Goal: Task Accomplishment & Management: Use online tool/utility

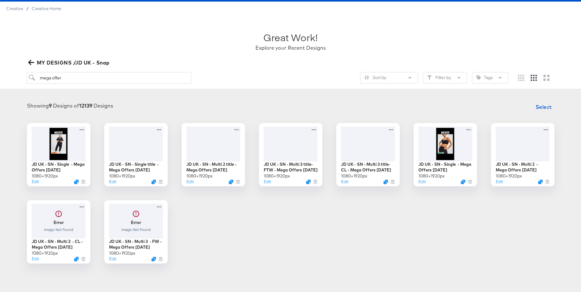
scroll to position [19, 0]
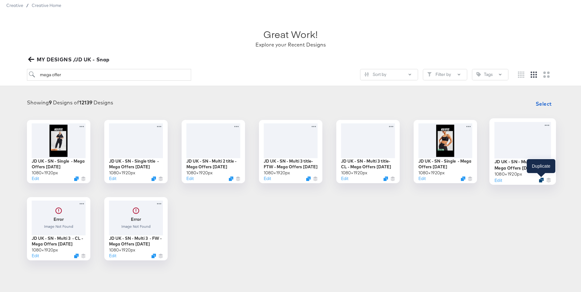
click at [538, 179] on icon "Duplicate" at bounding box center [540, 180] width 5 height 5
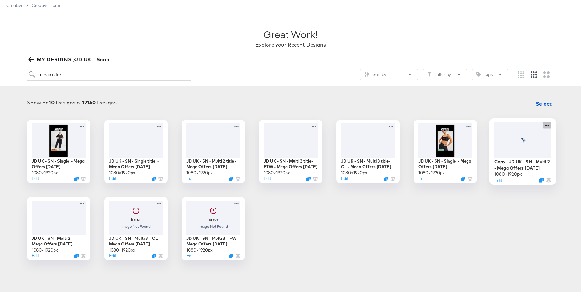
click at [547, 125] on icon at bounding box center [546, 125] width 4 height 1
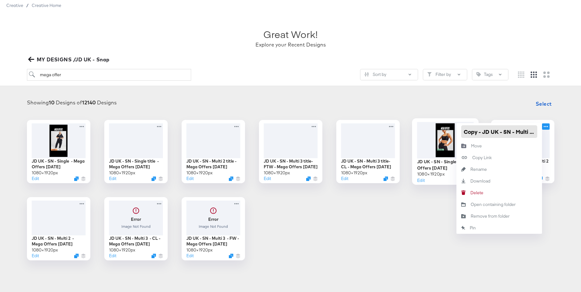
drag, startPoint x: 482, startPoint y: 134, endPoint x: 450, endPoint y: 133, distance: 32.3
click at [447, 132] on div "JD UK - SN - Single - Mega Offers [DATE] × 1920 px Edit JD UK - SN - Single tit…" at bounding box center [290, 190] width 568 height 141
drag, startPoint x: 535, startPoint y: 132, endPoint x: 542, endPoint y: 132, distance: 6.7
click at [542, 132] on div "Copy - JD UK - SN - Multi 2 - Mega Offers [DATE] × 1920 px Edit JD UK - SN - Mu…" at bounding box center [522, 151] width 63 height 63
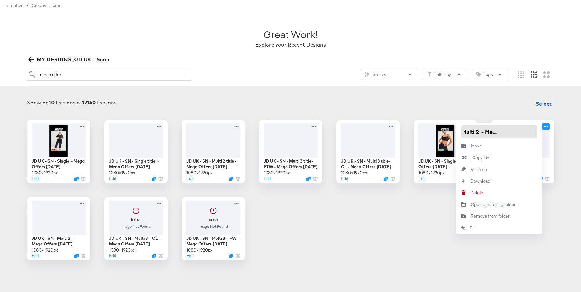
click at [526, 132] on input "JD UK - SN - Multi 2 - Mega Offers [DATE]" at bounding box center [499, 131] width 76 height 13
type input "JD UK - SN - Multi 2 - Mega Offers [DATE]"
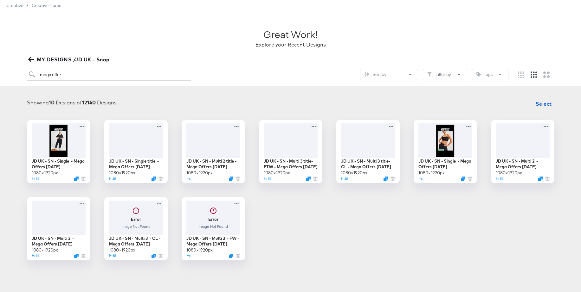
click at [358, 213] on div "JD UK - SN - Single - Mega Offers [DATE] × 1920 px Edit JD UK - SN - Single tit…" at bounding box center [290, 190] width 568 height 141
click at [524, 130] on div at bounding box center [522, 140] width 57 height 36
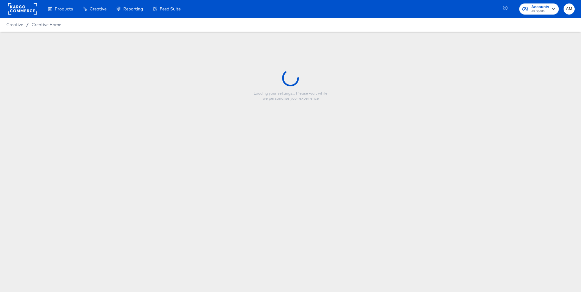
type input "JD UK - SN - Multi 2 - Mega Offers [DATE]"
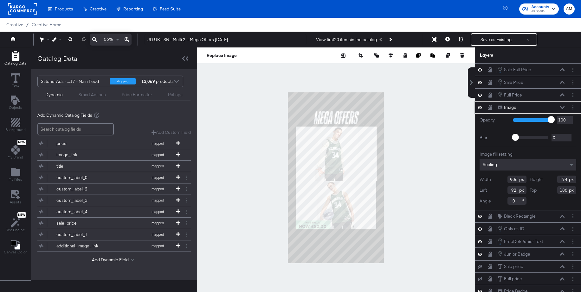
click at [562, 107] on icon at bounding box center [562, 107] width 4 height 3
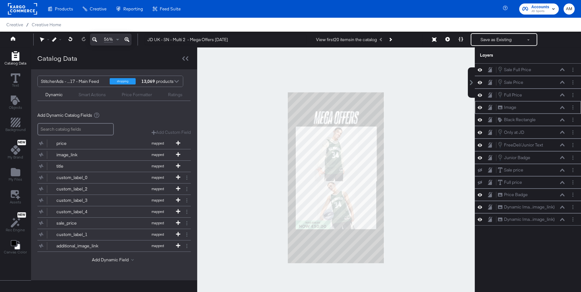
click at [481, 108] on icon at bounding box center [479, 107] width 4 height 5
click at [481, 108] on icon at bounding box center [479, 108] width 4 height 4
click at [479, 196] on icon at bounding box center [479, 194] width 4 height 5
click at [479, 196] on icon at bounding box center [479, 195] width 4 height 4
click at [563, 195] on icon at bounding box center [562, 195] width 4 height 3
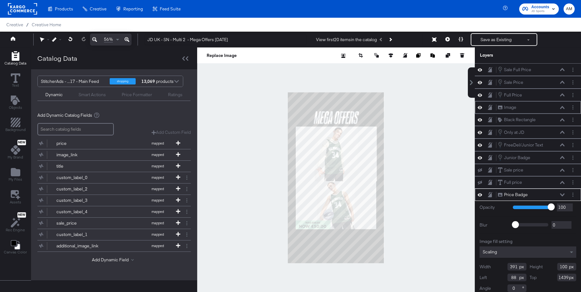
scroll to position [5, 0]
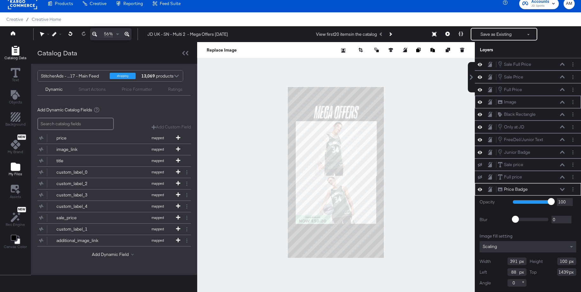
click at [15, 165] on icon "Add Files" at bounding box center [16, 167] width 10 height 8
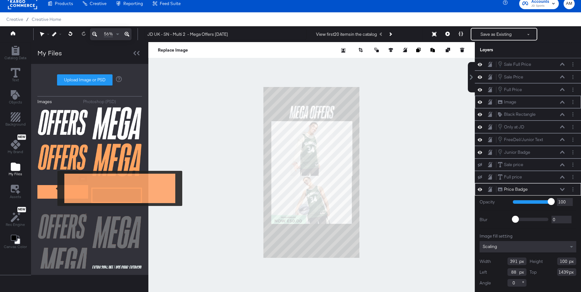
click at [53, 189] on img at bounding box center [62, 192] width 51 height 32
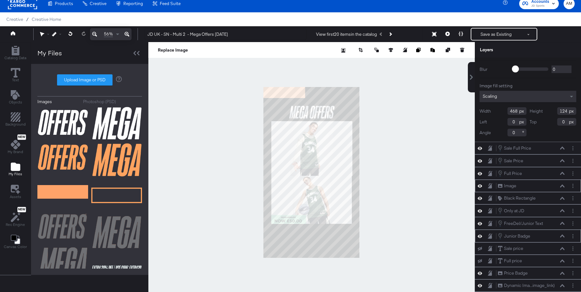
scroll to position [36, 0]
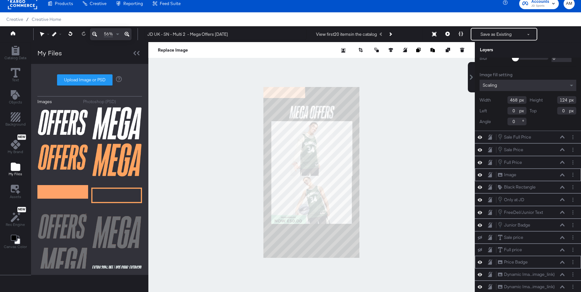
click at [562, 263] on icon at bounding box center [562, 262] width 4 height 3
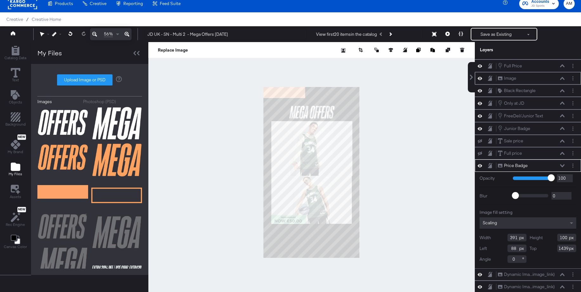
click at [481, 167] on icon at bounding box center [479, 165] width 4 height 5
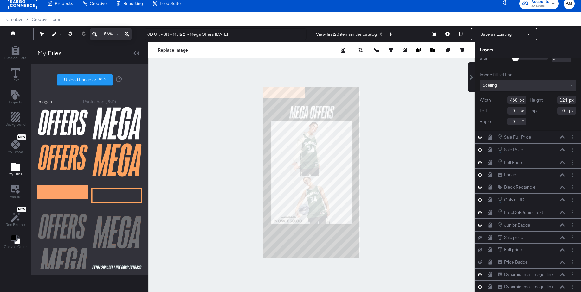
scroll to position [0, 0]
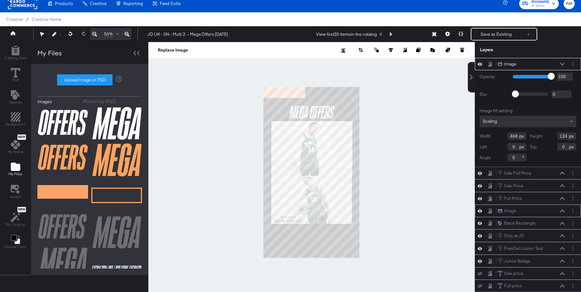
drag, startPoint x: 518, startPoint y: 137, endPoint x: 500, endPoint y: 134, distance: 17.9
click at [500, 134] on div "Width 468" at bounding box center [502, 136] width 47 height 8
type input "391"
drag, startPoint x: 565, startPoint y: 135, endPoint x: 544, endPoint y: 135, distance: 20.6
click at [544, 135] on div "Height 124" at bounding box center [552, 136] width 47 height 8
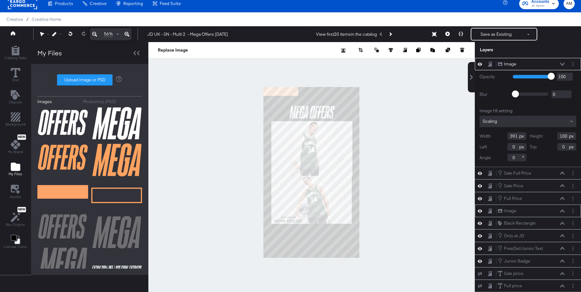
type input "100"
drag, startPoint x: 514, startPoint y: 146, endPoint x: 508, endPoint y: 146, distance: 6.7
click at [508, 146] on input "0" at bounding box center [516, 147] width 19 height 8
type input "88"
drag, startPoint x: 563, startPoint y: 148, endPoint x: 556, endPoint y: 148, distance: 7.0
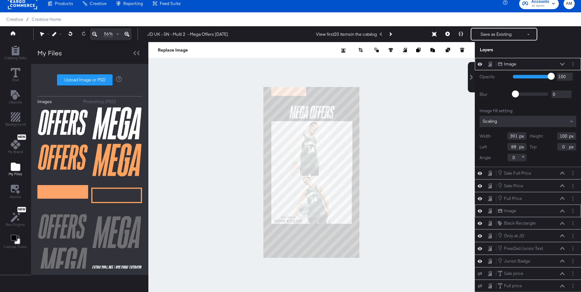
click at [557, 148] on input "0" at bounding box center [566, 147] width 19 height 8
type input "1439"
click at [562, 62] on icon at bounding box center [562, 62] width 4 height 3
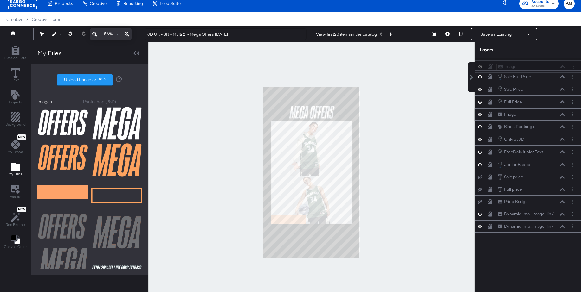
scroll to position [4, 0]
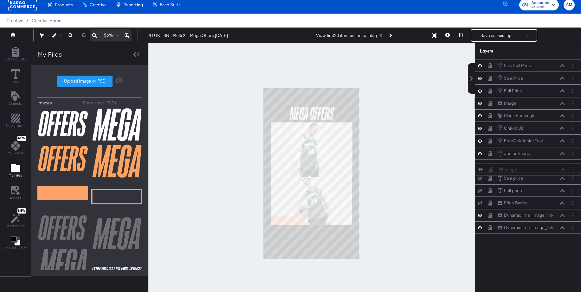
drag, startPoint x: 495, startPoint y: 65, endPoint x: 496, endPoint y: 173, distance: 107.4
click at [496, 173] on div "Image Image Sale Full Price Sale Full Price Sale Price Sale Price Full Price Fu…" at bounding box center [527, 146] width 106 height 175
click at [573, 179] on button "Layer Options" at bounding box center [572, 178] width 7 height 7
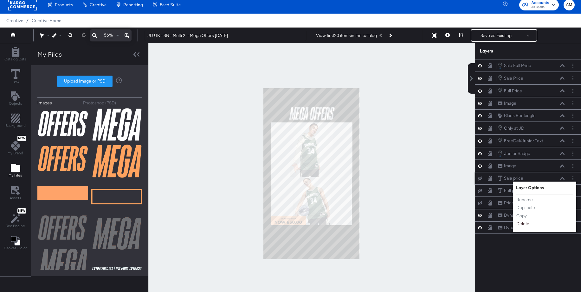
click at [527, 225] on button "Delete" at bounding box center [523, 224] width 14 height 7
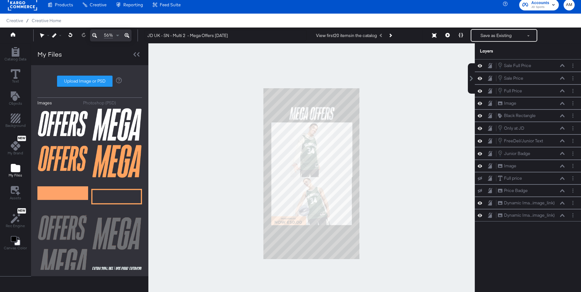
scroll to position [4, 0]
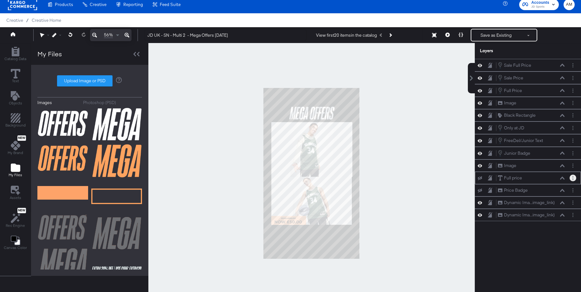
click at [572, 178] on icon "Layer Options" at bounding box center [572, 178] width 1 height 4
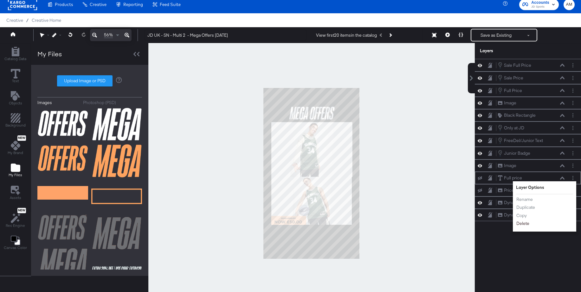
click at [526, 224] on button "Delete" at bounding box center [523, 223] width 14 height 7
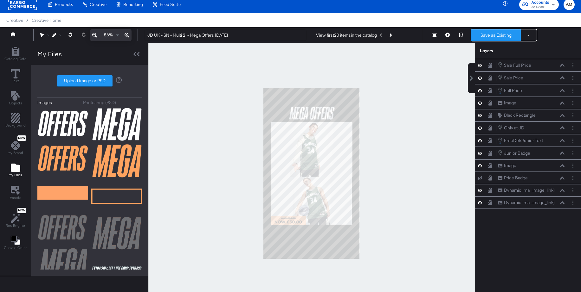
click at [489, 36] on button "Save as Existing" at bounding box center [495, 34] width 49 height 11
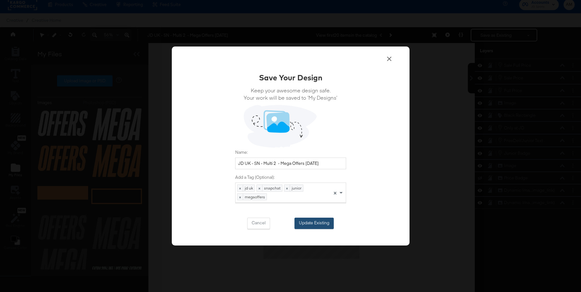
click at [316, 223] on button "Update Existing" at bounding box center [313, 223] width 39 height 11
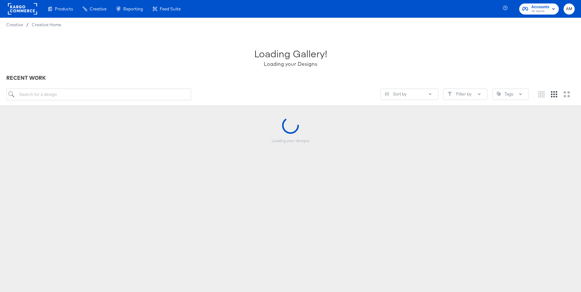
scroll to position [1, 0]
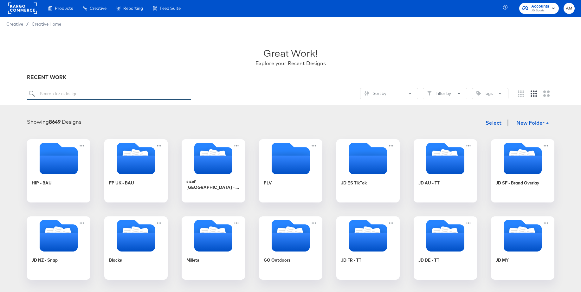
click at [93, 94] on input "search" at bounding box center [109, 94] width 164 height 12
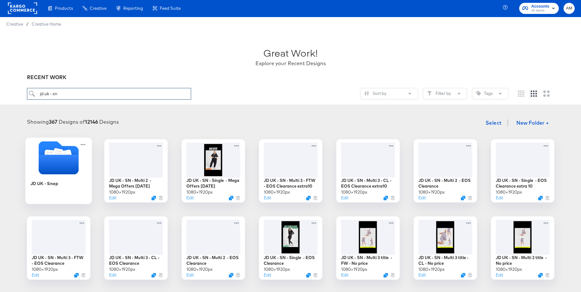
type input "jd uk - sn"
click at [57, 154] on icon "Folder" at bounding box center [58, 154] width 8 height 8
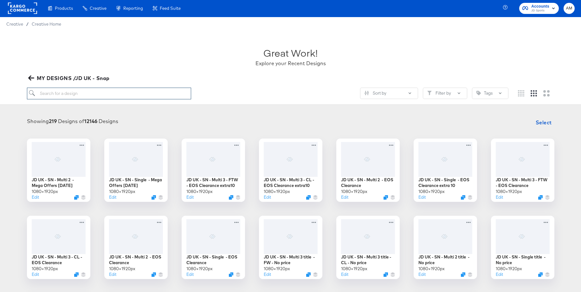
click at [78, 93] on input "search" at bounding box center [109, 94] width 164 height 12
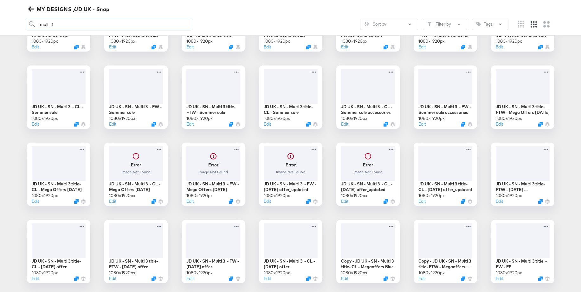
scroll to position [236, 0]
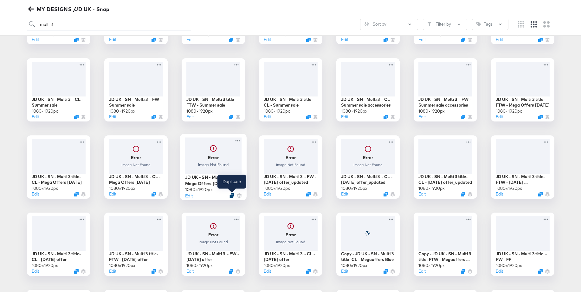
type input "multi 3"
click at [231, 197] on icon "Duplicate" at bounding box center [231, 195] width 5 height 5
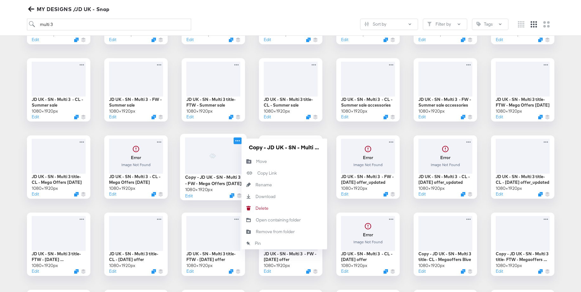
click at [236, 142] on icon at bounding box center [237, 140] width 8 height 7
drag, startPoint x: 268, startPoint y: 149, endPoint x: 245, endPoint y: 148, distance: 22.5
click at [243, 148] on div "Copy - JD UK - SN - Multi 3 - FW - Mega Offers [DATE]" at bounding box center [284, 147] width 86 height 17
drag, startPoint x: 309, startPoint y: 149, endPoint x: 329, endPoint y: 150, distance: 19.6
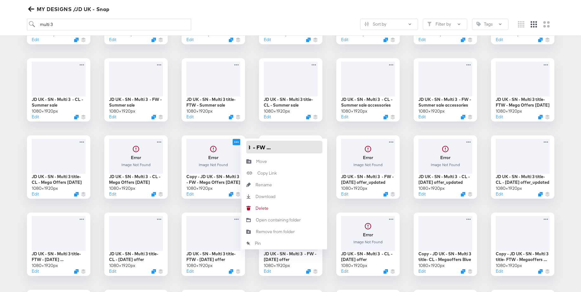
click at [329, 150] on div "JD UK - SN - Multi 3 - FTW - EOS Clearance extra10 1080 × 1920 px Edit JD UK - …" at bounding box center [290, 206] width 568 height 604
click at [312, 149] on input "JD UK - SN - Multi 3 - FW - Mega Offers [DATE]" at bounding box center [284, 147] width 76 height 13
type input "JD UK - SN - Multi 3 - FW - Mega Offers [DATE]"
click at [258, 127] on div "JD UK - SN - Multi 3 - FTW - EOS Clearance extra10 1080 × 1920 px Edit JD UK - …" at bounding box center [290, 206] width 568 height 604
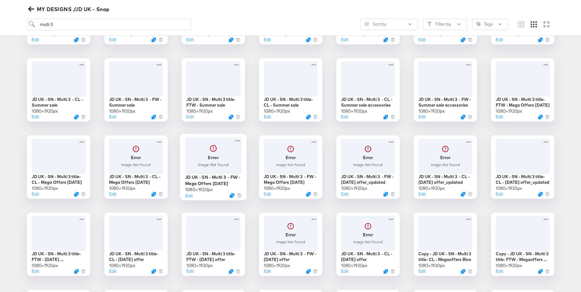
click at [219, 149] on div at bounding box center [213, 155] width 57 height 36
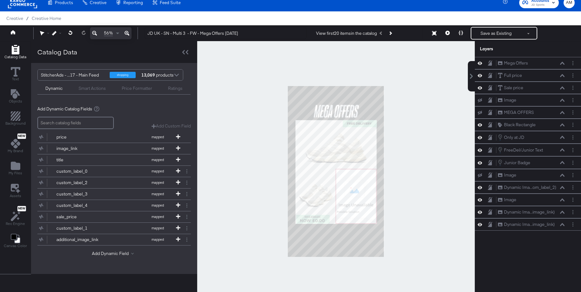
click at [259, 186] on div at bounding box center [335, 171] width 277 height 261
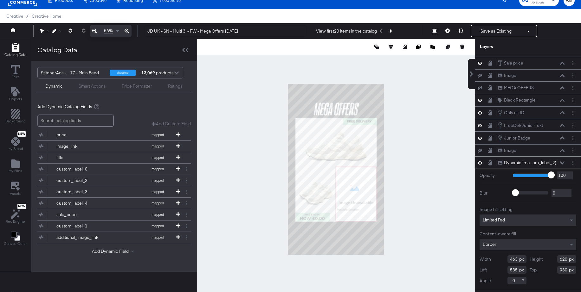
scroll to position [10, 0]
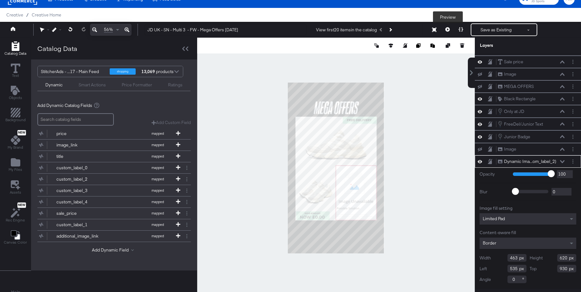
click at [446, 29] on icon at bounding box center [447, 29] width 4 height 4
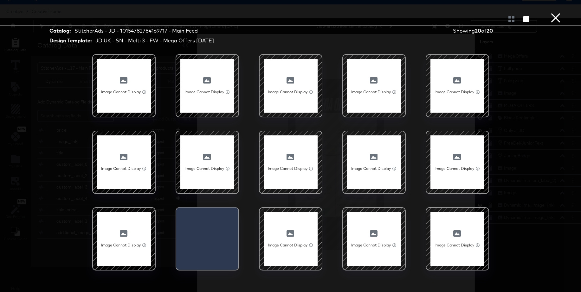
scroll to position [11, 0]
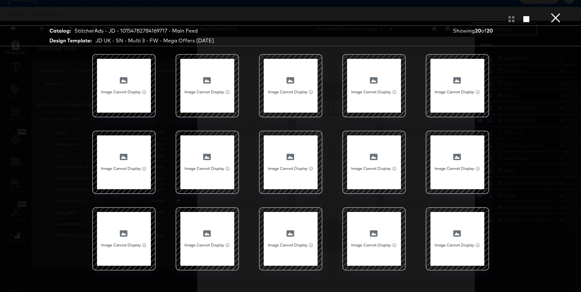
click at [555, 13] on button "×" at bounding box center [555, 6] width 13 height 13
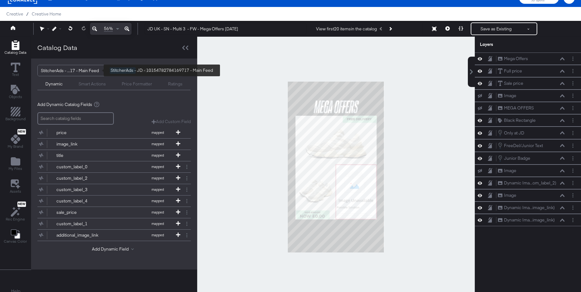
click at [76, 73] on div "StitcherAds - ...17 - Main Feed" at bounding box center [73, 70] width 64 height 11
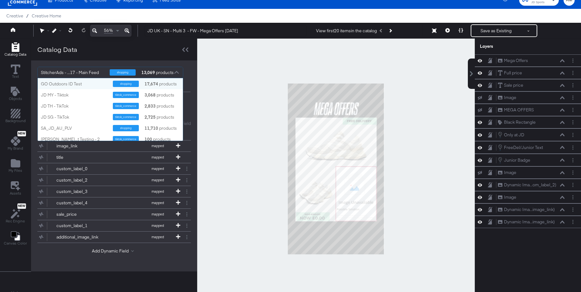
scroll to position [63, 145]
type input "uk - sn"
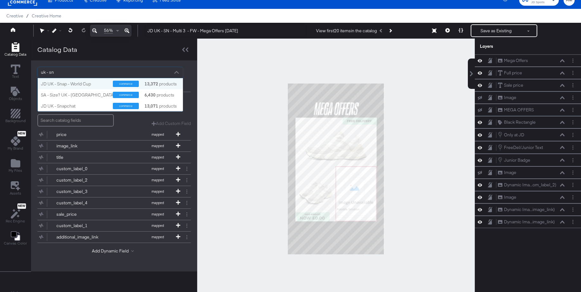
scroll to position [33, 145]
click at [67, 104] on div "JD UK - Snapchat" at bounding box center [74, 106] width 67 height 6
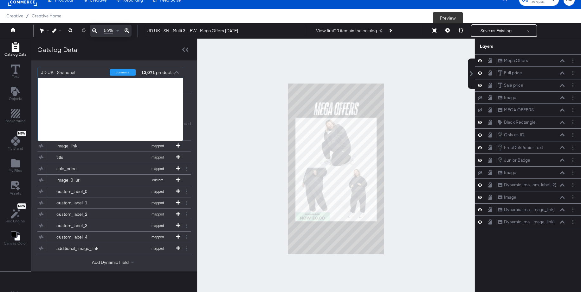
scroll to position [63, 145]
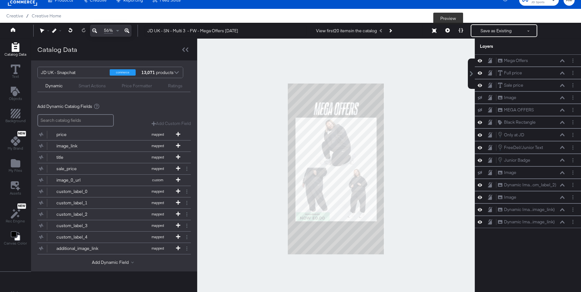
click at [447, 30] on icon at bounding box center [447, 30] width 4 height 4
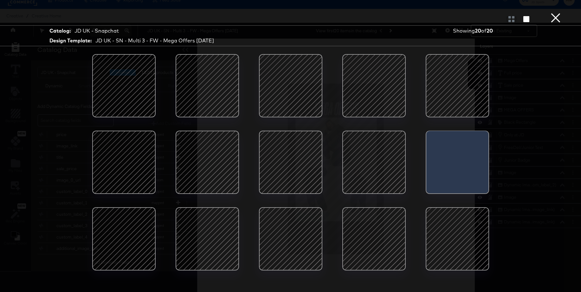
click at [366, 85] on div at bounding box center [374, 86] width 54 height 54
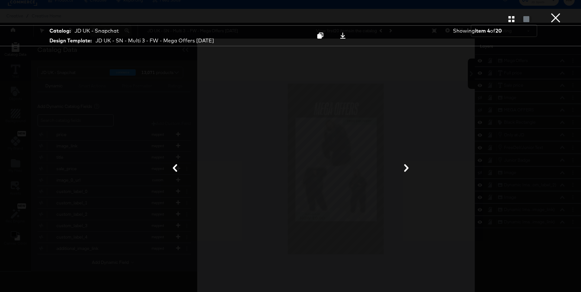
click at [555, 13] on button "×" at bounding box center [555, 6] width 13 height 13
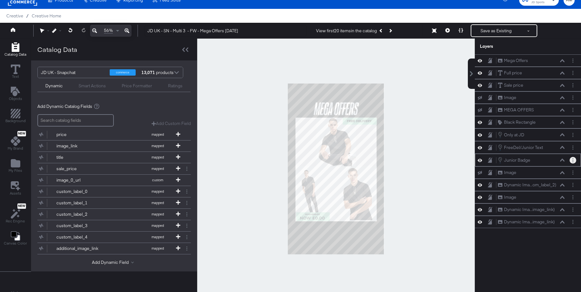
click at [573, 159] on button "Layer Options" at bounding box center [572, 160] width 7 height 7
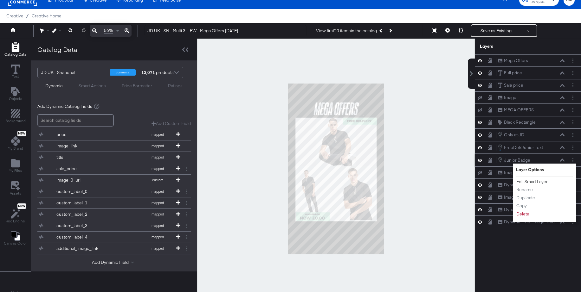
click at [528, 182] on button "Edit Smart Layer" at bounding box center [532, 182] width 32 height 7
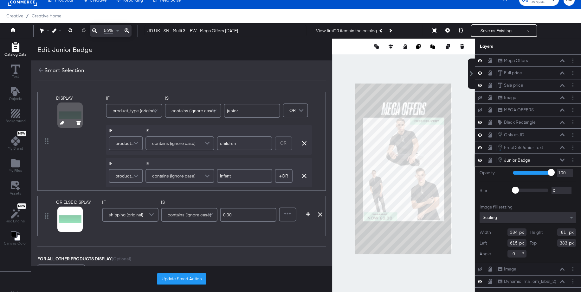
click at [60, 123] on icon at bounding box center [62, 123] width 4 height 4
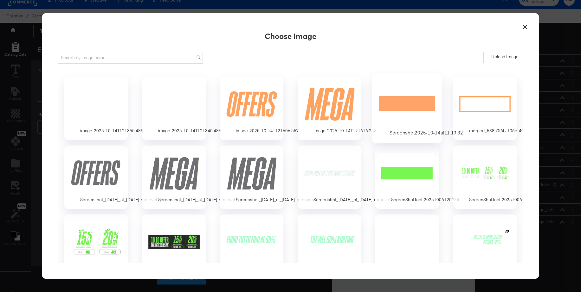
click at [420, 103] on div at bounding box center [406, 104] width 59 height 44
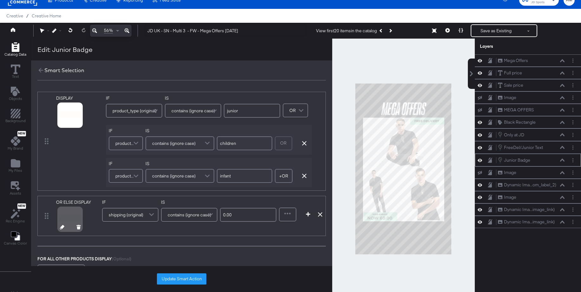
click at [60, 228] on icon at bounding box center [62, 227] width 4 height 4
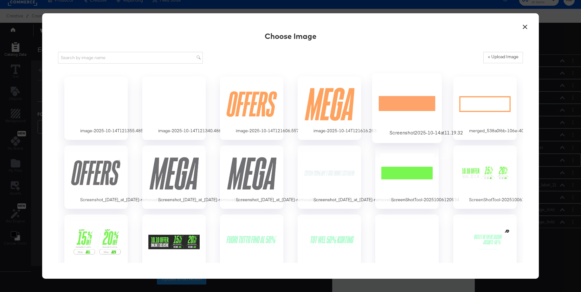
click at [429, 106] on div at bounding box center [406, 104] width 59 height 44
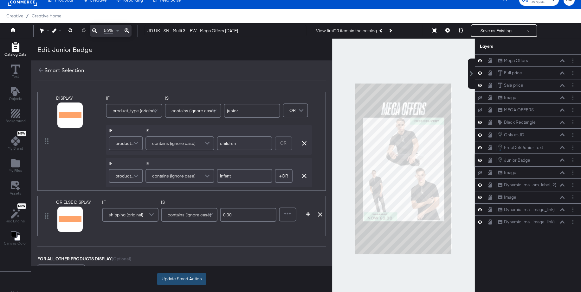
click at [181, 277] on button "Update Smart Action" at bounding box center [181, 279] width 49 height 11
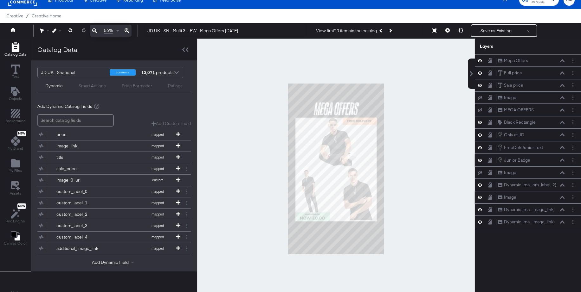
click at [480, 197] on icon at bounding box center [479, 197] width 4 height 5
click at [480, 197] on icon at bounding box center [479, 197] width 4 height 4
click at [480, 197] on icon at bounding box center [479, 197] width 4 height 5
click at [562, 197] on icon at bounding box center [562, 197] width 4 height 3
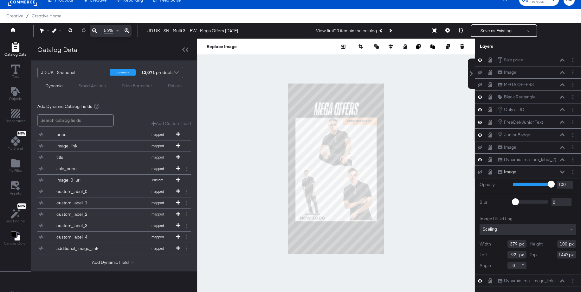
scroll to position [27, 0]
drag, startPoint x: 16, startPoint y: 165, endPoint x: 13, endPoint y: 164, distance: 3.3
click at [16, 165] on icon "Add Files" at bounding box center [16, 163] width 10 height 8
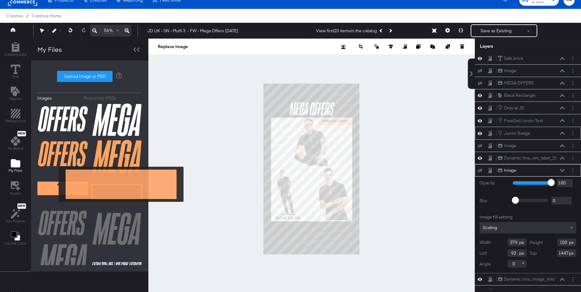
click at [54, 185] on img at bounding box center [62, 189] width 51 height 32
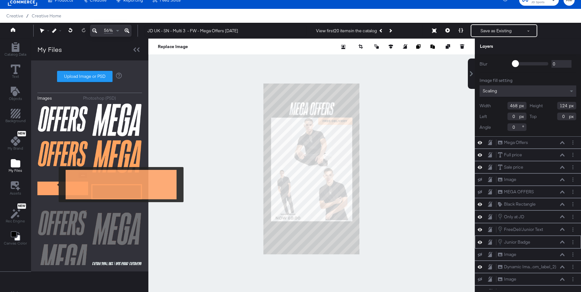
scroll to position [0, 0]
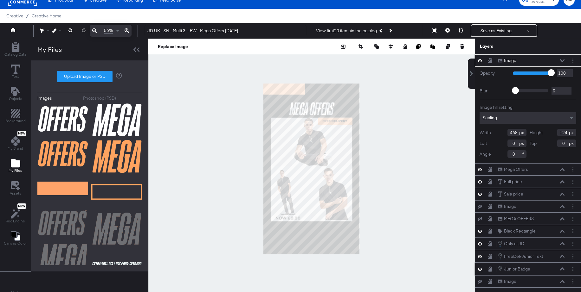
drag, startPoint x: 518, startPoint y: 134, endPoint x: 499, endPoint y: 132, distance: 18.4
click at [499, 132] on div "Width 468" at bounding box center [502, 133] width 47 height 8
type input "379"
drag, startPoint x: 567, startPoint y: 133, endPoint x: 551, endPoint y: 134, distance: 15.8
click at [551, 134] on div "Height 124" at bounding box center [552, 133] width 47 height 8
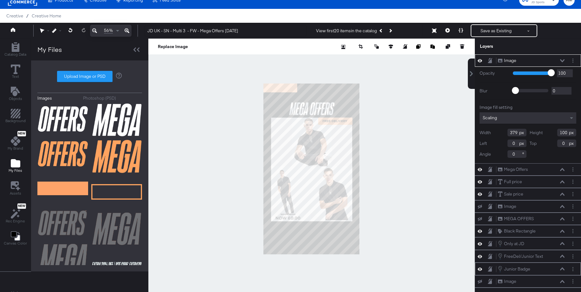
type input "100"
drag, startPoint x: 516, startPoint y: 143, endPoint x: 500, endPoint y: 144, distance: 15.5
click at [500, 144] on div "Left 0" at bounding box center [502, 144] width 47 height 8
type input "92"
drag, startPoint x: 565, startPoint y: 144, endPoint x: 560, endPoint y: 144, distance: 5.7
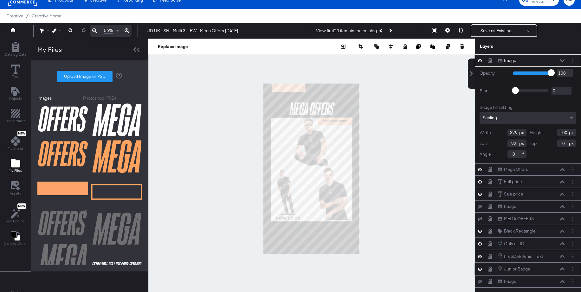
click at [560, 144] on input "0" at bounding box center [566, 144] width 19 height 8
type input "1447"
click at [563, 60] on icon at bounding box center [562, 60] width 4 height 3
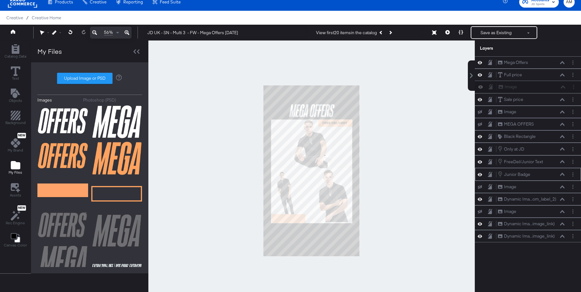
scroll to position [6, 0]
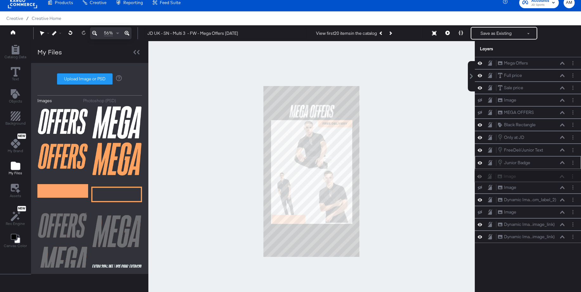
drag, startPoint x: 528, startPoint y: 62, endPoint x: 528, endPoint y: 180, distance: 118.1
click at [528, 180] on div "Image Image Mega Offers Mega Offers Full price Full price Sale price Sale price…" at bounding box center [527, 150] width 106 height 186
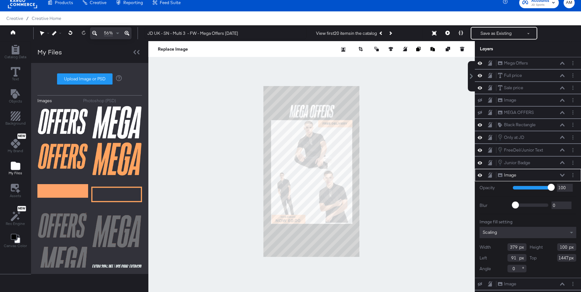
type input "90"
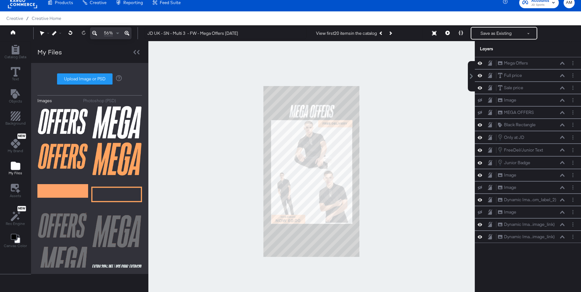
click at [407, 211] on div at bounding box center [311, 171] width 326 height 261
click at [127, 33] on icon at bounding box center [126, 33] width 5 height 8
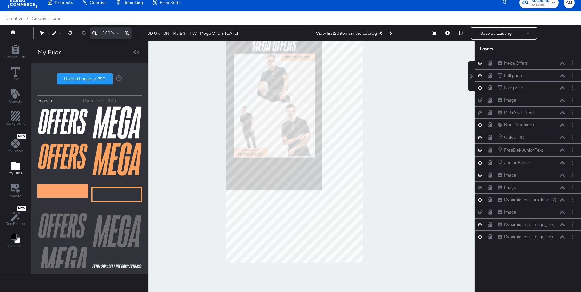
click at [127, 33] on icon at bounding box center [126, 33] width 5 height 8
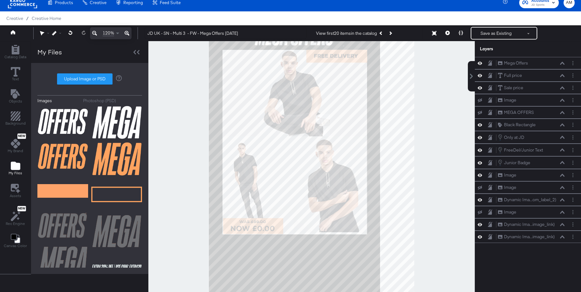
click at [127, 33] on icon at bounding box center [126, 33] width 5 height 8
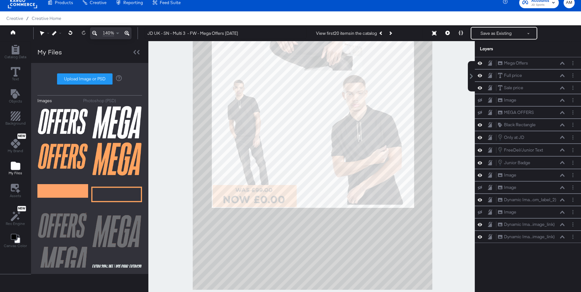
drag, startPoint x: 240, startPoint y: 159, endPoint x: 241, endPoint y: 65, distance: 94.4
click at [241, 65] on div at bounding box center [312, 171] width 326 height 261
click at [122, 27] on button at bounding box center [126, 33] width 9 height 12
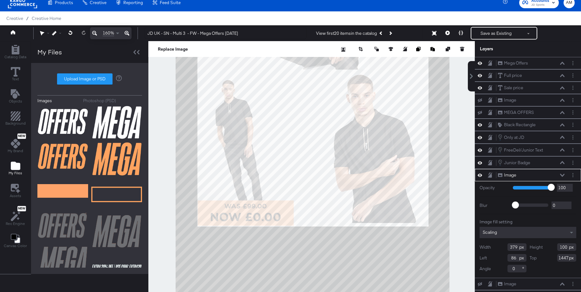
type input "85"
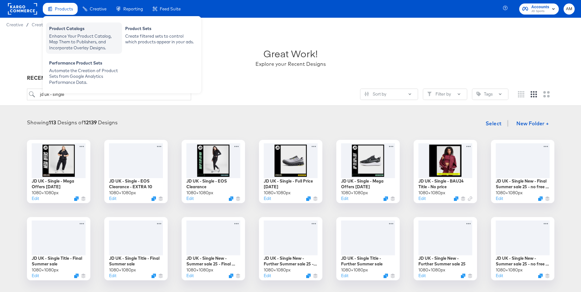
click at [63, 27] on div "Product Catalogs" at bounding box center [84, 30] width 70 height 8
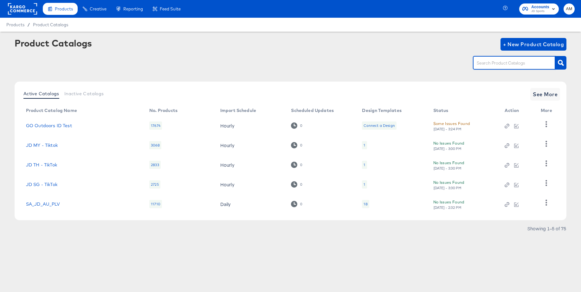
click at [492, 64] on input "text" at bounding box center [508, 63] width 67 height 7
click at [563, 62] on icon "button" at bounding box center [560, 63] width 6 height 6
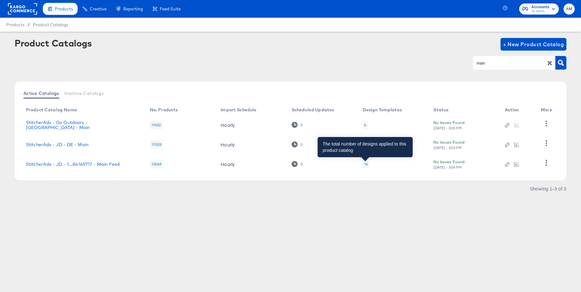
click at [365, 164] on div "14" at bounding box center [365, 164] width 3 height 5
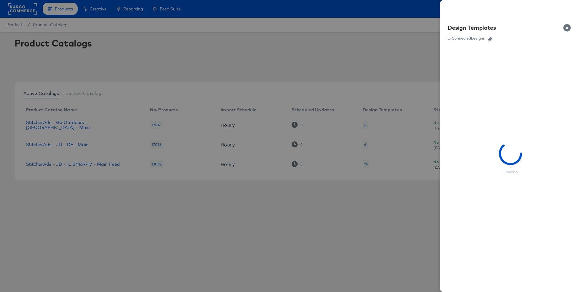
click at [416, 51] on div at bounding box center [290, 146] width 581 height 292
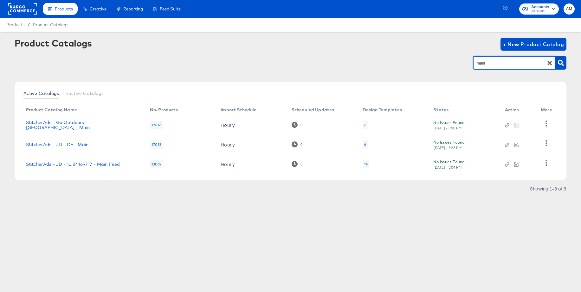
drag, startPoint x: 475, startPoint y: 64, endPoint x: 455, endPoint y: 64, distance: 20.0
click at [455, 64] on div "main" at bounding box center [290, 63] width 551 height 14
type input "uk - sn"
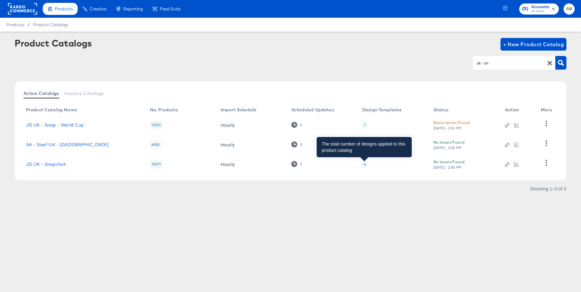
click at [364, 164] on div "4" at bounding box center [365, 164] width 2 height 5
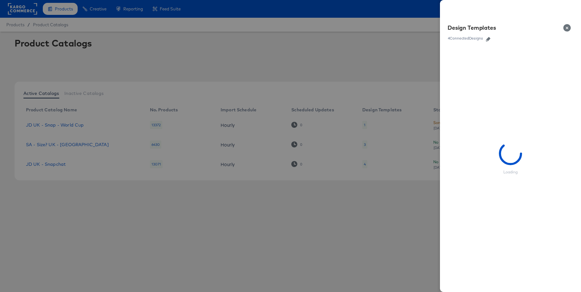
click at [486, 41] on icon "button" at bounding box center [488, 39] width 4 height 4
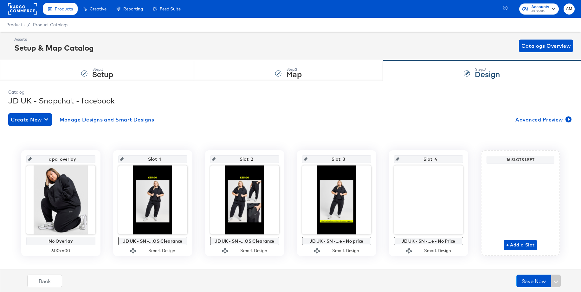
scroll to position [10, 0]
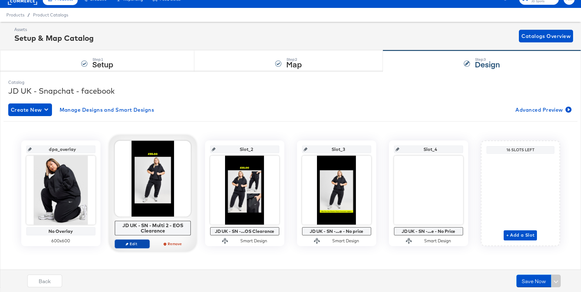
click at [132, 245] on span "Edit" at bounding box center [131, 244] width 29 height 5
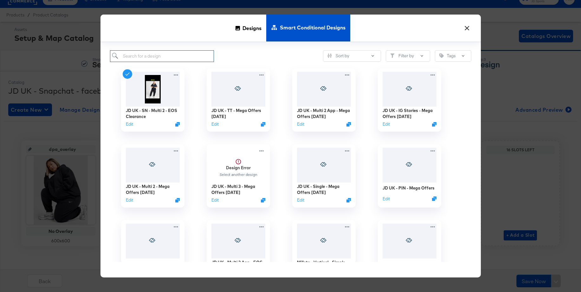
click at [158, 58] on input "search" at bounding box center [162, 56] width 104 height 12
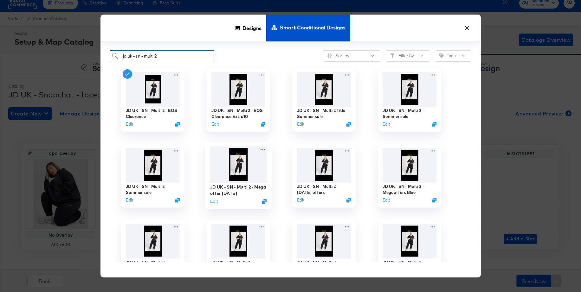
scroll to position [4, 0]
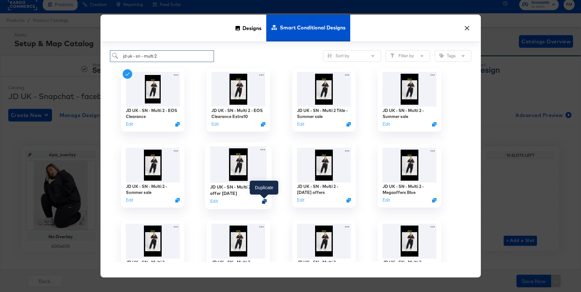
type input "jd uk - sn - multi 2"
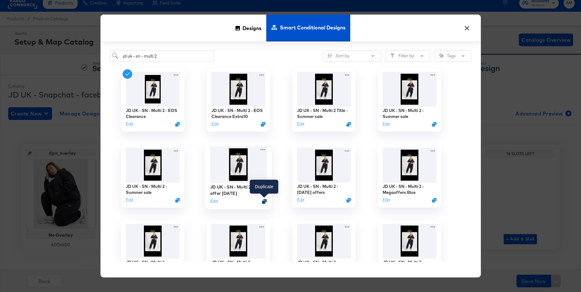
click at [263, 203] on icon "Duplicate" at bounding box center [264, 201] width 5 height 5
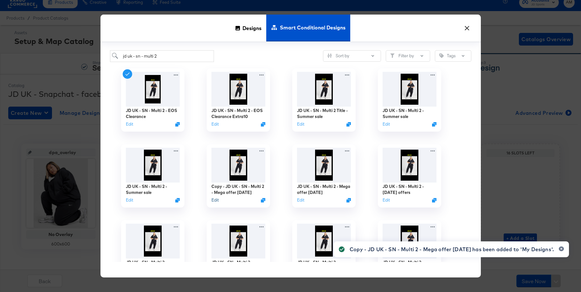
scroll to position [1, 0]
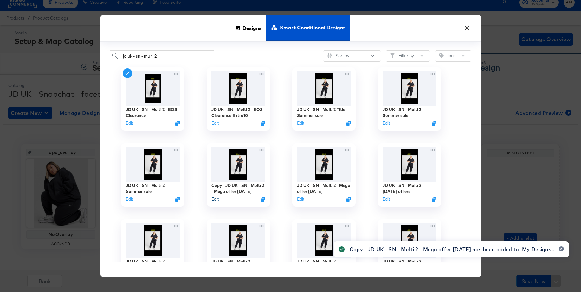
click at [215, 202] on div "JD UK - SN - Multi 2 - EOS Clearance Edit JD UK - SN - Multi 2 - EOS Clearance …" at bounding box center [290, 162] width 361 height 200
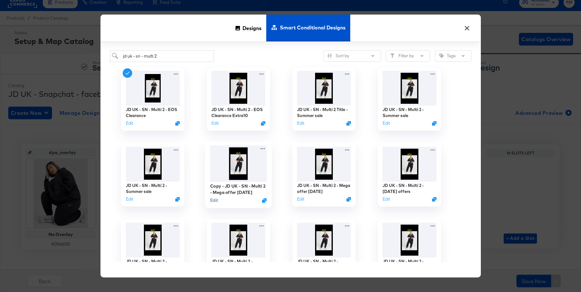
click at [213, 200] on button "Edit" at bounding box center [214, 200] width 8 height 6
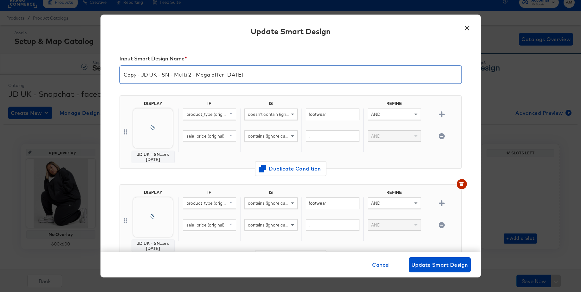
drag, startPoint x: 142, startPoint y: 76, endPoint x: 115, endPoint y: 74, distance: 26.4
click at [112, 74] on div "Input Smart Design Name * Copy - JD UK - SN - Multi 2 - Mega offer Apr 25 DISPL…" at bounding box center [290, 148] width 380 height 208
click at [216, 75] on input "JD UK - SN - Multi 2 - Mega offer Apr 25" at bounding box center [290, 72] width 341 height 18
type input "JD UK - SN - Multi 2 - Mega offer Oct 25"
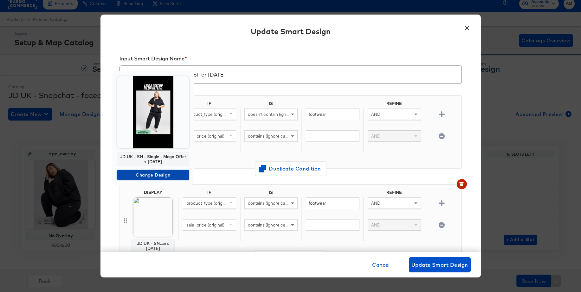
click at [140, 175] on span "Change Design" at bounding box center [152, 175] width 67 height 8
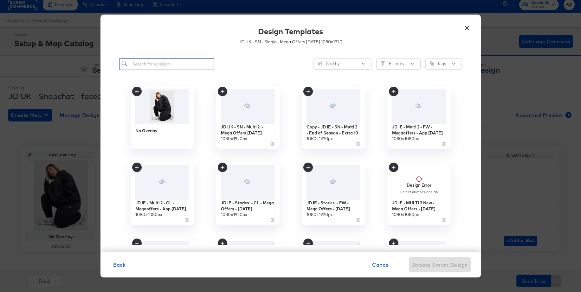
click at [157, 63] on input "search" at bounding box center [166, 64] width 95 height 12
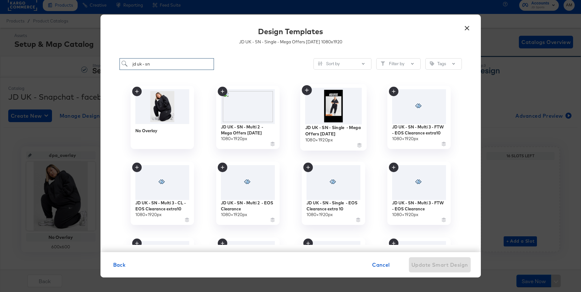
type input "jd uk - sn"
click at [333, 104] on img at bounding box center [333, 106] width 57 height 36
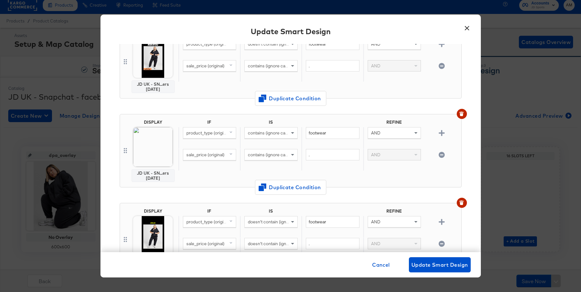
scroll to position [69, 0]
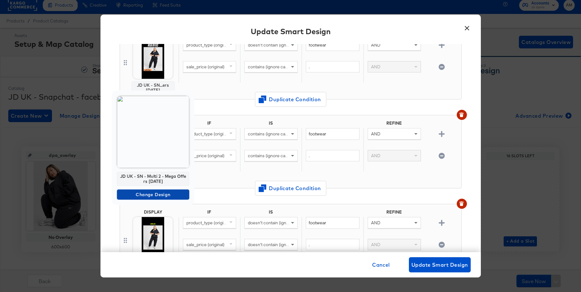
click at [138, 194] on span "Change Design" at bounding box center [152, 195] width 67 height 8
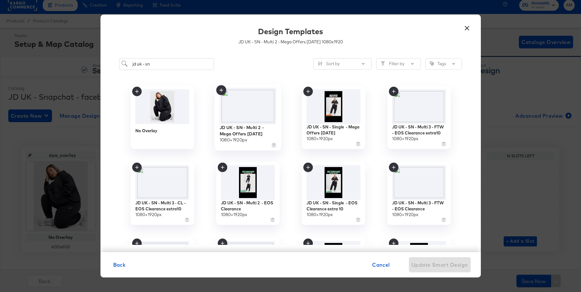
click at [244, 107] on img at bounding box center [247, 106] width 57 height 36
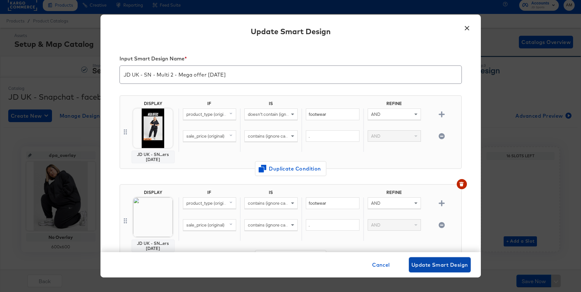
click at [437, 262] on span "Update Smart Design" at bounding box center [439, 265] width 57 height 9
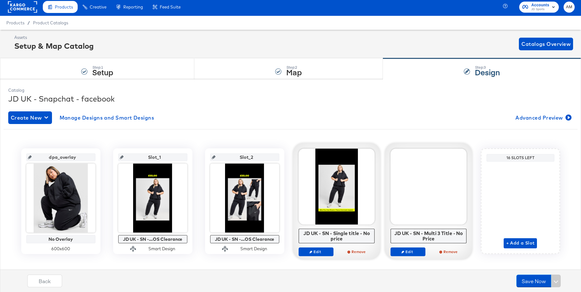
scroll to position [1, 0]
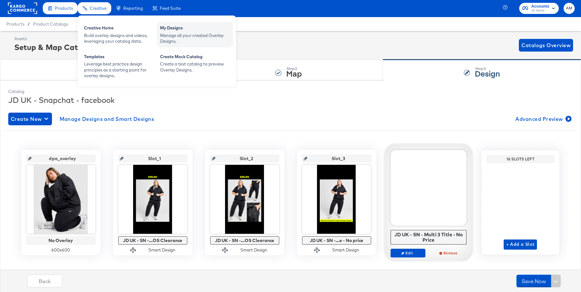
click at [179, 34] on div "Manage all your created Overlay Designs." at bounding box center [195, 39] width 70 height 12
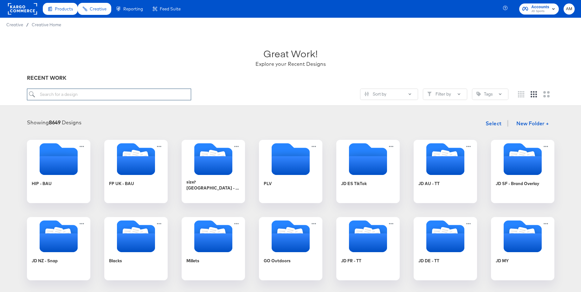
click at [86, 92] on input "search" at bounding box center [109, 95] width 164 height 12
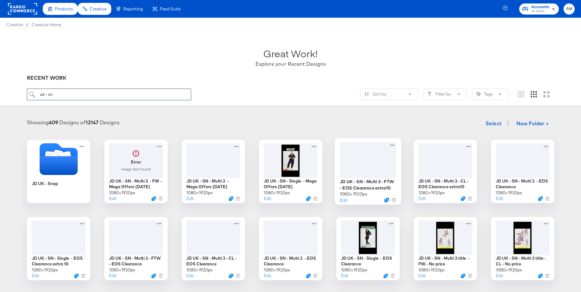
type input "uk - sn"
click at [363, 155] on div at bounding box center [367, 160] width 57 height 36
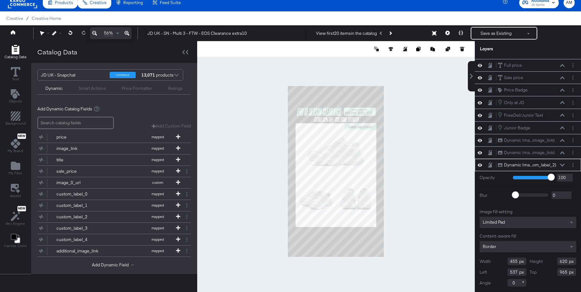
scroll to position [16, 0]
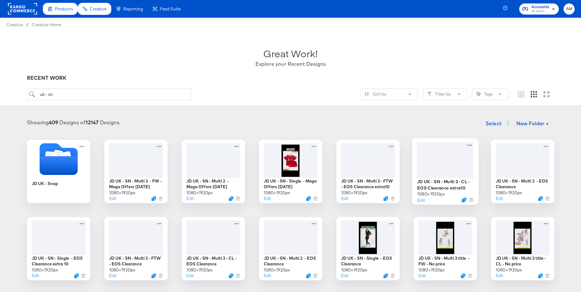
click at [442, 168] on div at bounding box center [444, 160] width 57 height 36
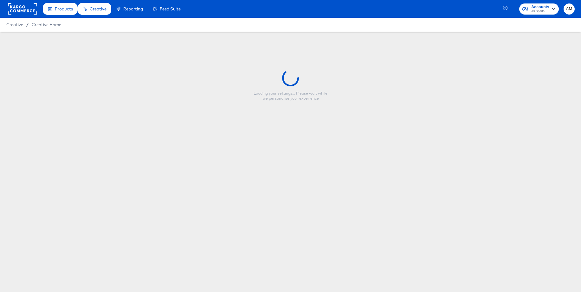
type input "JD UK - SN - Multi 3 - CL - EOS Clearance extra10"
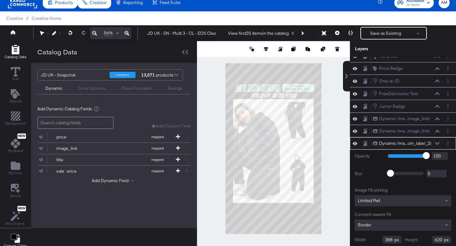
scroll to position [68, 0]
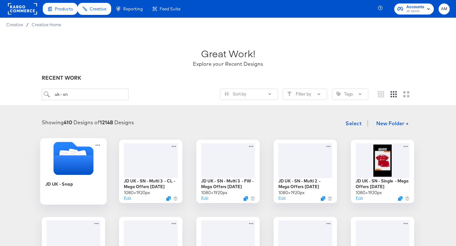
click at [73, 152] on icon "Folder" at bounding box center [73, 155] width 8 height 8
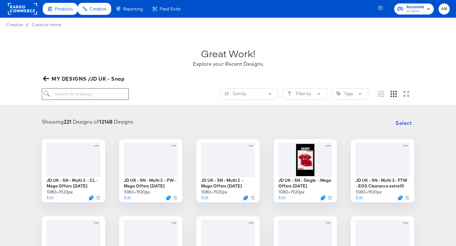
click at [73, 96] on input "search" at bounding box center [85, 94] width 87 height 12
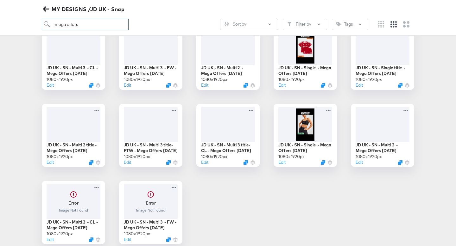
scroll to position [113, 0]
type input "mega offers"
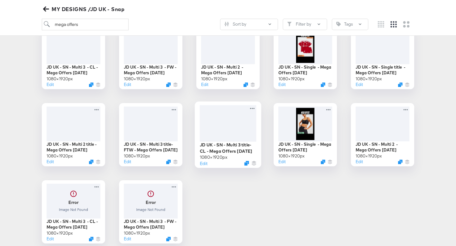
click at [225, 128] on div at bounding box center [228, 123] width 57 height 36
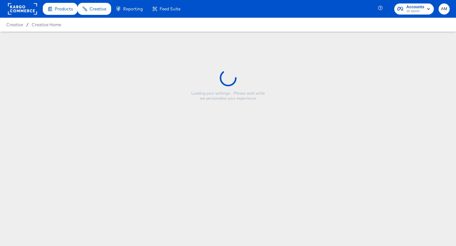
type input "JD UK - SN - Multi 3 title- CL - Mega Offers [DATE]"
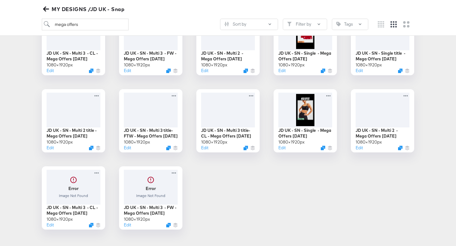
scroll to position [141, 0]
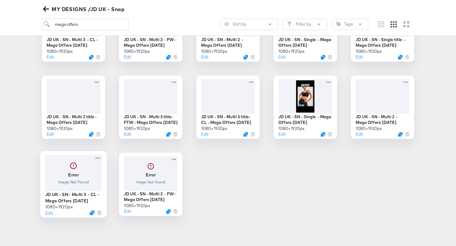
click at [65, 175] on div at bounding box center [73, 173] width 57 height 36
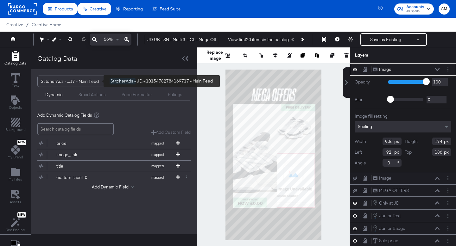
click at [56, 83] on div "StitcherAds - ...17 - Main Feed" at bounding box center [73, 81] width 64 height 11
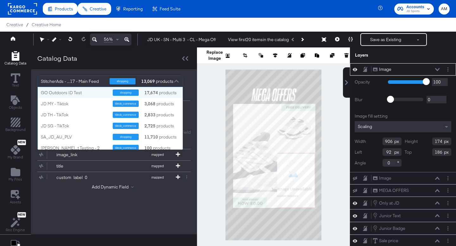
scroll to position [63, 145]
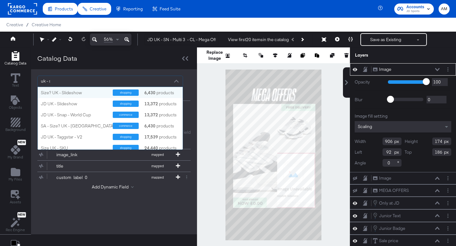
type input "uk - sn"
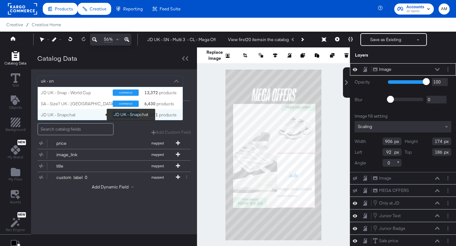
click at [51, 113] on div "JD UK - Snapchat" at bounding box center [74, 115] width 67 height 6
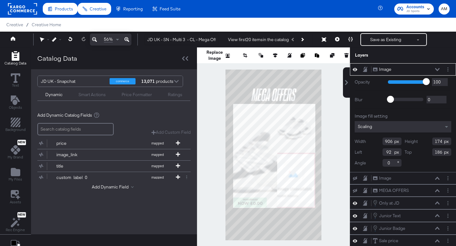
click at [438, 69] on icon at bounding box center [437, 69] width 4 height 3
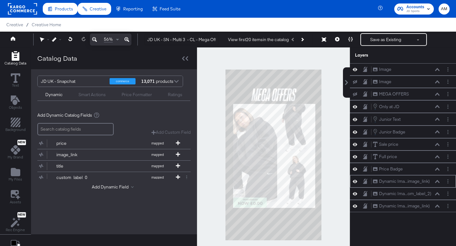
click at [439, 181] on icon at bounding box center [437, 181] width 4 height 3
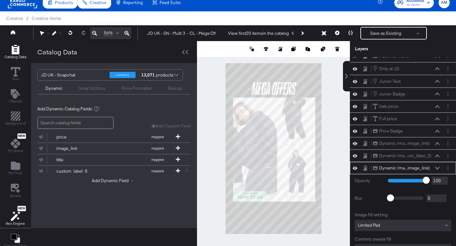
scroll to position [81, 0]
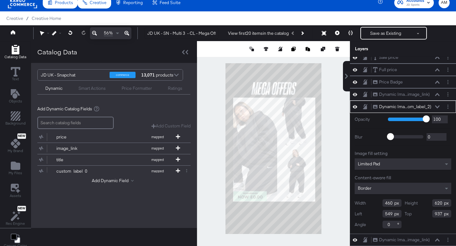
click at [439, 107] on icon at bounding box center [437, 106] width 4 height 3
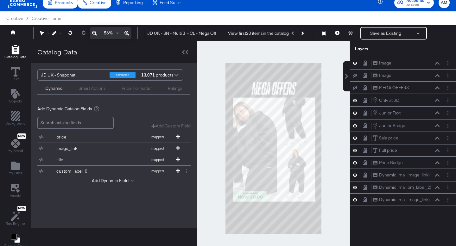
click at [439, 126] on icon at bounding box center [437, 125] width 4 height 3
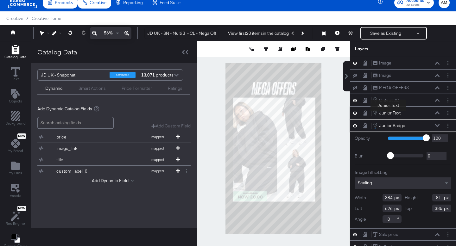
click at [388, 113] on div "Junior Text" at bounding box center [390, 113] width 22 height 6
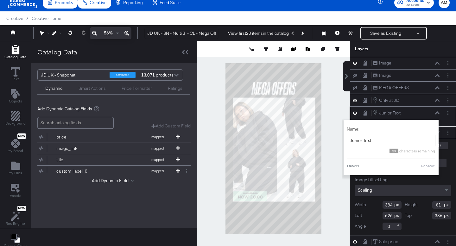
click at [437, 112] on icon at bounding box center [437, 112] width 4 height 3
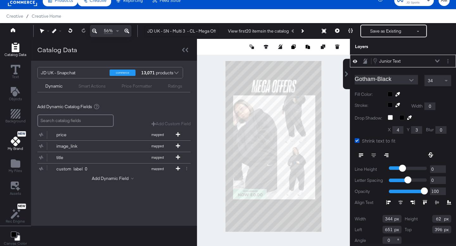
scroll to position [6, 0]
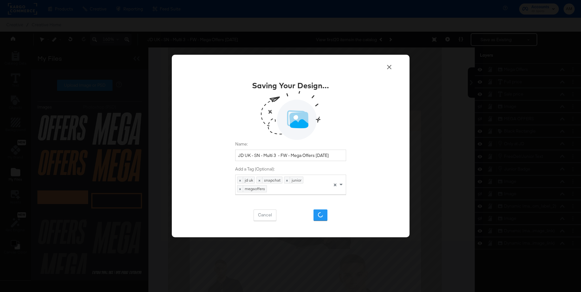
scroll to position [16, 0]
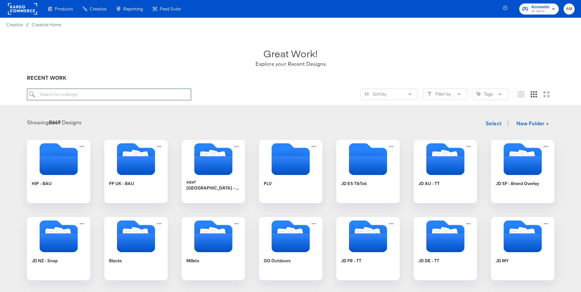
click at [118, 97] on input "search" at bounding box center [109, 95] width 164 height 12
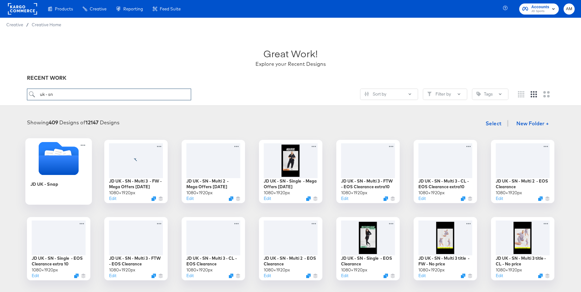
type input "uk - sn"
click at [55, 158] on icon "Folder" at bounding box center [58, 166] width 40 height 20
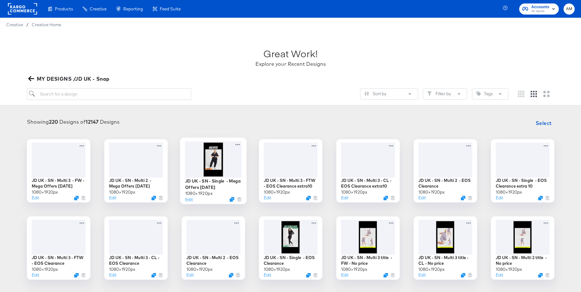
click at [210, 161] on div at bounding box center [213, 159] width 57 height 36
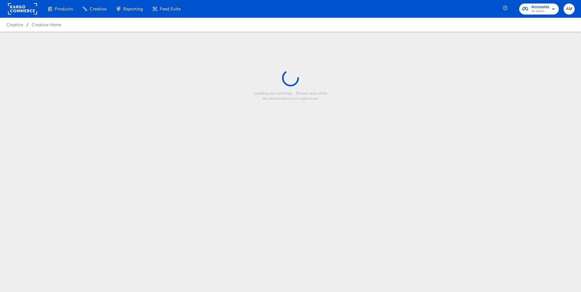
type input "JD UK - SN - Single - Mega Offers [DATE]"
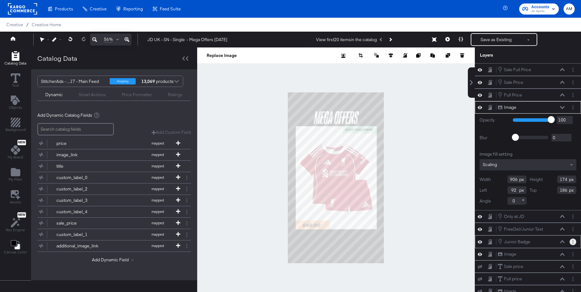
click at [574, 244] on button "Layer Options" at bounding box center [572, 242] width 7 height 7
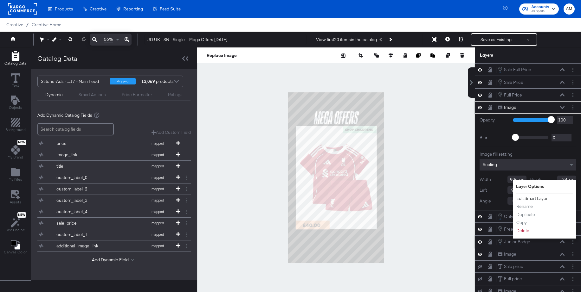
click at [530, 198] on button "Edit Smart Layer" at bounding box center [532, 198] width 32 height 7
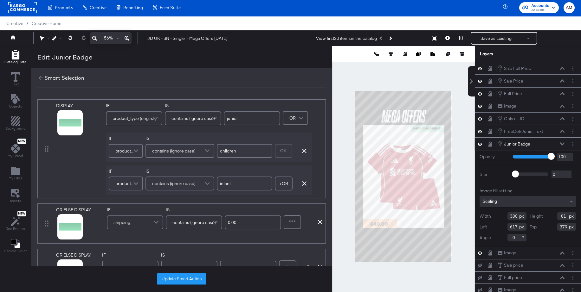
scroll to position [0, 0]
click at [62, 130] on icon at bounding box center [62, 130] width 4 height 4
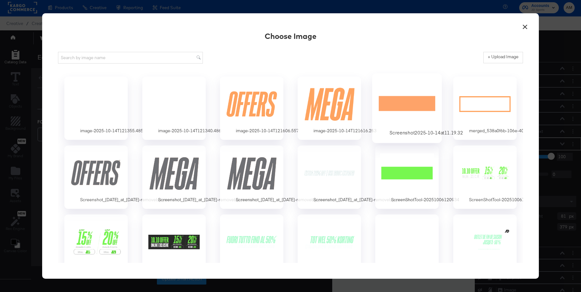
click at [408, 107] on div at bounding box center [406, 104] width 59 height 44
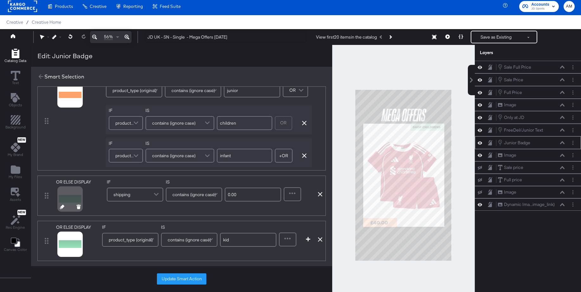
scroll to position [52, 0]
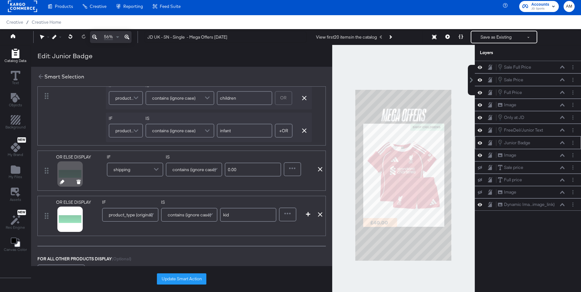
click at [61, 182] on icon at bounding box center [62, 182] width 4 height 4
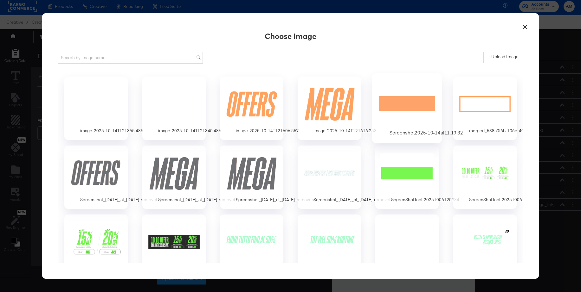
click at [409, 99] on div at bounding box center [406, 104] width 59 height 44
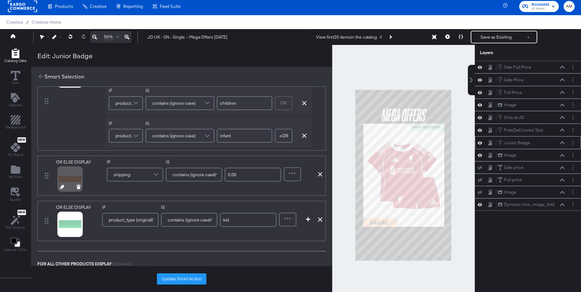
scroll to position [90, 0]
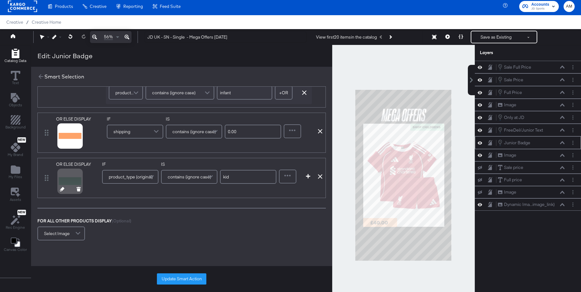
click at [61, 189] on icon at bounding box center [62, 189] width 4 height 4
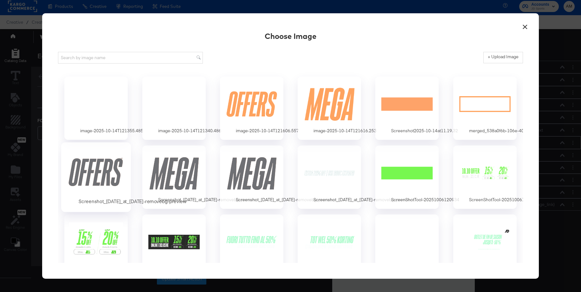
scroll to position [0, 0]
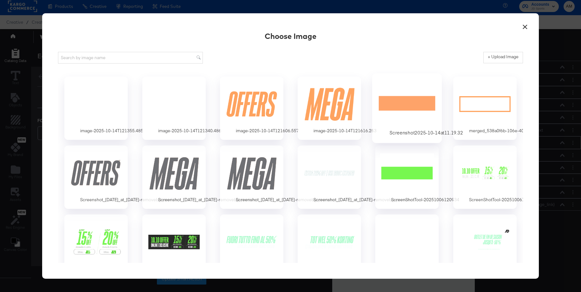
click at [405, 104] on div at bounding box center [406, 104] width 59 height 44
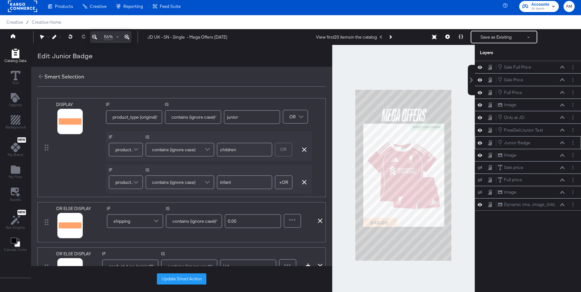
scroll to position [58, 0]
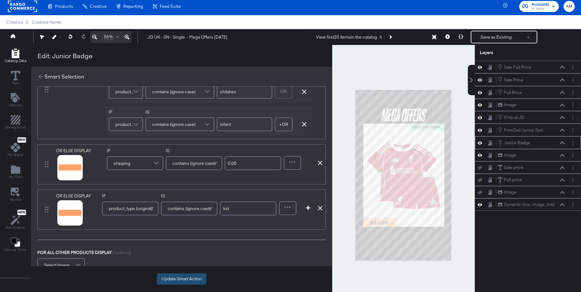
click at [172, 280] on button "Update Smart Action" at bounding box center [181, 279] width 49 height 11
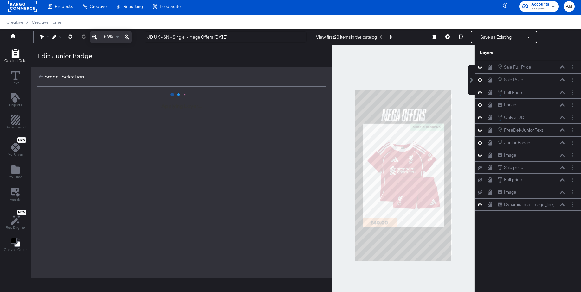
scroll to position [0, 0]
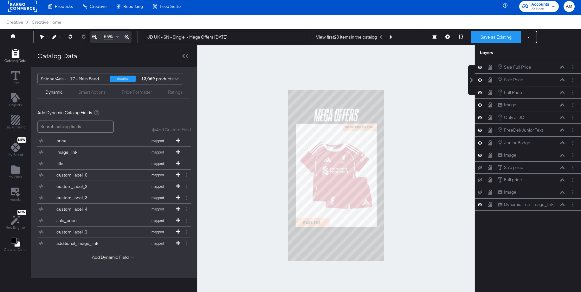
click at [494, 41] on button "Save as Existing" at bounding box center [495, 36] width 49 height 11
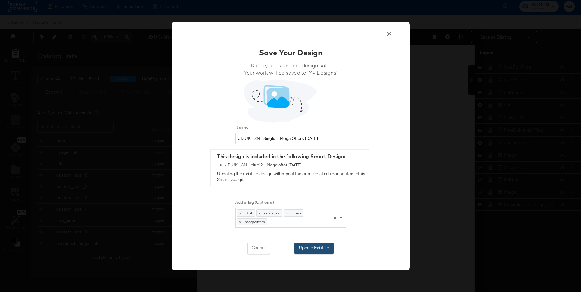
click at [315, 246] on button "Update Existing" at bounding box center [313, 248] width 39 height 11
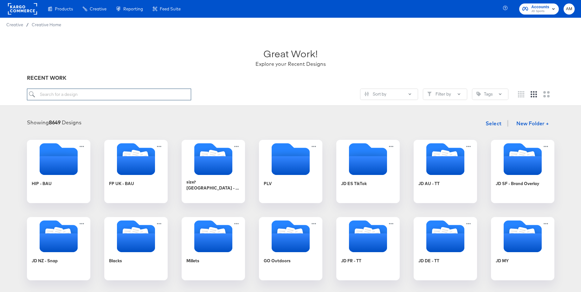
click at [101, 96] on input "search" at bounding box center [109, 95] width 164 height 12
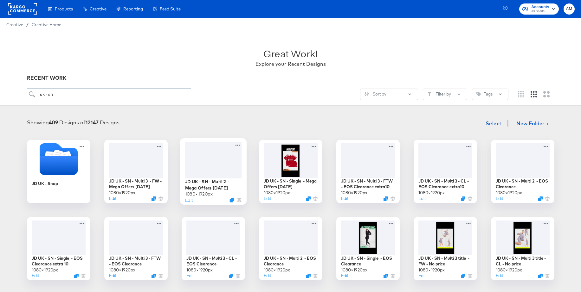
type input "uk - sn"
click at [211, 161] on div at bounding box center [213, 160] width 57 height 36
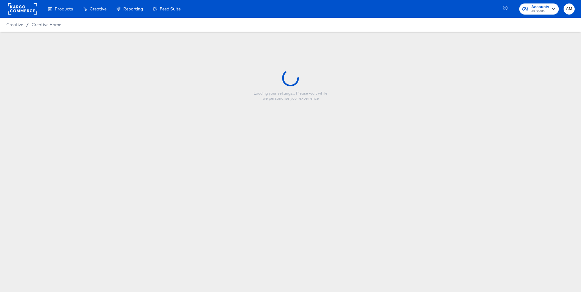
type input "JD UK - SN - Multi 2 - Mega Offers [DATE]"
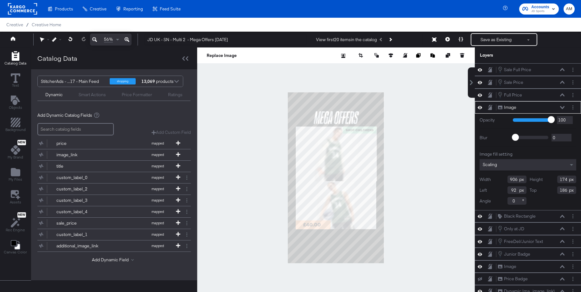
click at [562, 109] on button at bounding box center [561, 108] width 5 height 4
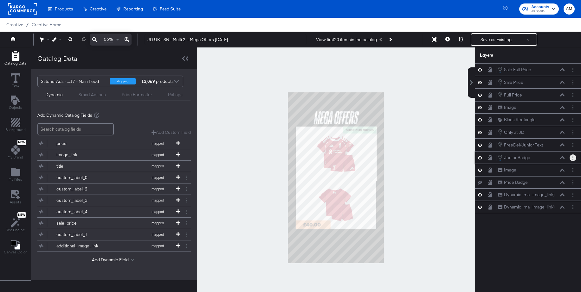
click at [571, 159] on button "Layer Options" at bounding box center [572, 158] width 7 height 7
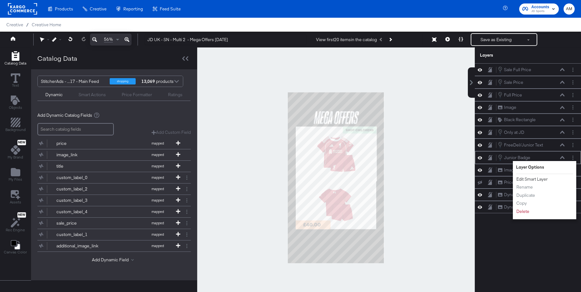
click at [535, 179] on button "Edit Smart Layer" at bounding box center [532, 179] width 32 height 7
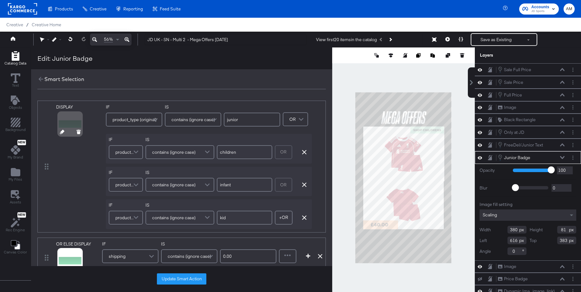
click at [60, 133] on icon at bounding box center [62, 132] width 4 height 4
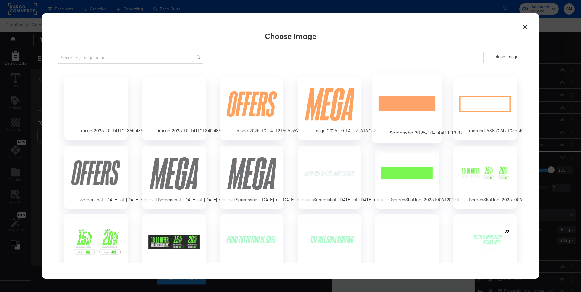
click at [394, 103] on div at bounding box center [406, 104] width 59 height 44
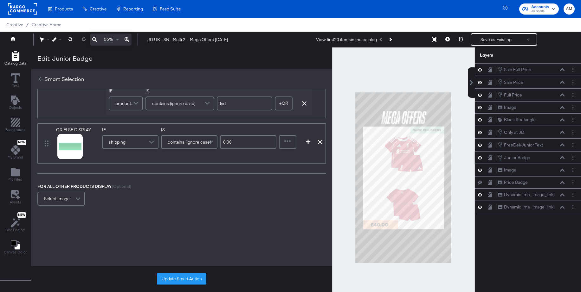
scroll to position [123, 0]
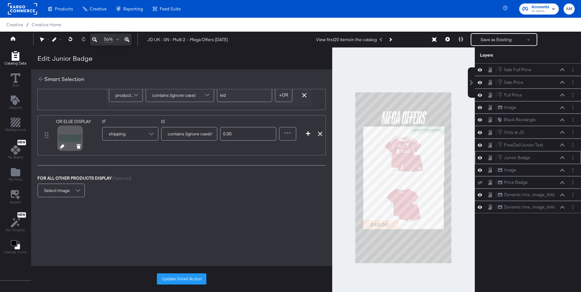
click at [60, 146] on icon at bounding box center [62, 146] width 4 height 4
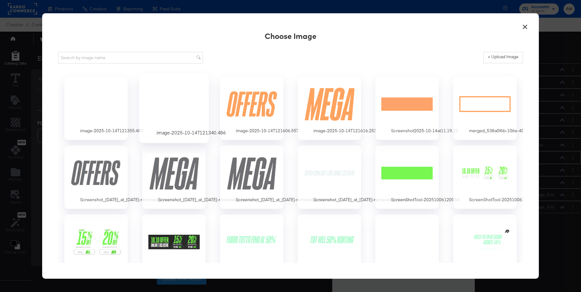
scroll to position [0, 0]
click at [406, 102] on div at bounding box center [406, 104] width 59 height 44
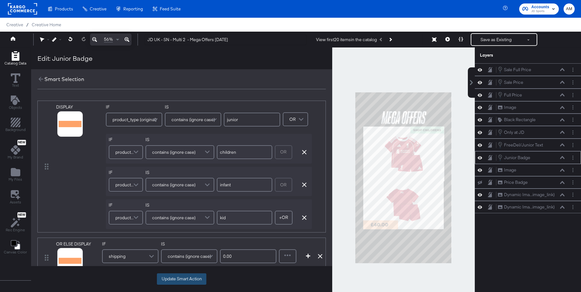
click at [166, 278] on button "Update Smart Action" at bounding box center [181, 279] width 49 height 11
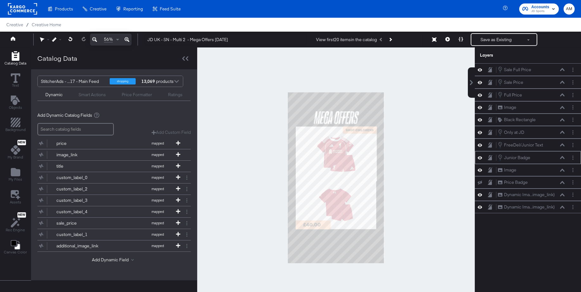
scroll to position [6, 0]
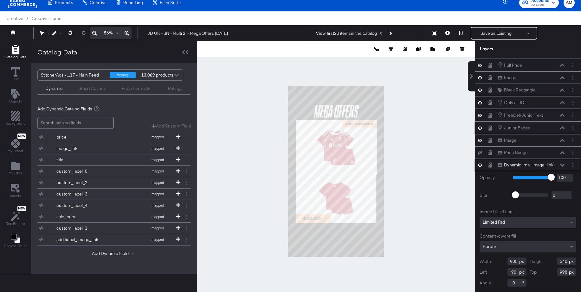
type input "91"
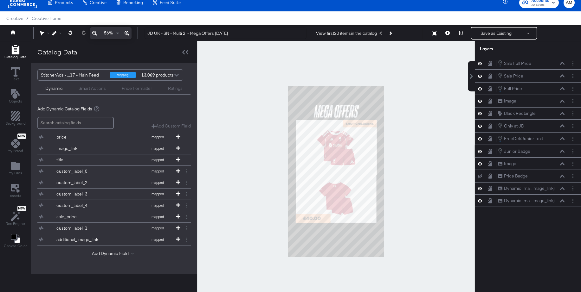
click at [404, 198] on div at bounding box center [335, 171] width 277 height 261
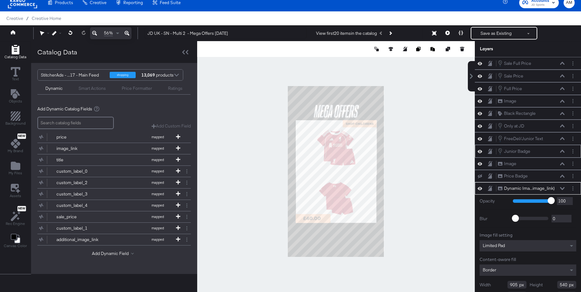
scroll to position [23, 0]
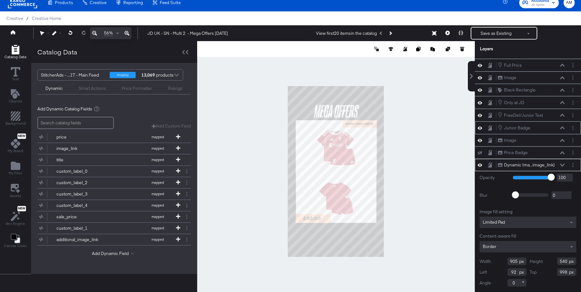
type input "93"
click at [127, 33] on icon at bounding box center [126, 33] width 5 height 5
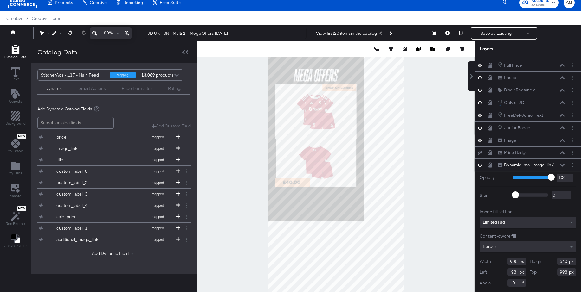
click at [127, 33] on icon at bounding box center [126, 33] width 5 height 5
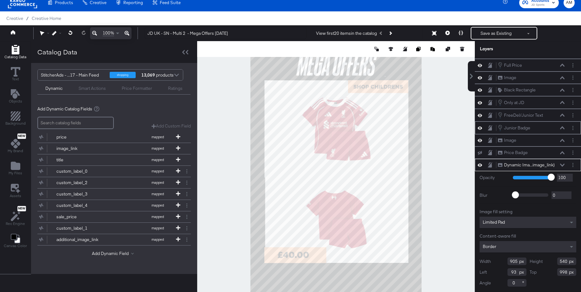
click at [127, 33] on icon at bounding box center [126, 33] width 5 height 5
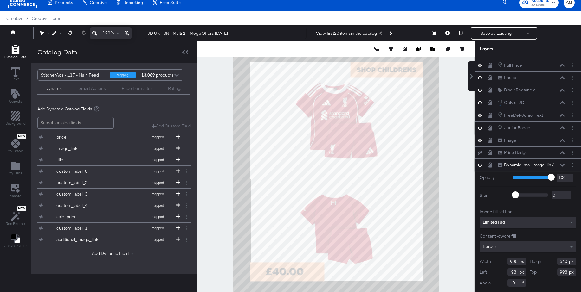
type input "92"
click at [443, 173] on div at bounding box center [335, 171] width 277 height 261
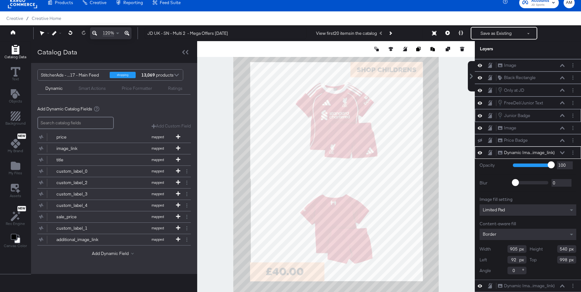
click at [517, 249] on input "905" at bounding box center [516, 249] width 19 height 8
type input "909"
drag, startPoint x: 507, startPoint y: 263, endPoint x: 501, endPoint y: 264, distance: 6.0
click at [501, 264] on div "Left 92" at bounding box center [502, 260] width 47 height 8
type input "89"
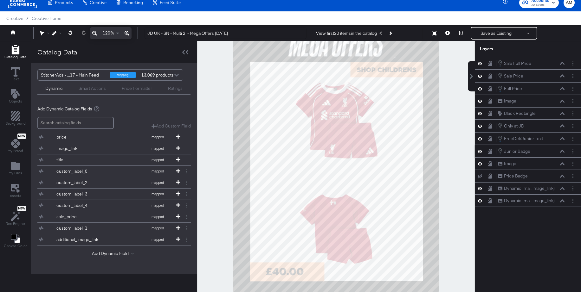
scroll to position [0, 0]
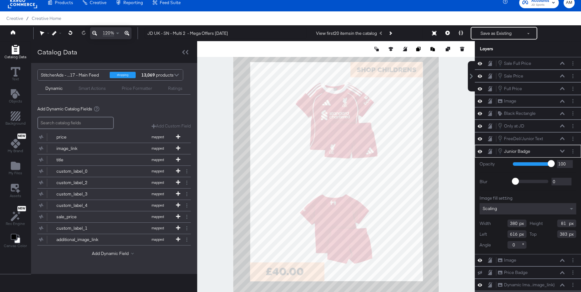
type input "617"
click at [447, 101] on div at bounding box center [335, 171] width 277 height 261
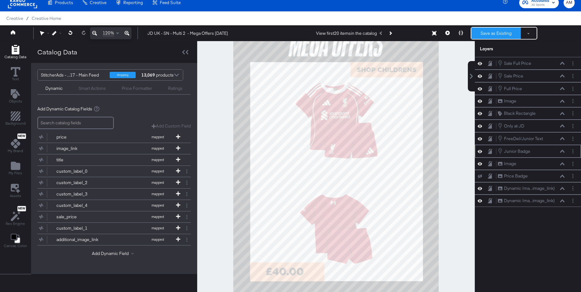
click at [487, 34] on button "Save as Existing" at bounding box center [495, 33] width 49 height 11
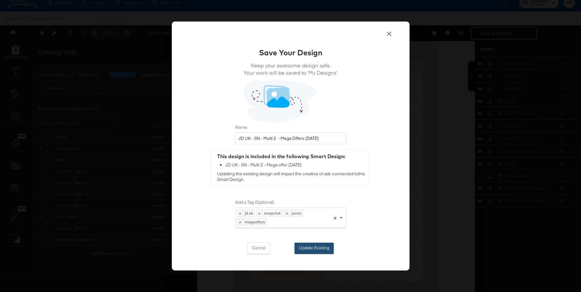
click at [302, 247] on button "Update Existing" at bounding box center [313, 248] width 39 height 11
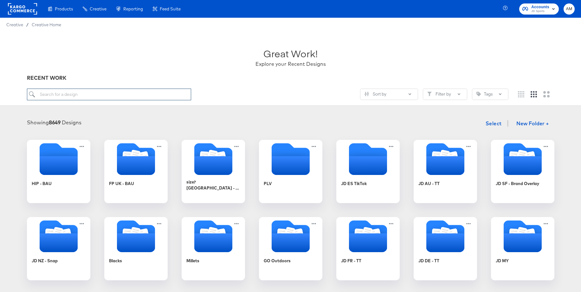
click at [81, 97] on input "search" at bounding box center [109, 95] width 164 height 12
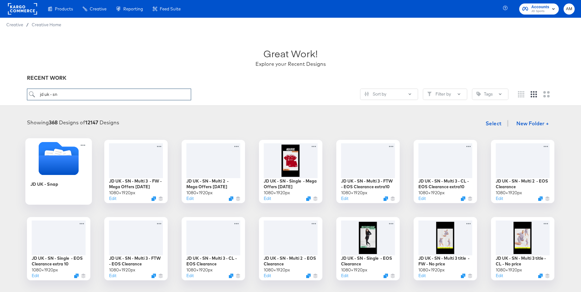
type input "jd uk - sn"
click at [59, 154] on icon "Folder" at bounding box center [58, 155] width 8 height 8
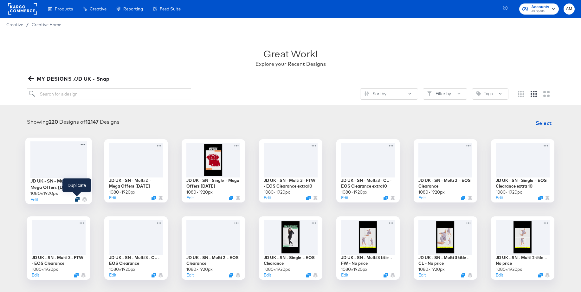
click at [75, 200] on icon "Duplicate" at bounding box center [77, 199] width 5 height 5
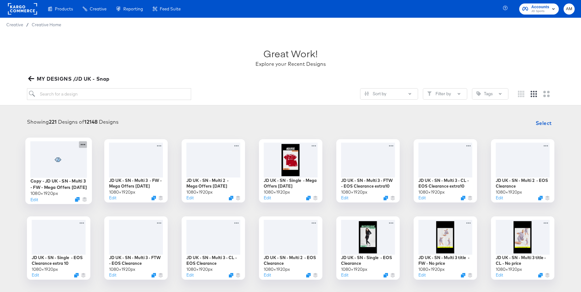
click at [81, 146] on icon at bounding box center [83, 144] width 8 height 7
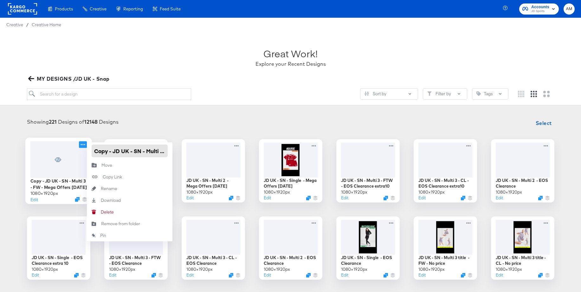
drag, startPoint x: 113, startPoint y: 152, endPoint x: 83, endPoint y: 152, distance: 30.1
click at [78, 151] on div "Copy - JD UK - SN - Multi 3 - FW - Mega Offers Oct 25 1080 × 1920 px Edit Copy …" at bounding box center [58, 170] width 63 height 63
click at [159, 152] on input "JD UK - SN - Multi 3 - FW - Mega Offers [DATE]" at bounding box center [130, 151] width 76 height 13
type input "JD UK - SN - Multi 3 - CL - Mega Offers Oct 25"
click at [148, 116] on div "Showing 221 Designs of 12148 Designs Select JD UK - SN - Multi 3 - FW - Mega Of…" at bounding box center [290, 276] width 581 height 330
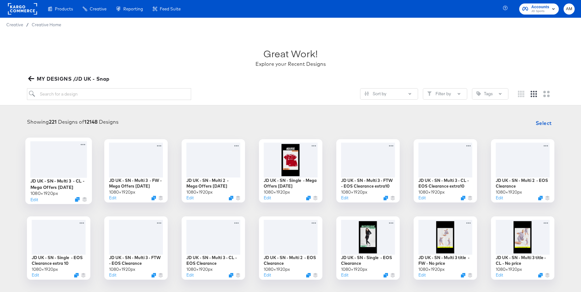
click at [62, 169] on div at bounding box center [58, 159] width 57 height 36
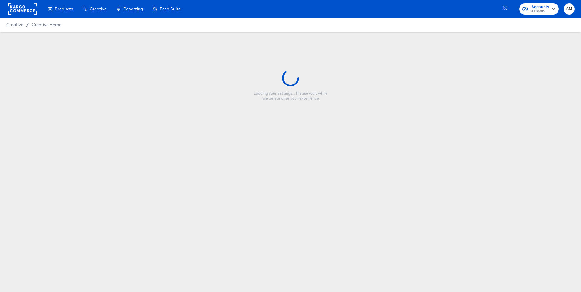
type input "JD UK - SN - Multi 3 - CL - Mega Offers Oct 25"
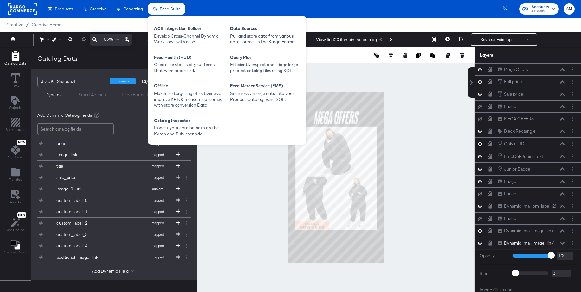
scroll to position [72, 0]
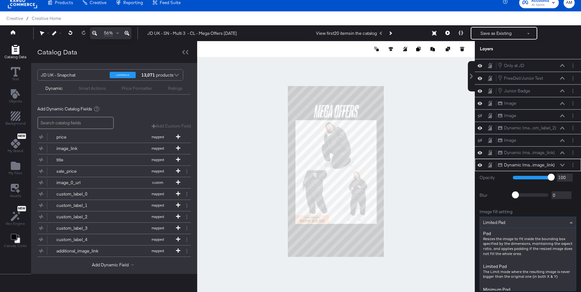
click at [497, 226] on div "Limited Pad" at bounding box center [527, 222] width 96 height 11
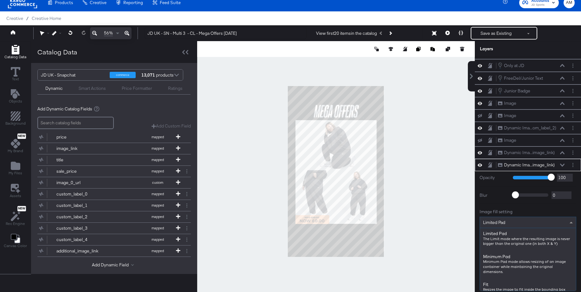
scroll to position [0, 0]
type input "fil"
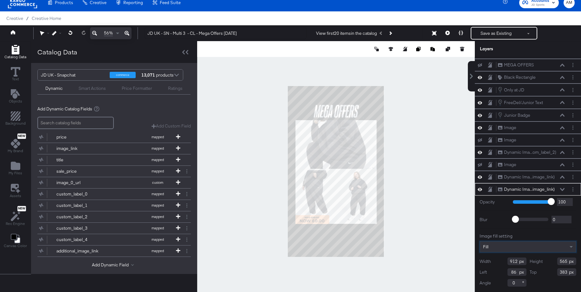
scroll to position [16, 0]
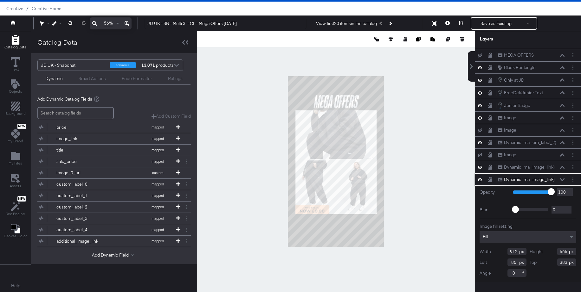
drag, startPoint x: 517, startPoint y: 253, endPoint x: 495, endPoint y: 252, distance: 22.2
click at [495, 252] on div "Width 912" at bounding box center [502, 252] width 47 height 8
type input "525"
drag, startPoint x: 556, startPoint y: 253, endPoint x: 544, endPoint y: 254, distance: 12.4
click at [544, 254] on div "Height 565" at bounding box center [552, 252] width 47 height 8
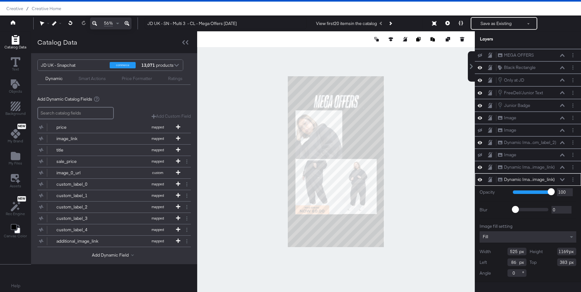
type input "1169"
drag, startPoint x: 567, startPoint y: 263, endPoint x: 555, endPoint y: 263, distance: 12.4
click at [555, 263] on div "Top 383" at bounding box center [552, 263] width 47 height 8
type input "402"
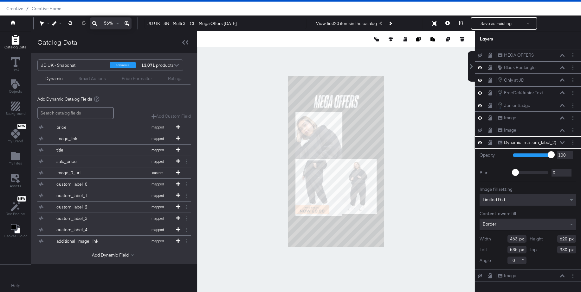
drag, startPoint x: 518, startPoint y: 239, endPoint x: 502, endPoint y: 238, distance: 15.9
click at [502, 238] on div "Width 463" at bounding box center [502, 239] width 47 height 8
type input "388"
drag, startPoint x: 517, startPoint y: 250, endPoint x: 494, endPoint y: 250, distance: 22.5
click at [494, 250] on div "Left 535" at bounding box center [502, 250] width 47 height 8
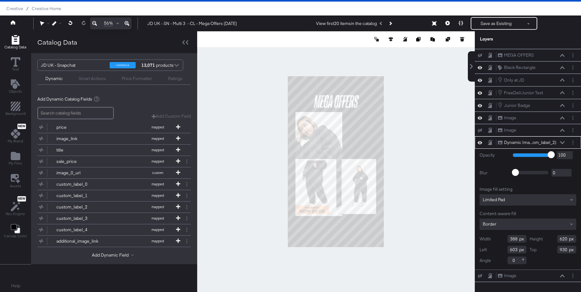
type input "603"
drag, startPoint x: 565, startPoint y: 250, endPoint x: 551, endPoint y: 250, distance: 14.3
click at [551, 250] on div "Top 930" at bounding box center [552, 250] width 47 height 8
type input "952"
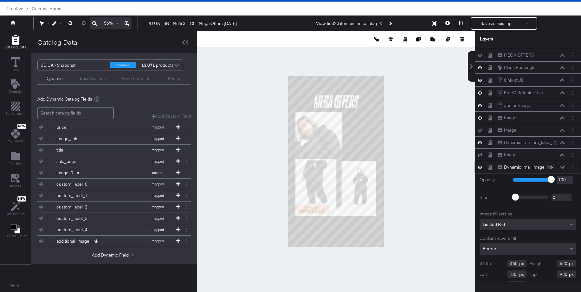
scroll to position [60, 0]
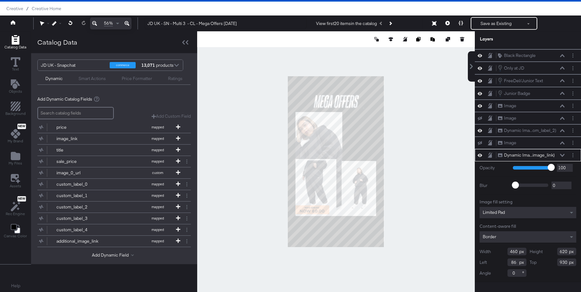
drag, startPoint x: 517, startPoint y: 253, endPoint x: 503, endPoint y: 252, distance: 13.7
click at [503, 252] on div "Width 460" at bounding box center [502, 252] width 47 height 8
type input "388"
drag, startPoint x: 566, startPoint y: 253, endPoint x: 540, endPoint y: 253, distance: 26.0
click at [540, 253] on div "Height 620" at bounding box center [552, 252] width 47 height 8
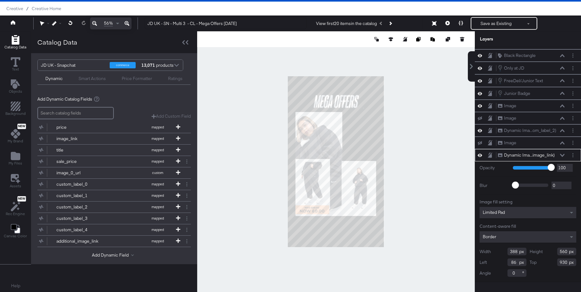
type input "560"
drag, startPoint x: 516, startPoint y: 264, endPoint x: 505, endPoint y: 264, distance: 11.1
click at [505, 264] on div "Left 86" at bounding box center [502, 263] width 47 height 8
type input "603"
drag, startPoint x: 567, startPoint y: 263, endPoint x: 549, endPoint y: 262, distance: 18.1
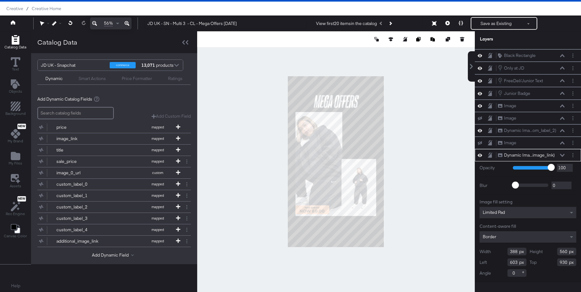
click at [549, 262] on div "Top 930" at bounding box center [552, 263] width 47 height 8
type input "402"
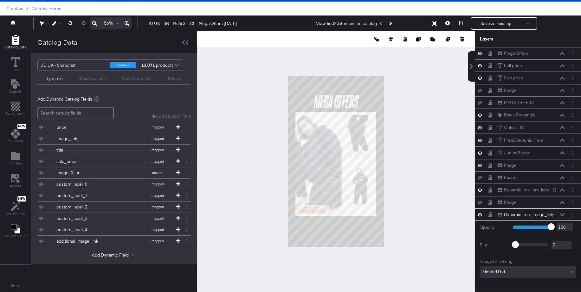
click at [439, 259] on div at bounding box center [335, 161] width 277 height 261
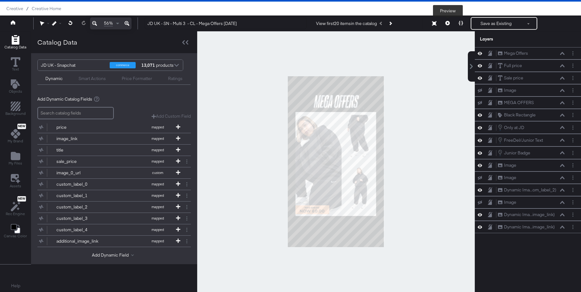
click at [447, 23] on icon at bounding box center [447, 23] width 4 height 4
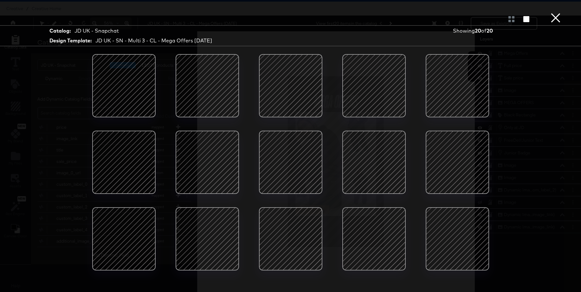
click at [371, 87] on div at bounding box center [374, 86] width 54 height 54
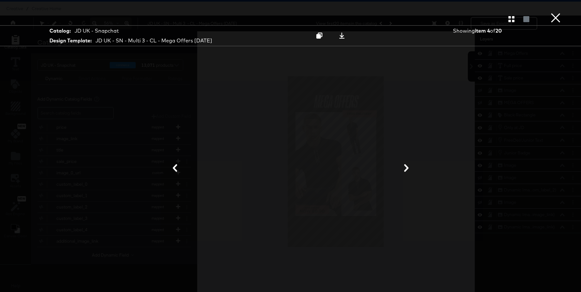
click at [556, 13] on button "×" at bounding box center [555, 6] width 13 height 13
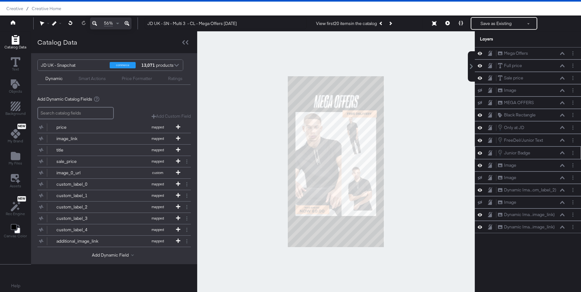
scroll to position [48, 0]
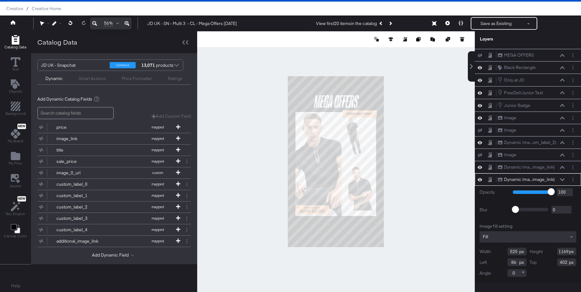
drag, startPoint x: 517, startPoint y: 253, endPoint x: 503, endPoint y: 252, distance: 14.3
click at [503, 252] on div "Width 525" at bounding box center [502, 252] width 47 height 8
type input "495"
drag, startPoint x: 568, startPoint y: 263, endPoint x: 554, endPoint y: 264, distance: 13.3
click at [554, 264] on div "Top 402" at bounding box center [552, 263] width 47 height 8
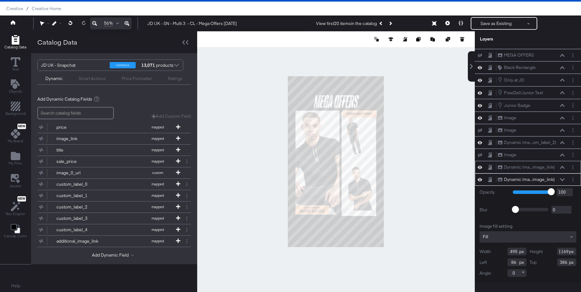
type input "386"
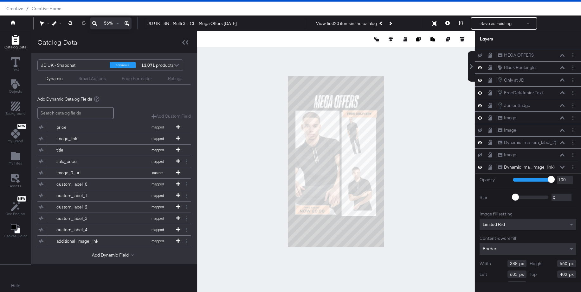
scroll to position [60, 0]
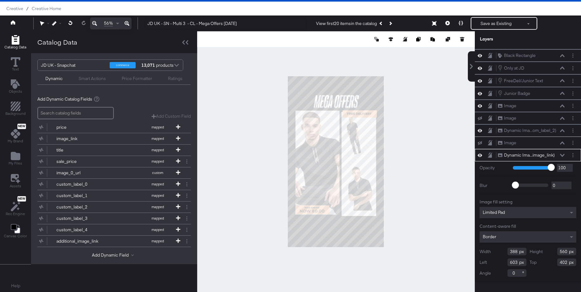
drag, startPoint x: 518, startPoint y: 251, endPoint x: 501, endPoint y: 253, distance: 17.3
click at [501, 253] on div "Width 388" at bounding box center [502, 252] width 47 height 8
type input "460"
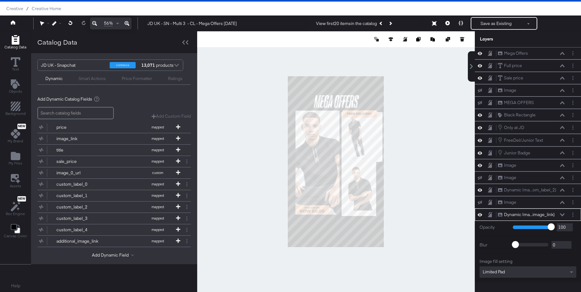
scroll to position [60, 0]
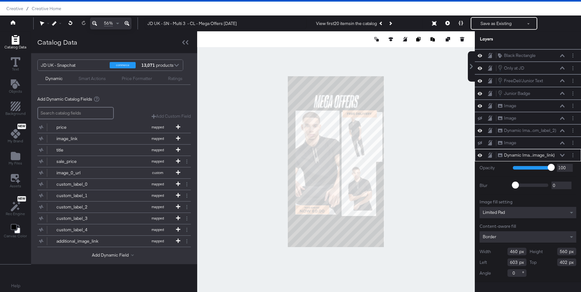
type input "460"
drag, startPoint x: 513, startPoint y: 264, endPoint x: 502, endPoint y: 264, distance: 10.8
click at [502, 264] on div "Left 603" at bounding box center [502, 263] width 47 height 8
type input "550"
drag, startPoint x: 567, startPoint y: 264, endPoint x: 552, endPoint y: 263, distance: 15.5
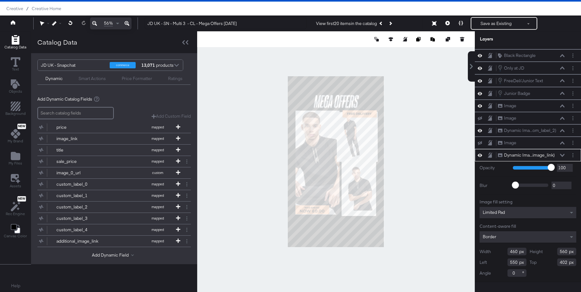
click at [552, 263] on div "Top 402" at bounding box center [552, 263] width 47 height 8
type input "386"
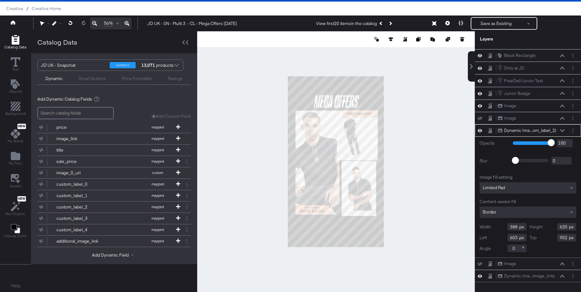
drag, startPoint x: 517, startPoint y: 226, endPoint x: 498, endPoint y: 227, distance: 19.7
click at [498, 227] on div "Width 388" at bounding box center [502, 227] width 47 height 8
type input "460"
drag, startPoint x: 565, startPoint y: 228, endPoint x: 544, endPoint y: 228, distance: 21.2
click at [544, 228] on div "Height 620" at bounding box center [552, 227] width 47 height 8
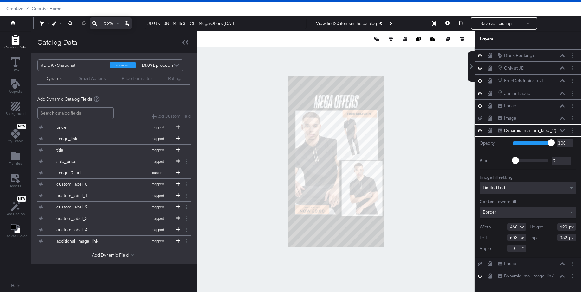
drag, startPoint x: 517, startPoint y: 239, endPoint x: 500, endPoint y: 238, distance: 16.8
click at [500, 238] on div "Left 603" at bounding box center [502, 238] width 47 height 8
type input "549"
drag, startPoint x: 567, startPoint y: 238, endPoint x: 550, endPoint y: 238, distance: 16.8
click at [550, 238] on div "Top 952" at bounding box center [552, 238] width 47 height 8
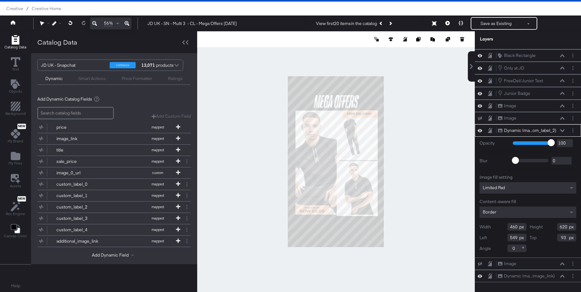
type input "937"
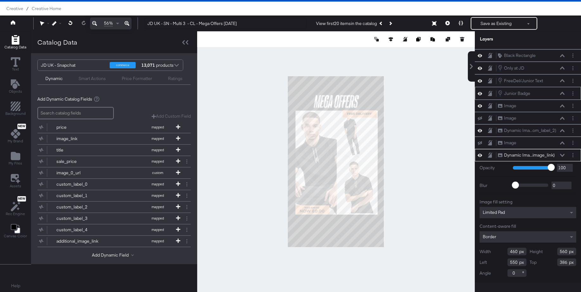
click at [562, 93] on icon at bounding box center [562, 93] width 4 height 3
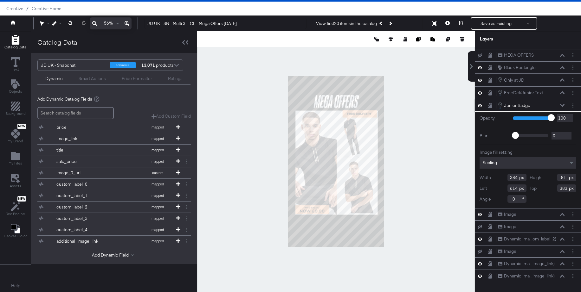
drag, startPoint x: 517, startPoint y: 189, endPoint x: 496, endPoint y: 188, distance: 20.9
click at [496, 188] on div "Left 614" at bounding box center [502, 189] width 47 height 8
type input "626"
click at [566, 190] on input "383" at bounding box center [566, 189] width 19 height 8
type input "386"
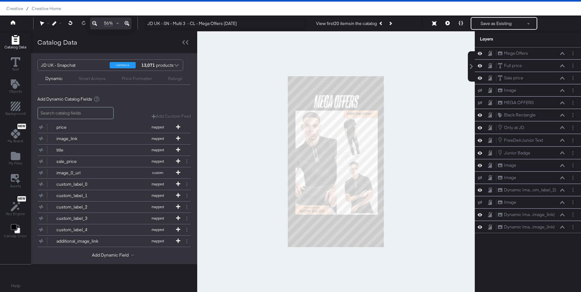
scroll to position [0, 0]
click at [419, 174] on div at bounding box center [335, 161] width 277 height 261
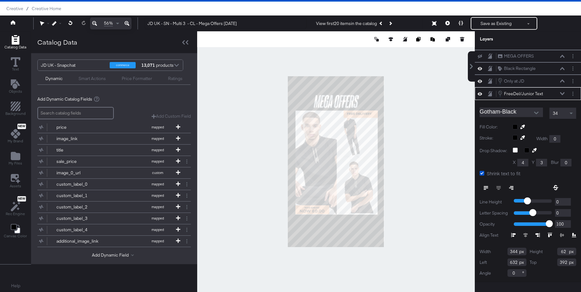
drag, startPoint x: 513, startPoint y: 263, endPoint x: 503, endPoint y: 263, distance: 10.1
click at [503, 263] on div "Left 632" at bounding box center [502, 263] width 47 height 8
type input "651"
click at [567, 262] on div "Top 392" at bounding box center [552, 263] width 47 height 8
type input "396"
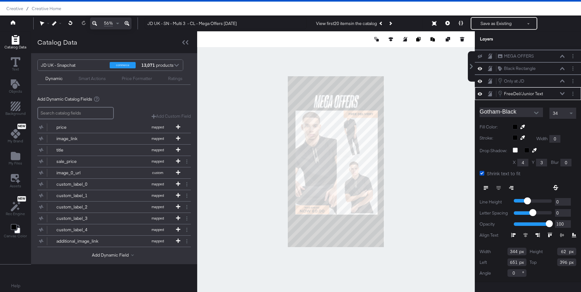
click at [444, 161] on div at bounding box center [335, 161] width 277 height 261
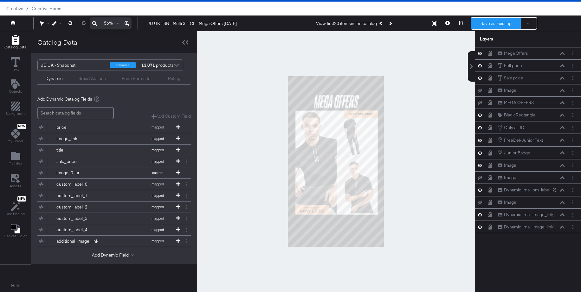
scroll to position [16, 0]
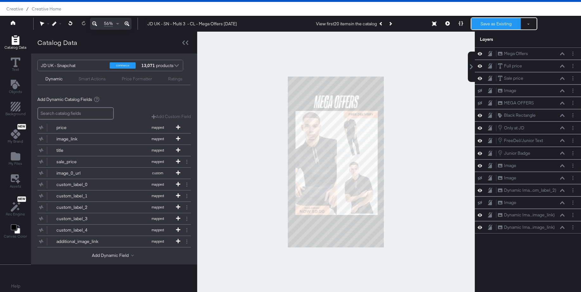
click at [490, 23] on button "Save as Existing" at bounding box center [495, 23] width 49 height 11
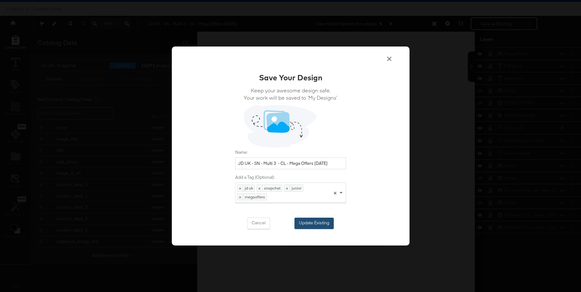
click at [310, 224] on button "Update Existing" at bounding box center [313, 223] width 39 height 11
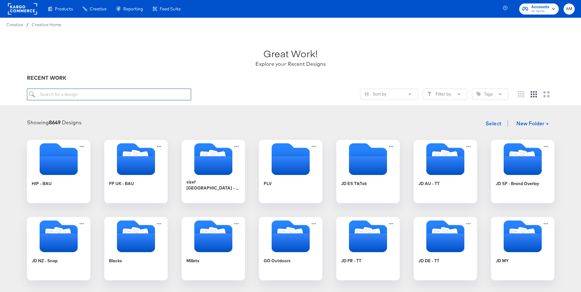
click at [48, 95] on input "search" at bounding box center [109, 95] width 164 height 12
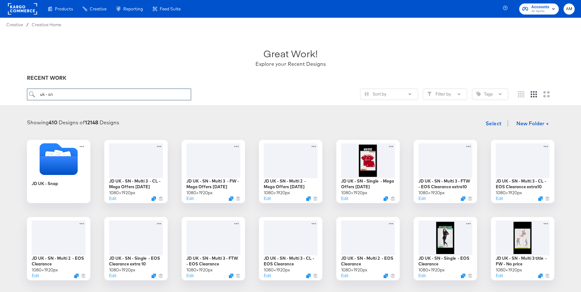
type input "uk - sn"
click at [65, 166] on icon "Folder" at bounding box center [58, 166] width 40 height 20
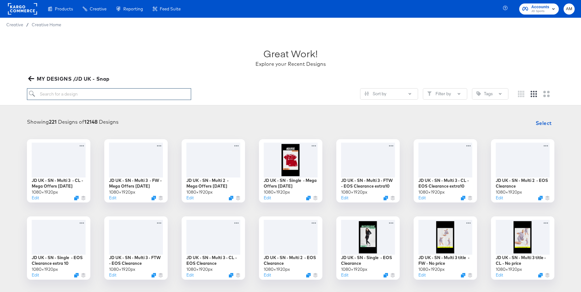
click at [70, 96] on input "search" at bounding box center [109, 94] width 164 height 12
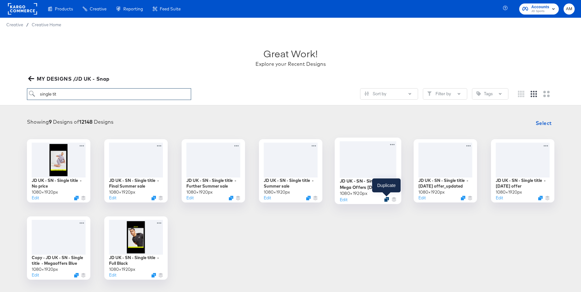
type input "single tit"
click at [384, 200] on icon "Duplicate" at bounding box center [386, 199] width 5 height 5
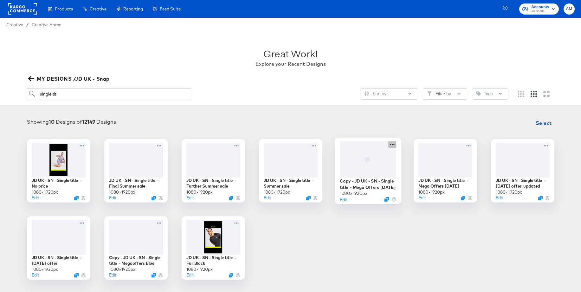
click at [392, 143] on icon at bounding box center [392, 144] width 8 height 7
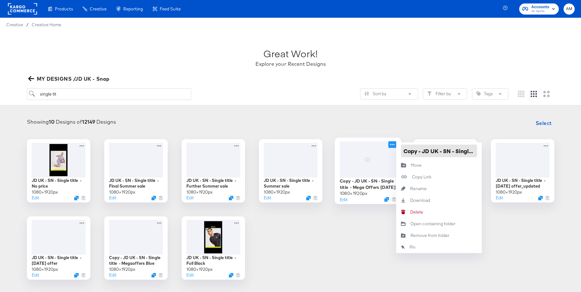
drag, startPoint x: 422, startPoint y: 153, endPoint x: 394, endPoint y: 152, distance: 28.2
click at [388, 151] on div "Copy - JD UK - SN - Single title - Mega Offers Apr 25 1080 × 1920 px Edit Copy …" at bounding box center [367, 170] width 63 height 63
drag, startPoint x: 461, startPoint y: 153, endPoint x: 476, endPoint y: 154, distance: 15.5
click at [495, 155] on div "JD UK - SN - Single title - No price 1080 × 1920 px Edit JD UK - SN - Single ti…" at bounding box center [290, 209] width 568 height 141
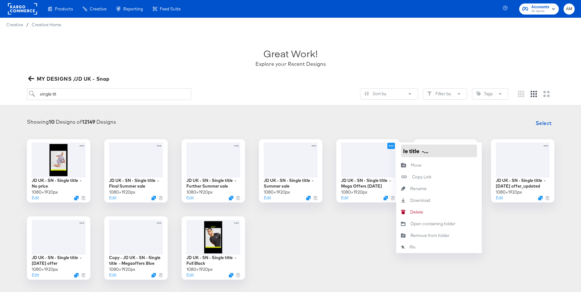
click at [466, 153] on input "JD UK - SN - Single title - Mega Offers [DATE]" at bounding box center [439, 151] width 76 height 13
type input "JD UK - SN - Single title - Mega Offers Oct 25"
click at [431, 123] on div "Showing 10 Designs of 12149 Designs Select" at bounding box center [290, 123] width 568 height 13
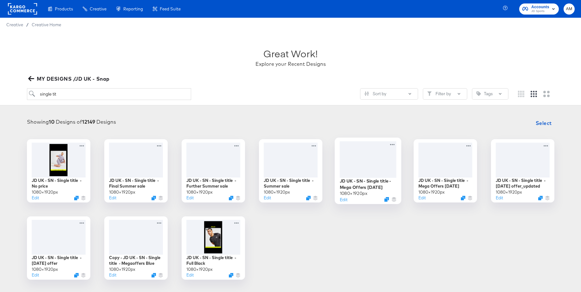
click at [365, 157] on div at bounding box center [367, 159] width 57 height 36
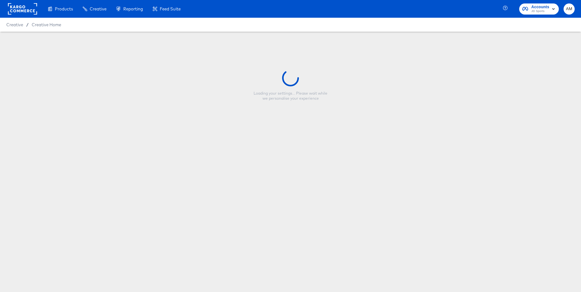
type input "JD UK - SN - Single title - Mega Offers Oct 25"
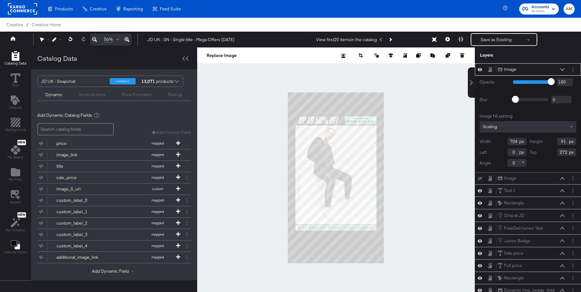
click at [561, 69] on icon at bounding box center [562, 69] width 4 height 3
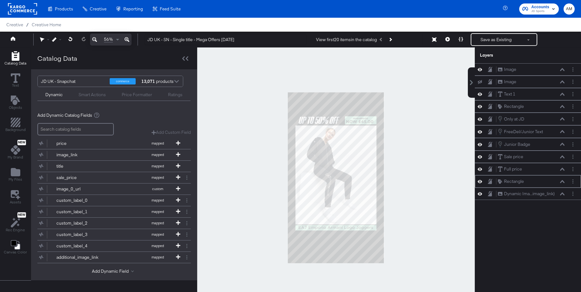
click at [561, 183] on icon at bounding box center [562, 181] width 4 height 3
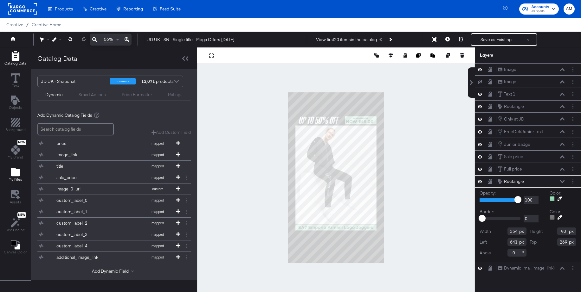
click at [16, 174] on icon "Add Files" at bounding box center [16, 172] width 10 height 8
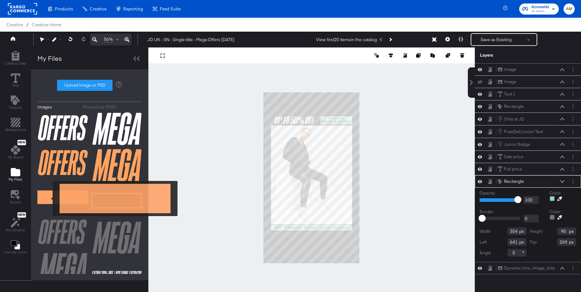
drag, startPoint x: 48, startPoint y: 198, endPoint x: 70, endPoint y: 199, distance: 21.9
click at [48, 198] on img at bounding box center [62, 198] width 51 height 32
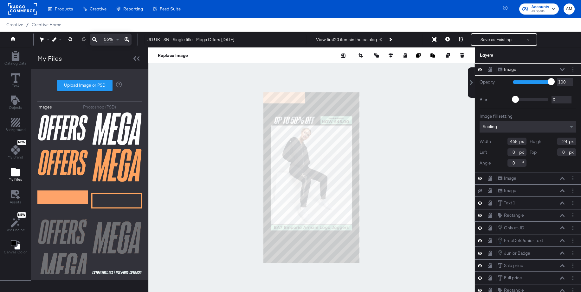
click at [560, 215] on icon at bounding box center [562, 215] width 4 height 3
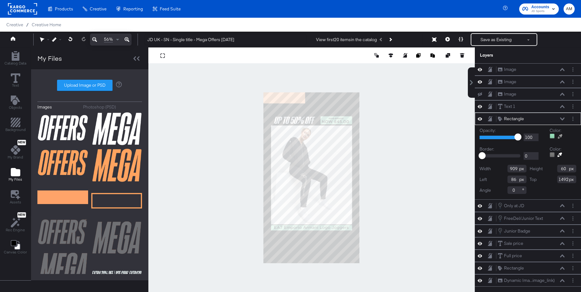
click at [560, 135] on icon at bounding box center [559, 136] width 4 height 4
click at [287, 99] on div at bounding box center [312, 178] width 326 height 261
click at [563, 119] on icon at bounding box center [562, 118] width 4 height 3
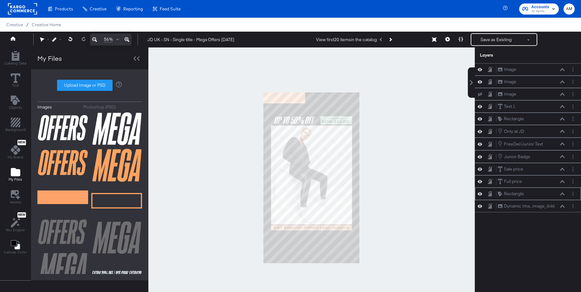
click at [563, 195] on icon at bounding box center [562, 194] width 4 height 3
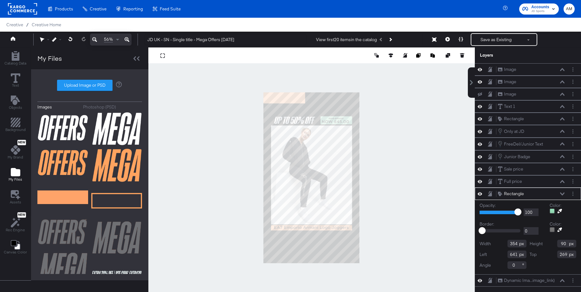
click at [560, 212] on icon at bounding box center [559, 211] width 4 height 4
click at [290, 98] on div at bounding box center [312, 178] width 326 height 261
click at [571, 70] on button "Layer Options" at bounding box center [572, 69] width 7 height 7
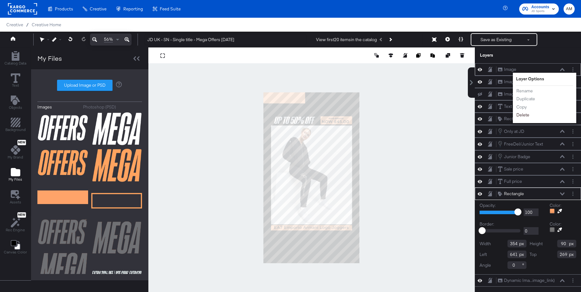
click at [518, 116] on button "Delete" at bounding box center [523, 115] width 14 height 7
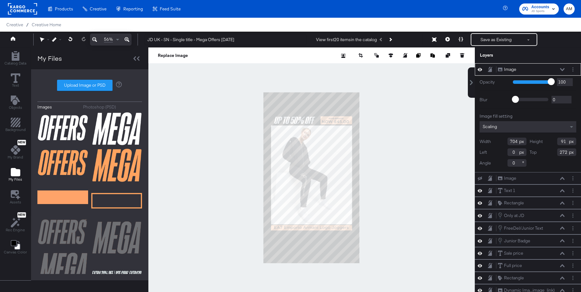
click at [480, 69] on icon at bounding box center [479, 69] width 4 height 5
click at [479, 179] on icon at bounding box center [479, 179] width 4 height 4
click at [479, 179] on icon at bounding box center [479, 178] width 4 height 3
click at [575, 178] on button "Layer Options" at bounding box center [572, 178] width 7 height 7
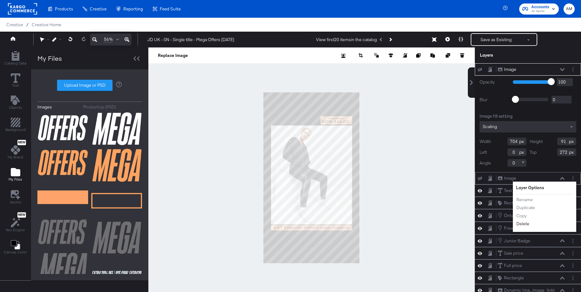
click at [521, 223] on button "Delete" at bounding box center [523, 224] width 14 height 7
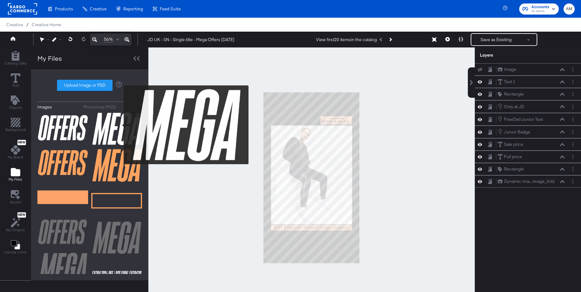
click at [119, 125] on img at bounding box center [116, 129] width 51 height 34
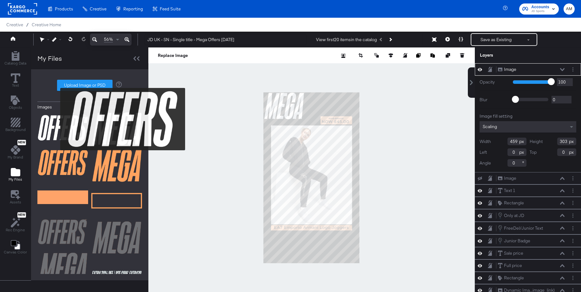
click at [56, 119] on img at bounding box center [62, 128] width 51 height 32
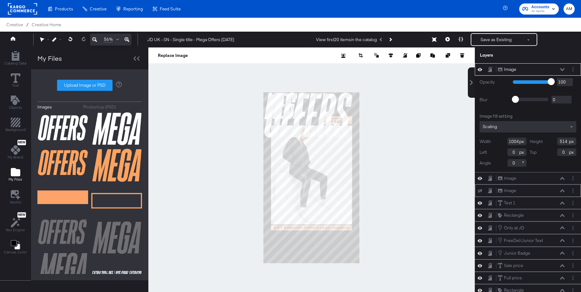
click at [480, 191] on icon at bounding box center [479, 191] width 4 height 4
click at [480, 191] on icon at bounding box center [479, 190] width 4 height 5
click at [563, 192] on icon at bounding box center [562, 190] width 4 height 3
drag, startPoint x: 516, startPoint y: 143, endPoint x: 500, endPoint y: 143, distance: 15.5
click at [500, 143] on div "Width 1004" at bounding box center [502, 142] width 47 height 8
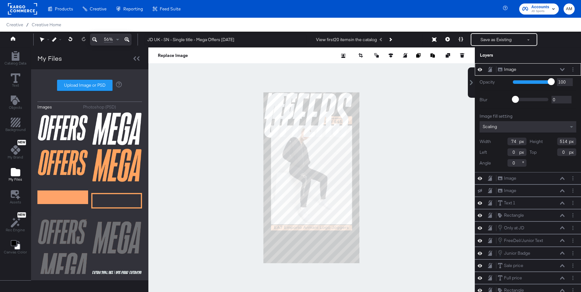
type input "704"
type input "314"
type input "139"
type input "680"
type input "375"
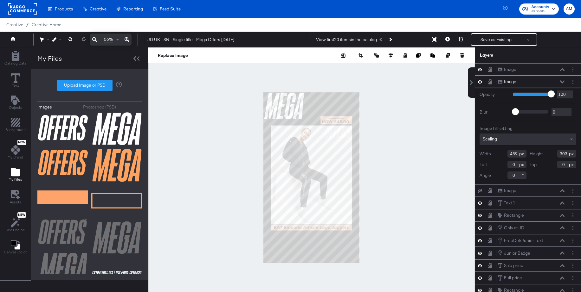
type input "205"
type input "135"
type input "254"
type input "166"
type input "249"
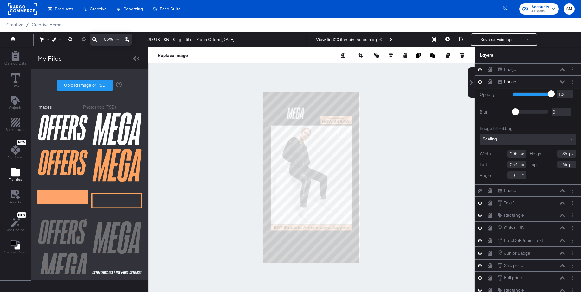
type input "169"
type input "105"
type input "205"
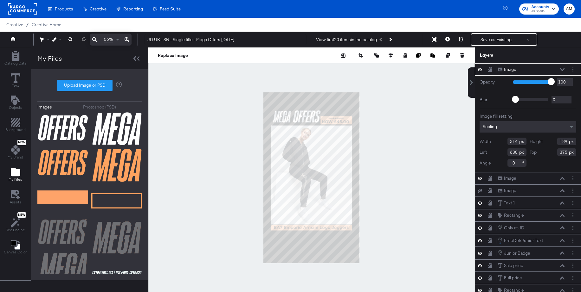
type input "329"
type input "201"
click at [405, 127] on div at bounding box center [311, 178] width 326 height 261
type input "290"
type input "135"
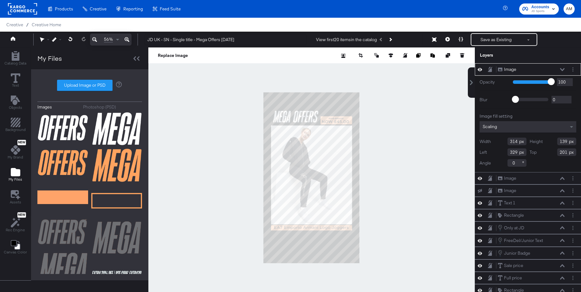
type input "205"
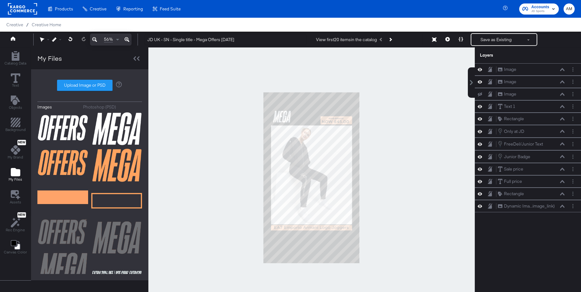
click at [410, 103] on div at bounding box center [311, 178] width 326 height 261
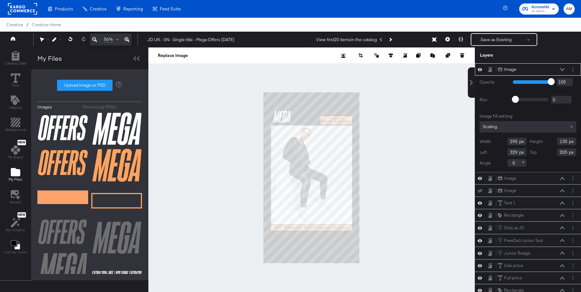
click at [481, 70] on icon at bounding box center [479, 69] width 4 height 3
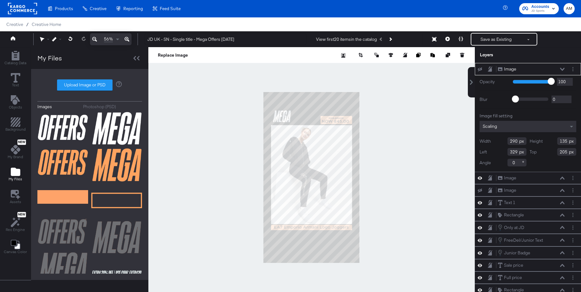
click at [481, 70] on icon at bounding box center [479, 69] width 4 height 4
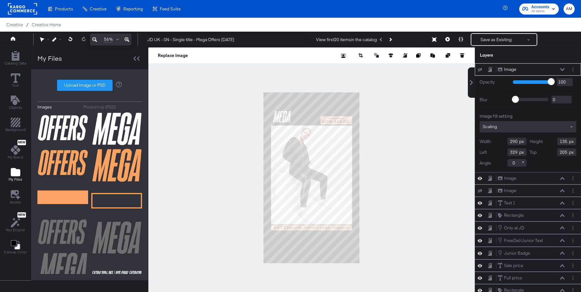
scroll to position [3, 0]
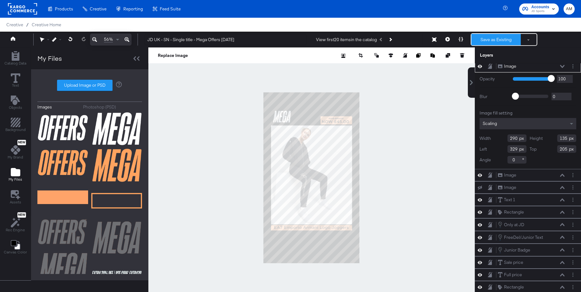
click at [491, 41] on button "Save as Existing" at bounding box center [495, 39] width 49 height 11
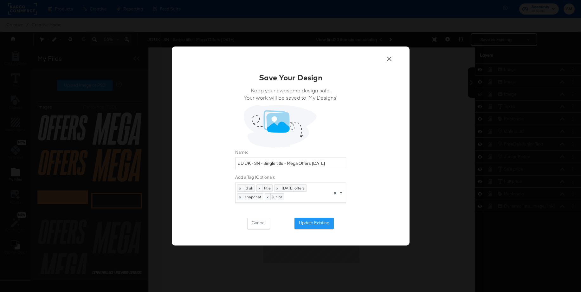
drag, startPoint x: 313, startPoint y: 224, endPoint x: 295, endPoint y: 216, distance: 19.5
click at [312, 223] on button "Update Existing" at bounding box center [313, 223] width 39 height 11
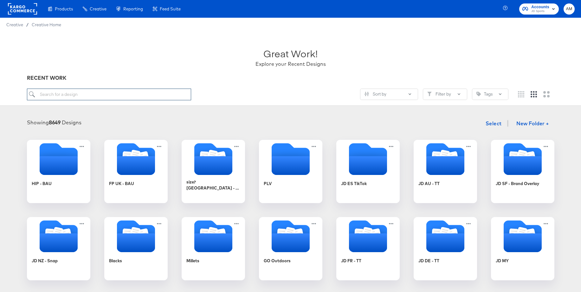
click at [107, 93] on input "search" at bounding box center [109, 95] width 164 height 12
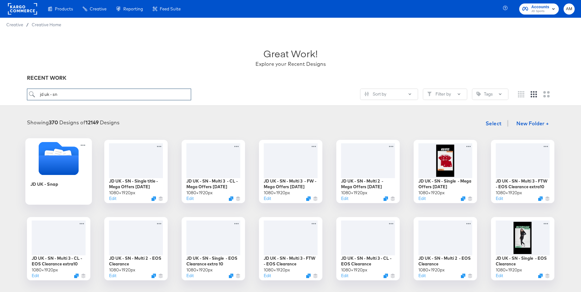
type input "jd uk - sn"
click at [64, 165] on icon "Folder" at bounding box center [58, 166] width 40 height 20
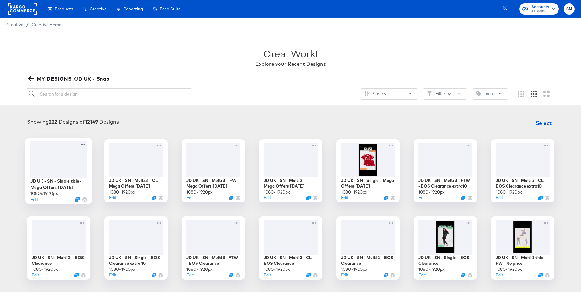
click at [58, 158] on div at bounding box center [58, 159] width 57 height 36
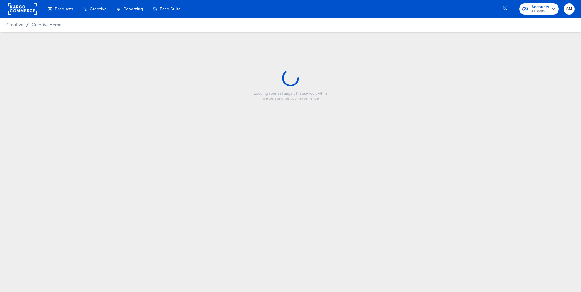
type input "JD UK - SN - Single title - Mega Offers [DATE]"
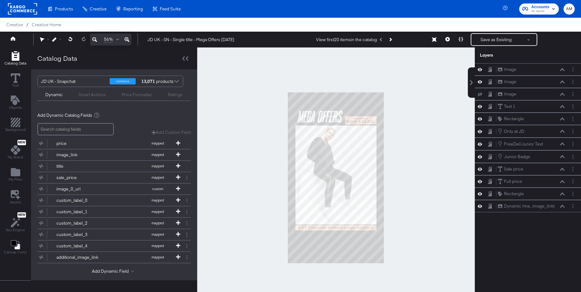
click at [441, 141] on div at bounding box center [335, 178] width 277 height 261
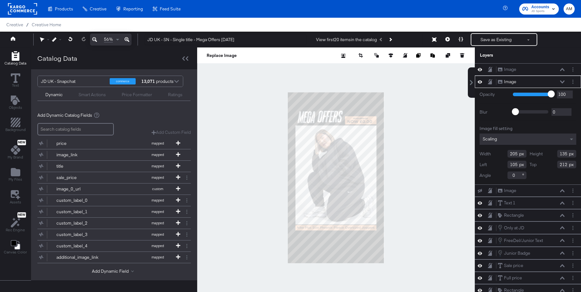
type input "213"
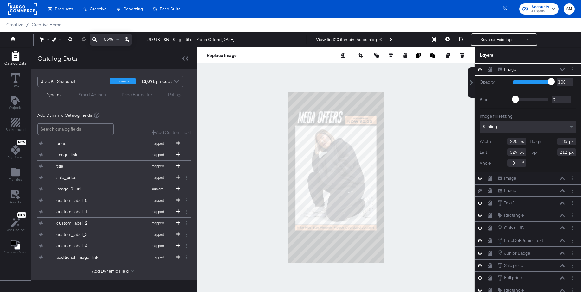
type input "213"
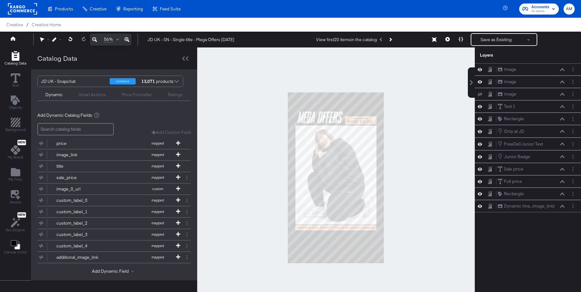
click at [427, 123] on div at bounding box center [335, 178] width 277 height 261
click at [127, 39] on icon at bounding box center [126, 40] width 5 height 8
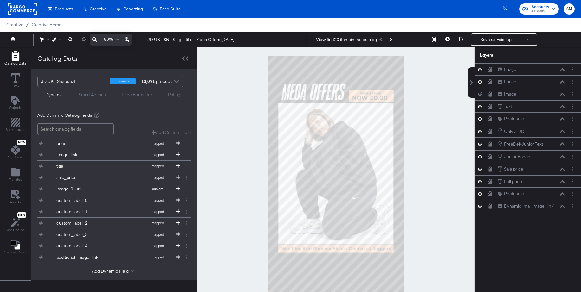
click at [127, 39] on icon at bounding box center [126, 40] width 5 height 8
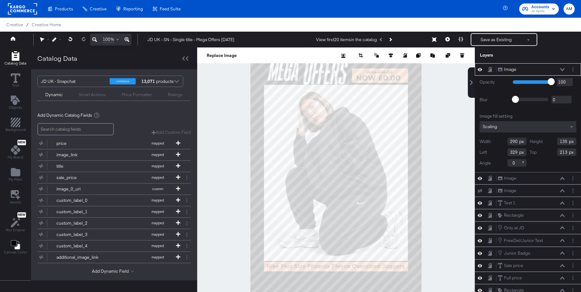
type input "163"
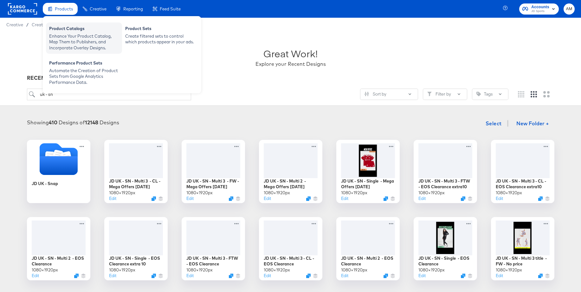
click at [69, 33] on div "Enhance Your Product Catalog, Map Them to Publishers, and Incorporate Overlay D…" at bounding box center [84, 42] width 70 height 18
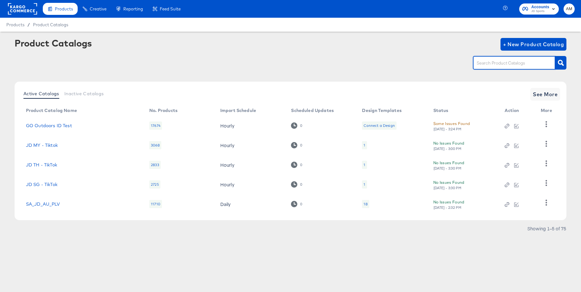
click at [488, 67] on input "text" at bounding box center [508, 63] width 67 height 7
type input "uk - sn"
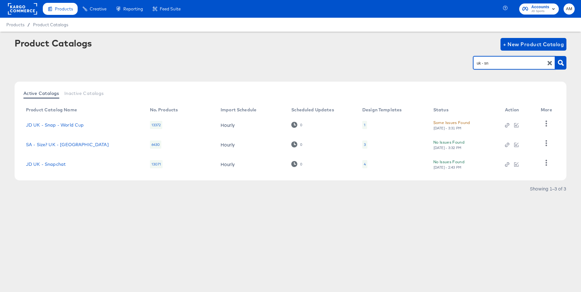
click at [364, 164] on div "4" at bounding box center [365, 164] width 2 height 5
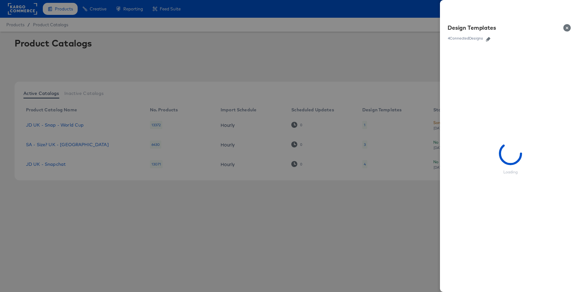
click at [489, 39] on icon "button" at bounding box center [488, 39] width 4 height 4
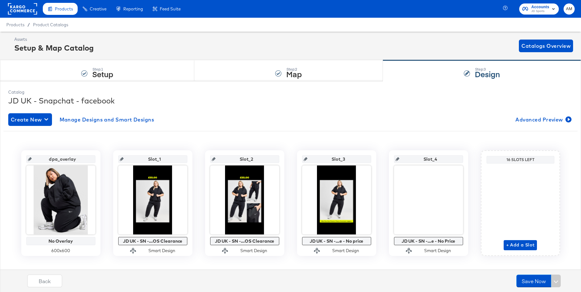
scroll to position [10, 0]
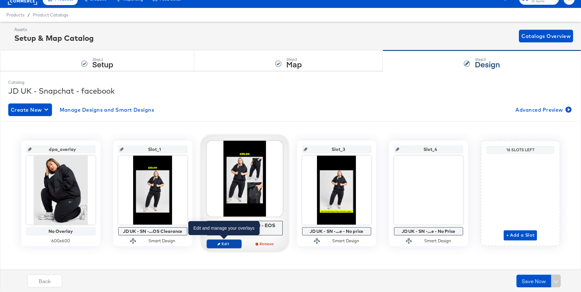
click at [224, 242] on span "Edit" at bounding box center [223, 244] width 29 height 5
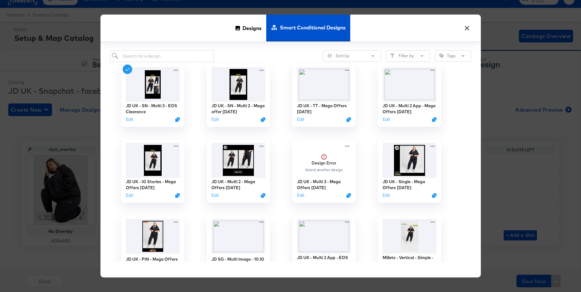
scroll to position [0, 0]
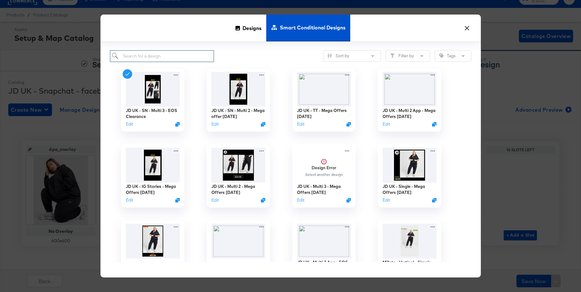
click at [151, 57] on input "search" at bounding box center [162, 56] width 104 height 12
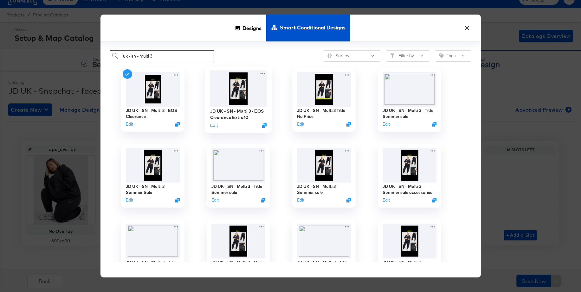
scroll to position [53, 0]
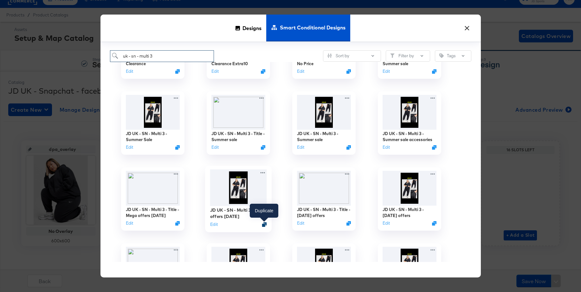
type input "uk - sn - multi 3"
click at [264, 226] on icon "Duplicate" at bounding box center [264, 224] width 5 height 5
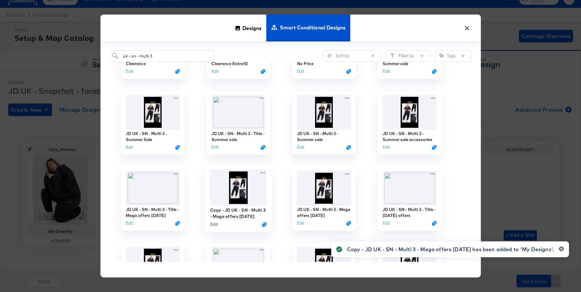
click at [214, 226] on button "Edit" at bounding box center [214, 224] width 8 height 6
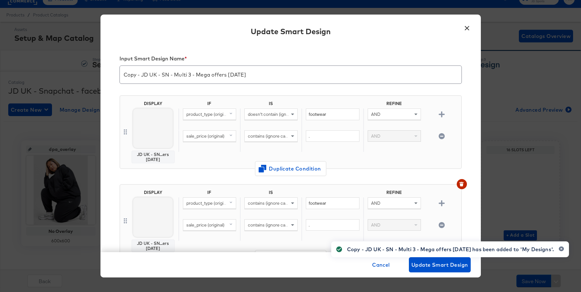
scroll to position [2, 0]
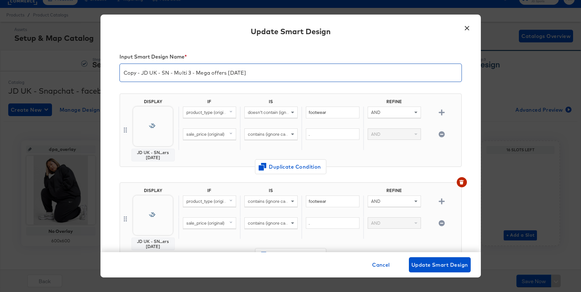
drag, startPoint x: 142, startPoint y: 74, endPoint x: 110, endPoint y: 73, distance: 32.0
click at [105, 73] on div "Input Smart Design Name * Copy - JD UK - SN - Multi 3 - Mega offers Apr 25 DISP…" at bounding box center [290, 148] width 380 height 208
click at [219, 75] on input "JD UK - SN - Multi 3 - Mega offers Apr 25" at bounding box center [290, 70] width 341 height 18
type input "JD UK - SN - Multi 3 - Mega offers Oct 25"
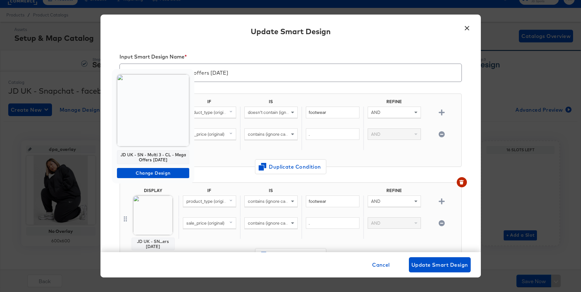
scroll to position [9, 0]
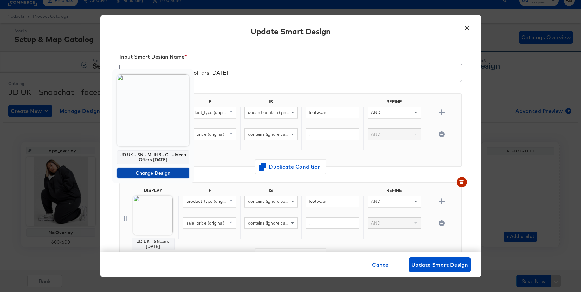
click at [136, 174] on span "Change Design" at bounding box center [152, 173] width 67 height 8
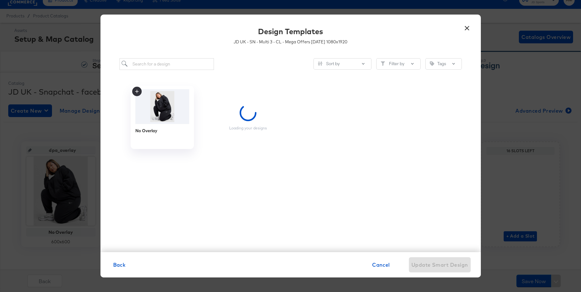
scroll to position [0, 0]
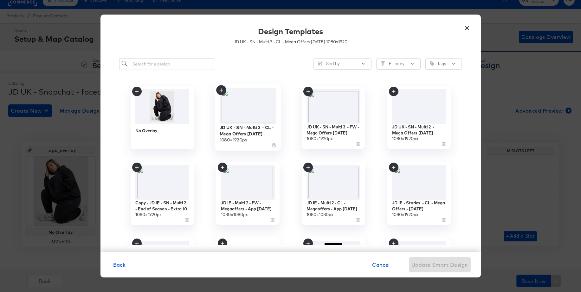
click at [239, 105] on img at bounding box center [247, 106] width 57 height 36
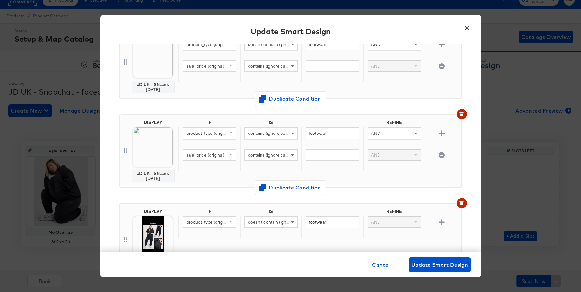
scroll to position [78, 0]
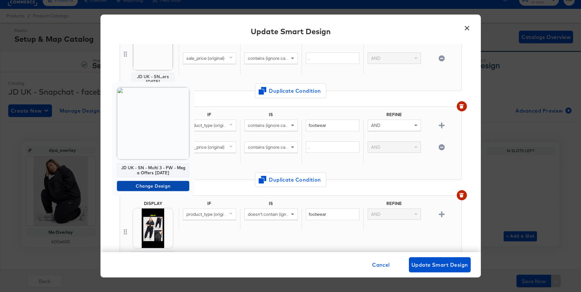
click at [140, 189] on span "Change Design" at bounding box center [152, 186] width 67 height 8
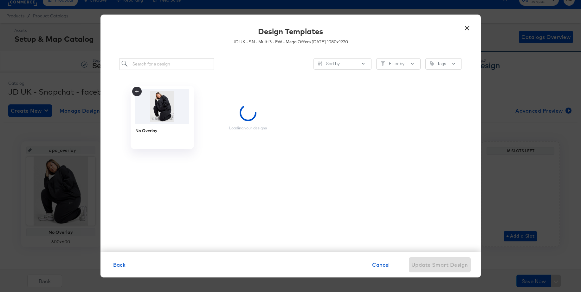
scroll to position [0, 0]
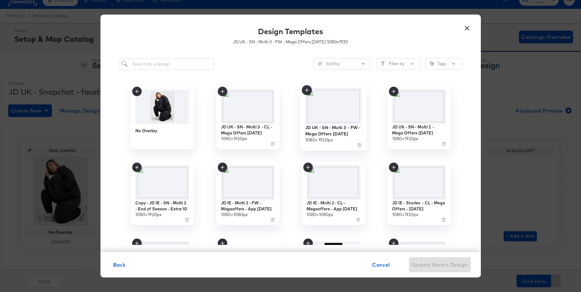
click at [332, 108] on img at bounding box center [333, 106] width 57 height 36
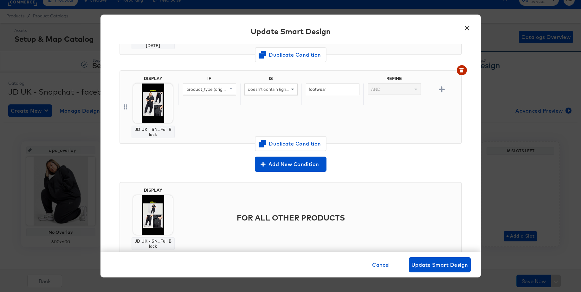
scroll to position [205, 0]
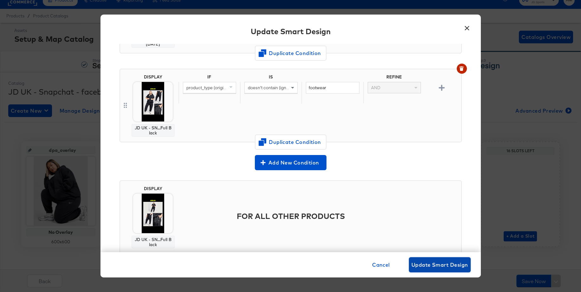
click at [430, 261] on span "Update Smart Design" at bounding box center [439, 265] width 57 height 9
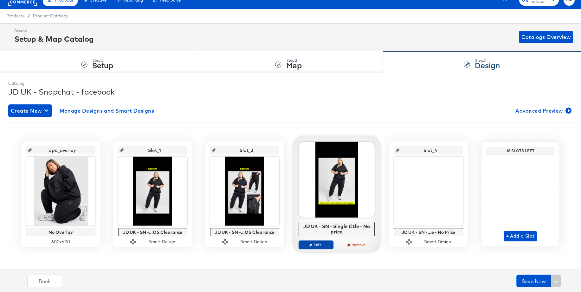
click at [315, 247] on span "Edit" at bounding box center [315, 245] width 29 height 5
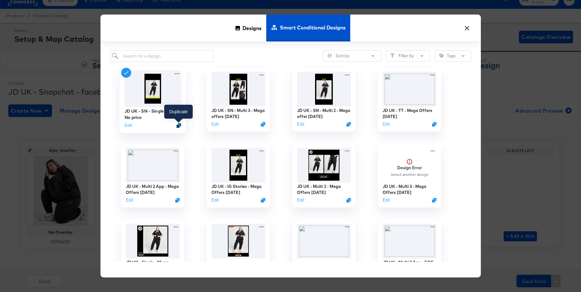
click at [177, 128] on icon "Duplicate" at bounding box center [178, 125] width 5 height 5
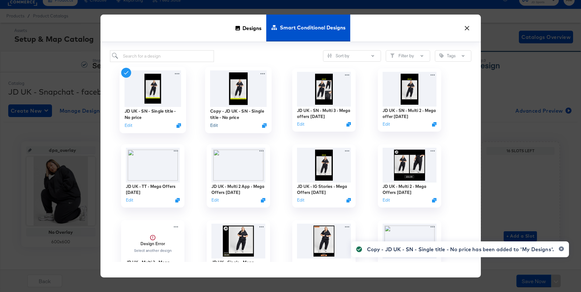
click at [213, 126] on button "Edit" at bounding box center [214, 125] width 8 height 6
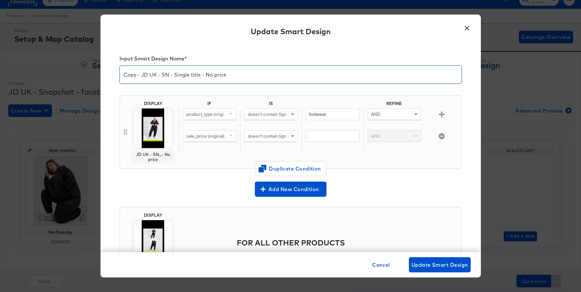
drag, startPoint x: 142, startPoint y: 76, endPoint x: 117, endPoint y: 74, distance: 24.5
click at [116, 74] on div "Input Smart Design Name * Copy - JD UK - SN - Single title - No price DISPLAY J…" at bounding box center [290, 148] width 380 height 208
drag, startPoint x: 188, startPoint y: 75, endPoint x: 232, endPoint y: 76, distance: 43.1
click at [232, 76] on input "JD UK - SN - Single title - No price" at bounding box center [290, 72] width 341 height 18
type input "JD UK - SN - Single title - Mega offers Oct 25"
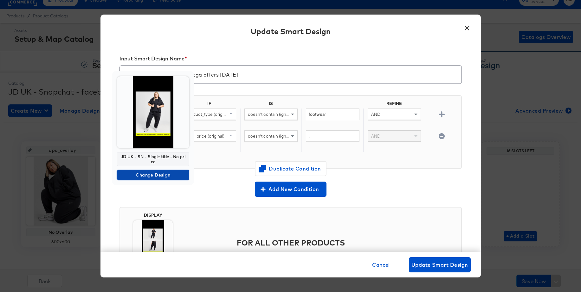
click at [139, 173] on span "Change Design" at bounding box center [152, 175] width 67 height 8
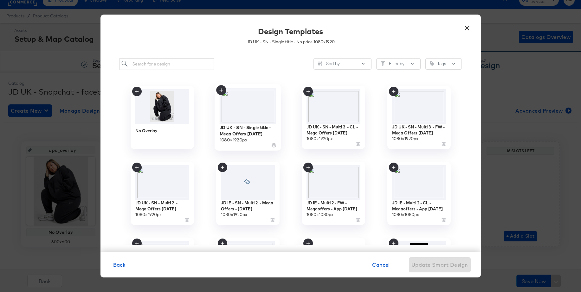
click at [248, 112] on img at bounding box center [247, 106] width 57 height 36
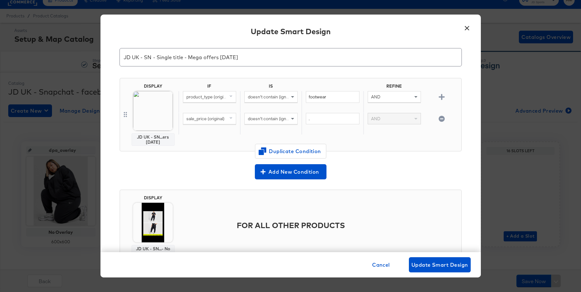
scroll to position [45, 0]
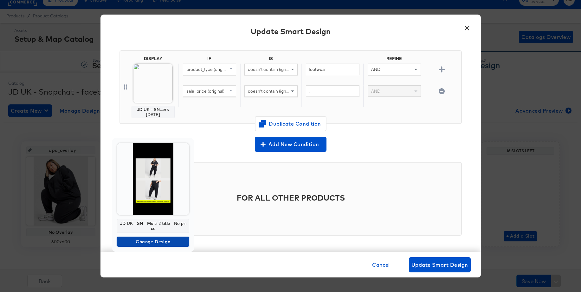
click at [138, 239] on span "Change Design" at bounding box center [152, 242] width 67 height 8
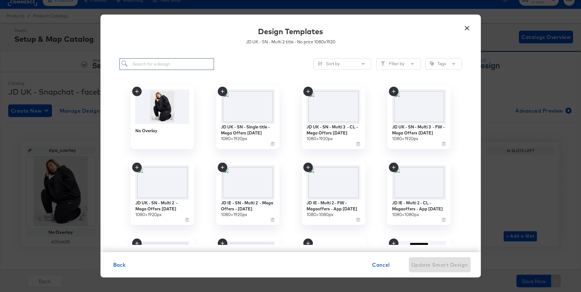
click at [188, 63] on input "search" at bounding box center [166, 64] width 95 height 12
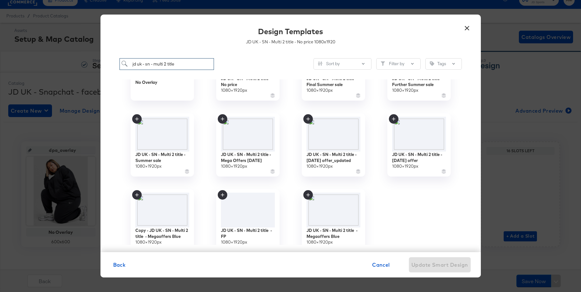
scroll to position [62, 0]
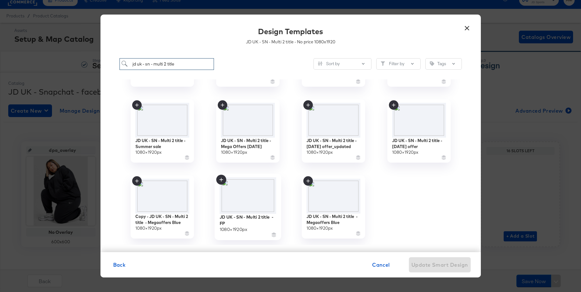
type input "jd uk - sn - multi 2 title"
click at [245, 189] on img at bounding box center [247, 195] width 57 height 37
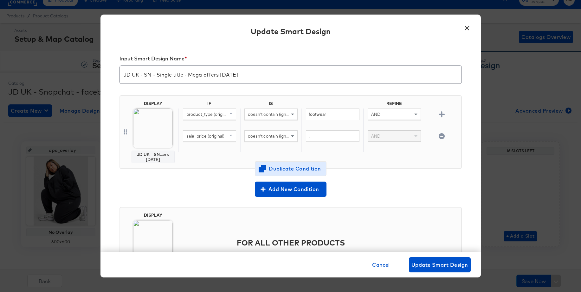
scroll to position [45, 0]
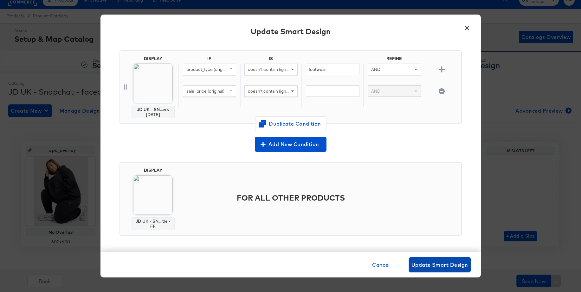
drag, startPoint x: 431, startPoint y: 264, endPoint x: 424, endPoint y: 261, distance: 7.5
click at [431, 264] on span "Update Smart Design" at bounding box center [439, 265] width 57 height 9
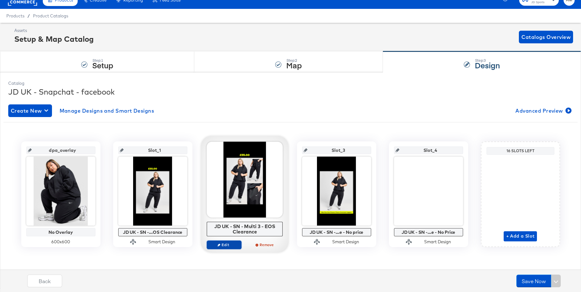
click at [221, 246] on span "Edit" at bounding box center [223, 245] width 29 height 5
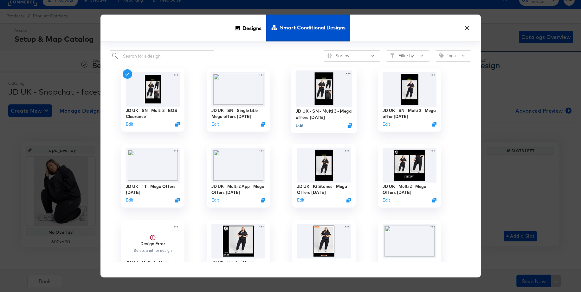
click at [298, 127] on button "Edit" at bounding box center [299, 125] width 8 height 6
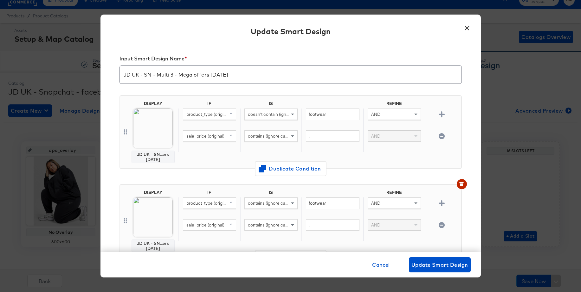
click at [189, 77] on input "JD UK - SN - Multi 3 - Mega offers [DATE]" at bounding box center [290, 72] width 341 height 18
click at [467, 27] on button "×" at bounding box center [466, 26] width 11 height 11
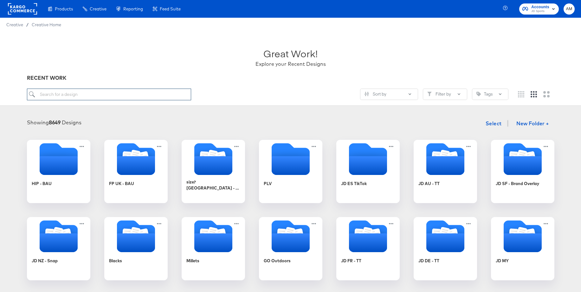
click at [72, 92] on input "search" at bounding box center [109, 95] width 164 height 12
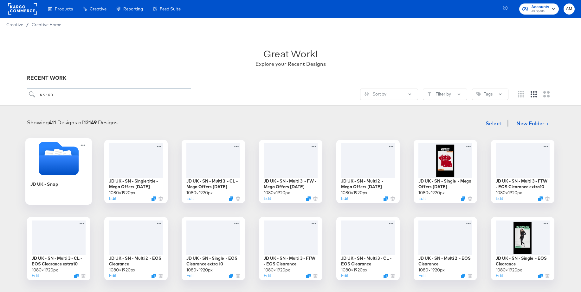
type input "uk - sn"
click at [65, 156] on icon "Folder" at bounding box center [58, 166] width 40 height 20
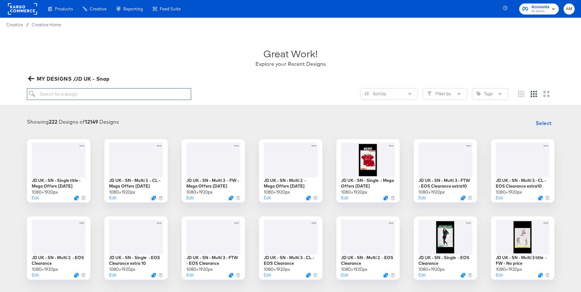
click at [57, 96] on input "search" at bounding box center [109, 94] width 164 height 12
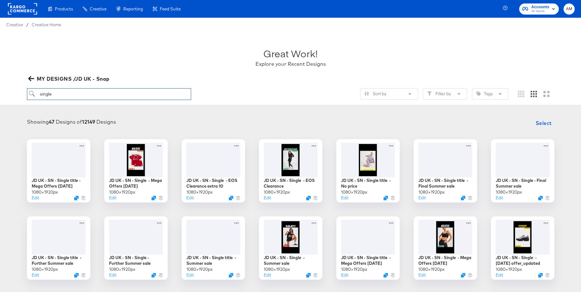
scroll to position [1, 0]
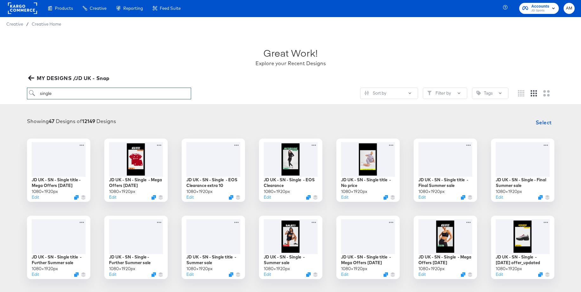
type input "single"
click at [132, 164] on div at bounding box center [135, 159] width 57 height 36
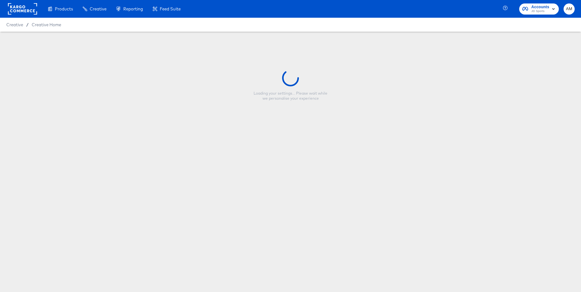
type input "JD UK - SN - Single - Mega Offers [DATE]"
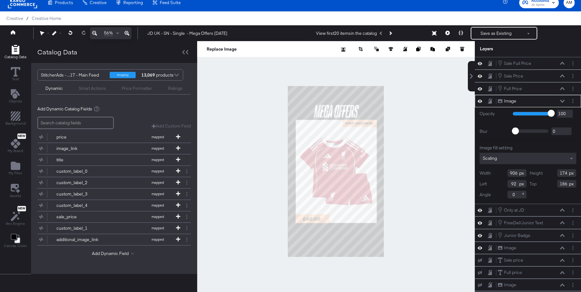
scroll to position [23, 0]
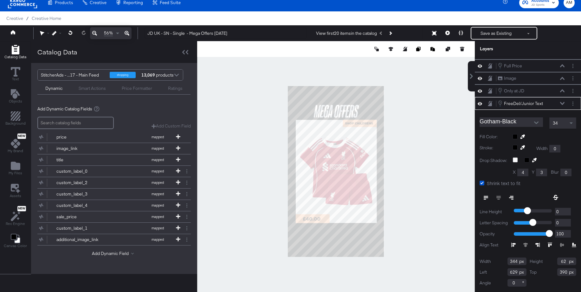
drag, startPoint x: 518, startPoint y: 272, endPoint x: 502, endPoint y: 274, distance: 16.6
click at [502, 274] on div "Left 629" at bounding box center [502, 273] width 47 height 8
type input "650"
drag, startPoint x: 567, startPoint y: 273, endPoint x: 556, endPoint y: 273, distance: 11.4
click at [556, 273] on div "Top 390" at bounding box center [552, 273] width 47 height 8
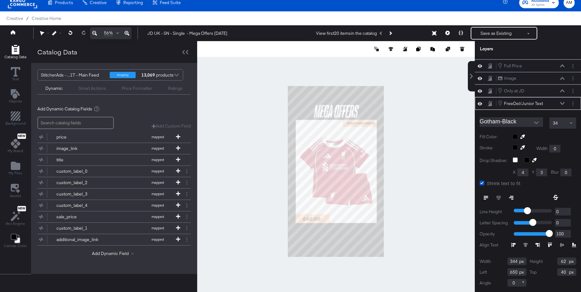
type input "403"
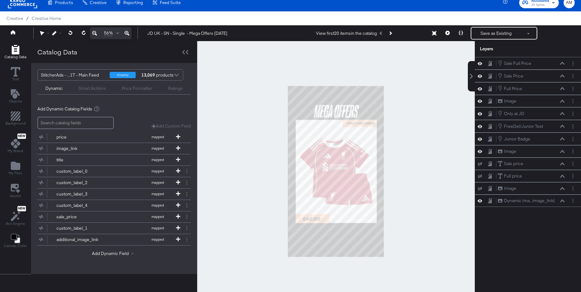
scroll to position [9, 0]
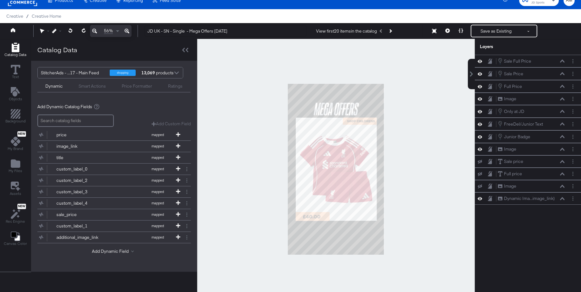
click at [127, 30] on icon at bounding box center [126, 31] width 5 height 8
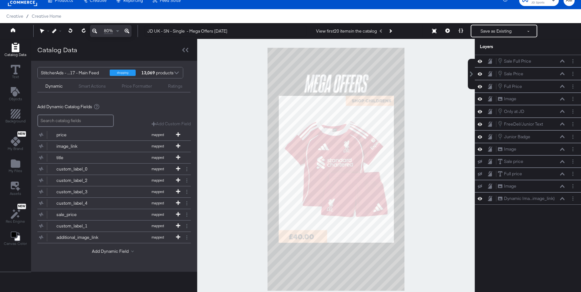
click at [127, 30] on icon at bounding box center [126, 31] width 5 height 8
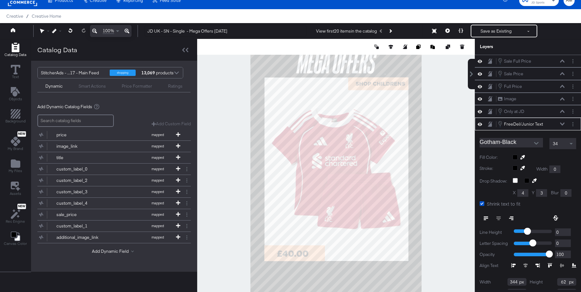
scroll to position [23, 0]
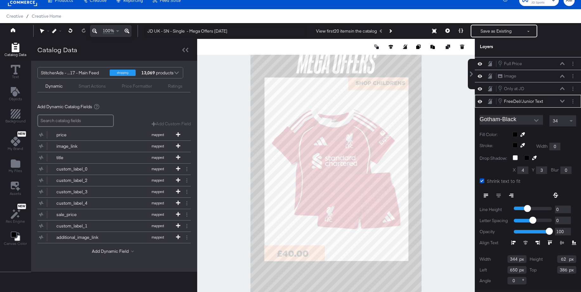
type input "385"
click at [561, 100] on icon at bounding box center [562, 101] width 4 height 3
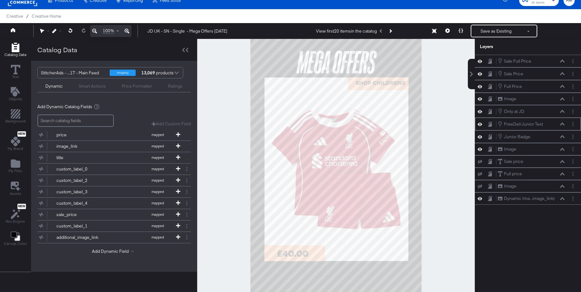
scroll to position [0, 0]
click at [562, 137] on icon at bounding box center [562, 136] width 4 height 3
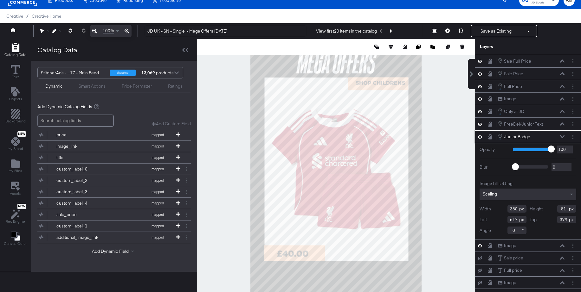
drag, startPoint x: 517, startPoint y: 219, endPoint x: 496, endPoint y: 219, distance: 20.9
click at [496, 219] on div "Left 617" at bounding box center [502, 220] width 47 height 8
type input "627"
drag, startPoint x: 567, startPoint y: 219, endPoint x: 548, endPoint y: 219, distance: 19.3
click at [548, 219] on div "Top 379" at bounding box center [552, 220] width 47 height 8
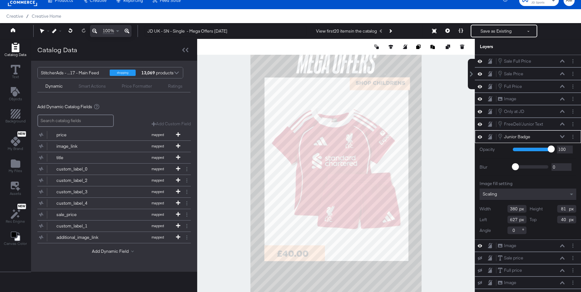
type input "403"
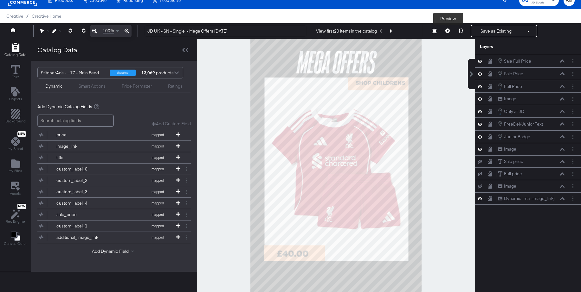
click at [446, 30] on icon at bounding box center [447, 31] width 4 height 4
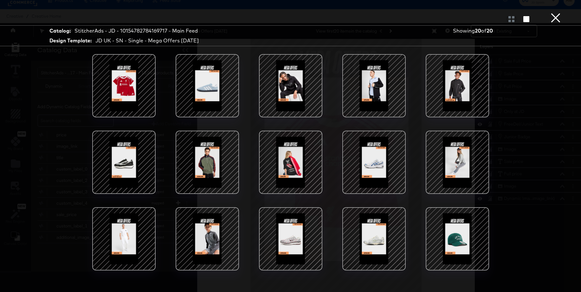
click at [122, 158] on div at bounding box center [124, 163] width 54 height 54
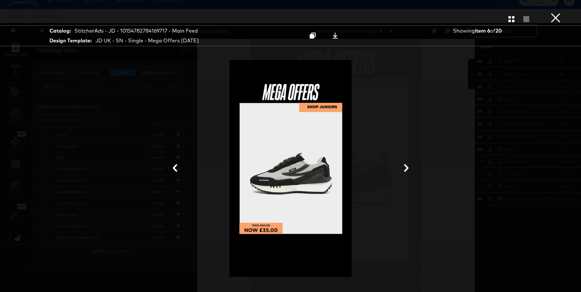
click at [406, 169] on icon at bounding box center [406, 168] width 8 height 8
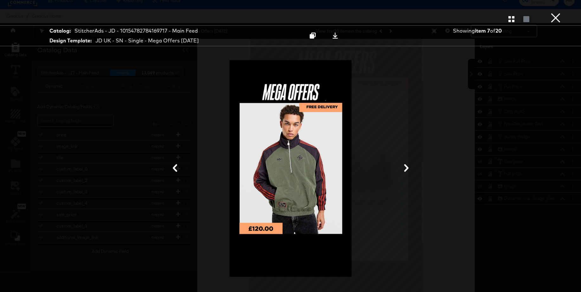
click at [406, 169] on icon at bounding box center [406, 168] width 8 height 8
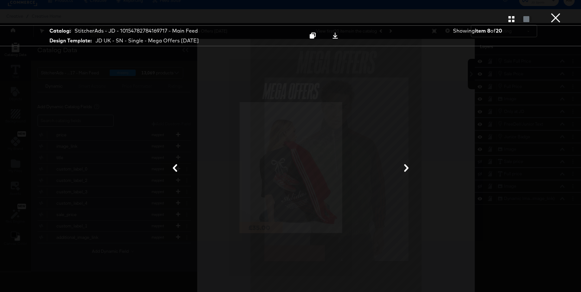
click at [176, 167] on icon at bounding box center [175, 168] width 8 height 8
click at [558, 13] on button "×" at bounding box center [555, 6] width 13 height 13
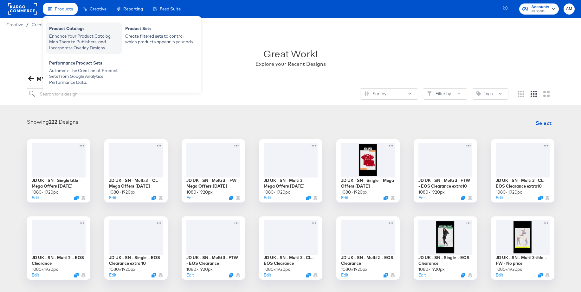
click at [57, 31] on div "Product Catalogs" at bounding box center [84, 30] width 70 height 8
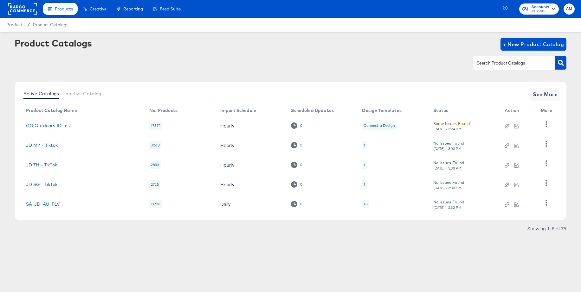
click at [495, 64] on input "text" at bounding box center [508, 63] width 67 height 7
type input "uk - sn"
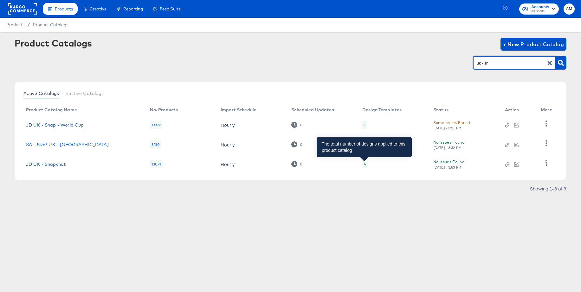
click at [364, 164] on div "4" at bounding box center [365, 164] width 2 height 5
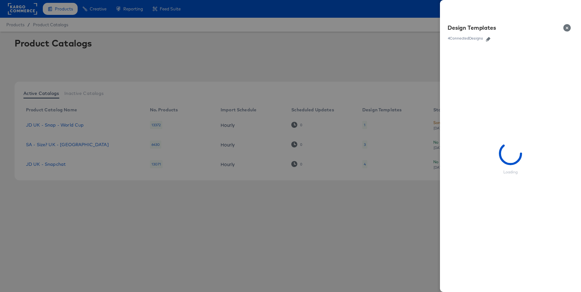
click at [488, 39] on icon "button" at bounding box center [488, 39] width 4 height 4
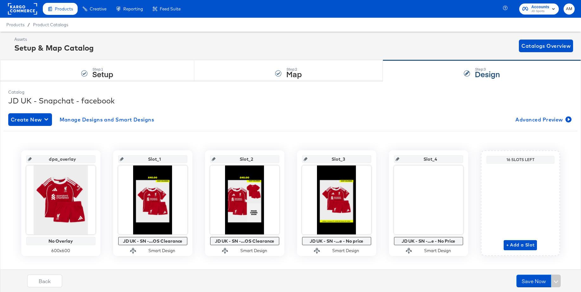
scroll to position [10, 0]
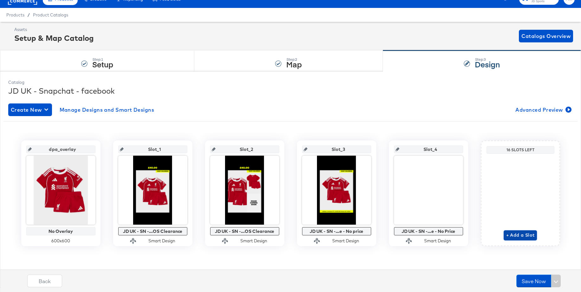
click at [516, 236] on span "+ Add a Slot" at bounding box center [520, 236] width 29 height 8
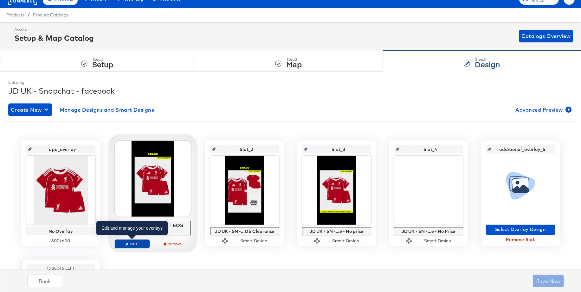
click at [132, 244] on span "Edit" at bounding box center [131, 244] width 29 height 5
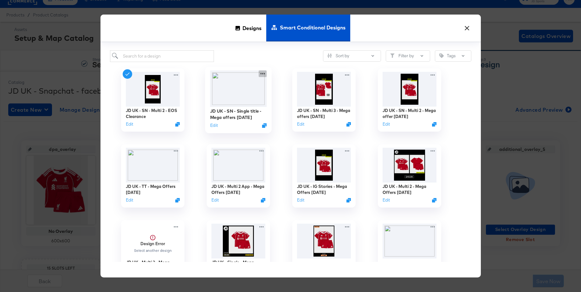
click at [262, 73] on icon at bounding box center [262, 73] width 8 height 7
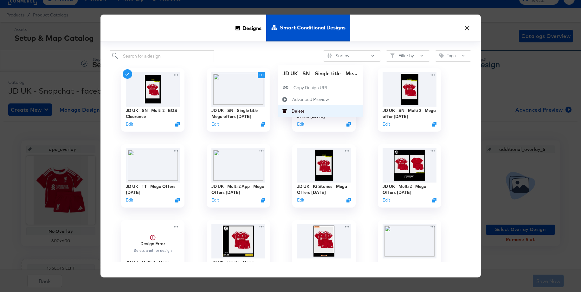
click at [287, 110] on icon "Delete" at bounding box center [284, 111] width 14 height 4
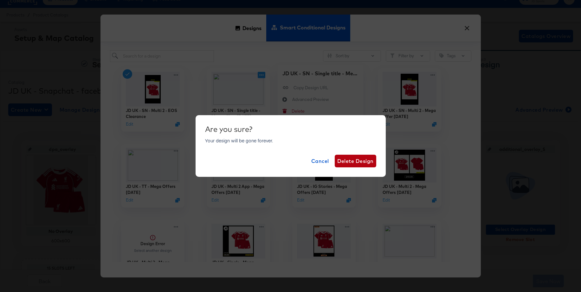
scroll to position [8, 0]
click at [358, 160] on span "Delete Design" at bounding box center [355, 161] width 36 height 9
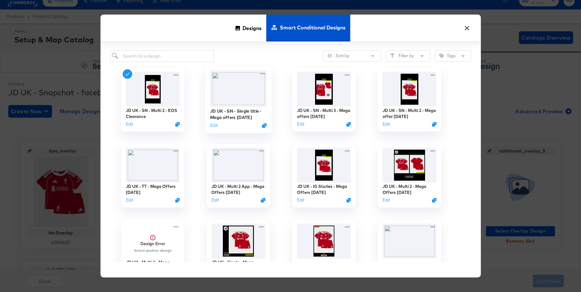
scroll to position [9, 0]
click at [465, 29] on button "×" at bounding box center [466, 26] width 11 height 11
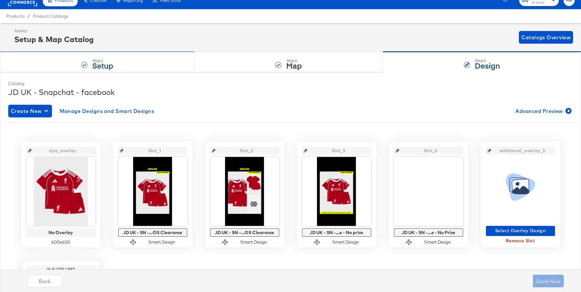
click at [99, 57] on div "Step: 1 Setup" at bounding box center [102, 62] width 21 height 11
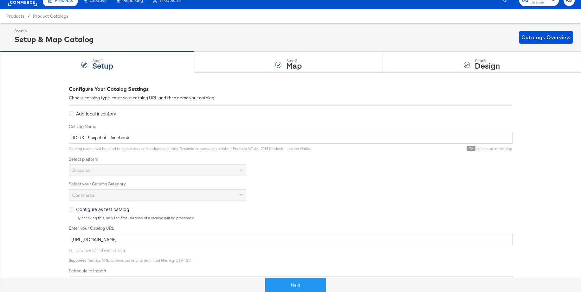
scroll to position [0, 0]
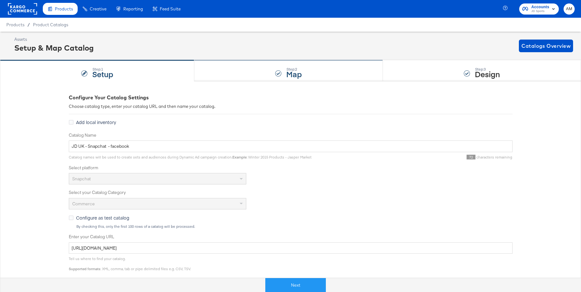
click at [289, 69] on strong "Map" at bounding box center [294, 74] width 16 height 10
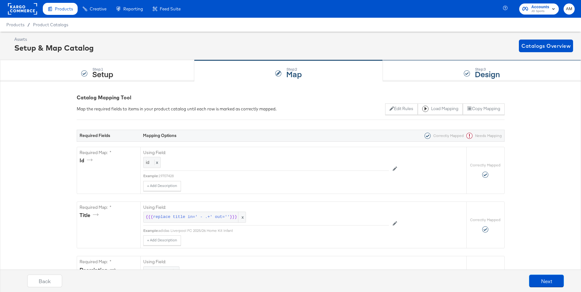
click at [460, 73] on div "Step: 3 Design" at bounding box center [482, 70] width 198 height 21
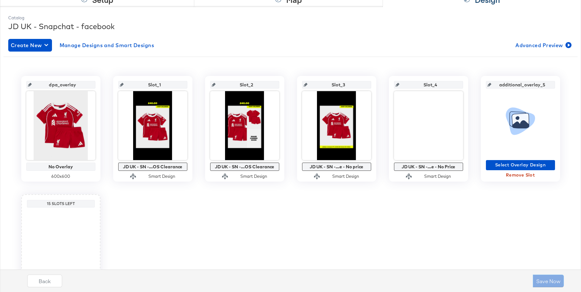
scroll to position [81, 0]
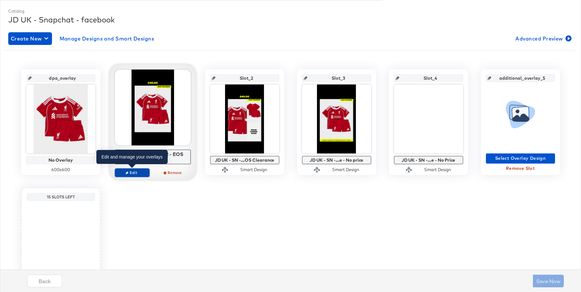
click at [135, 172] on span "Edit" at bounding box center [131, 172] width 29 height 5
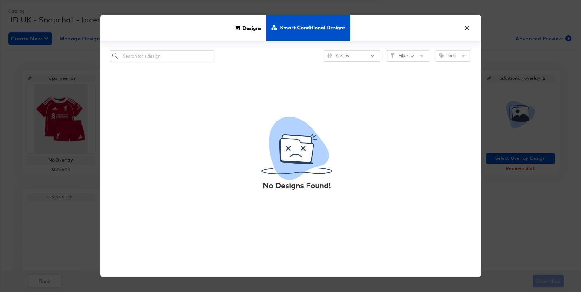
click at [466, 28] on button "×" at bounding box center [466, 26] width 11 height 11
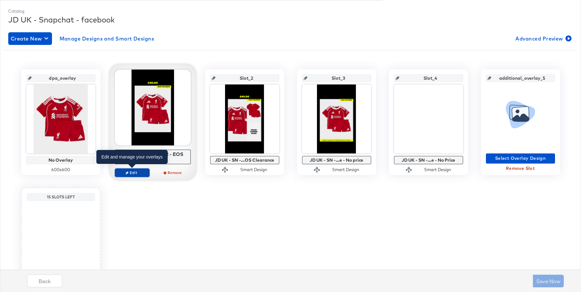
click at [137, 171] on span "Edit" at bounding box center [131, 172] width 29 height 5
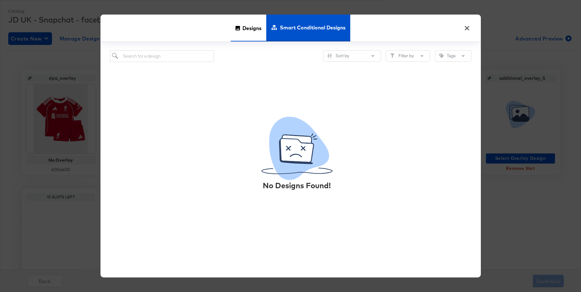
click at [249, 30] on span "Designs" at bounding box center [251, 28] width 19 height 28
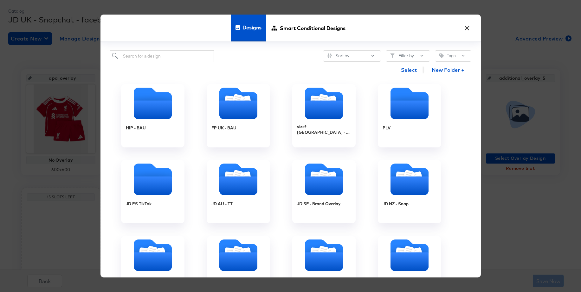
click at [467, 28] on button "×" at bounding box center [466, 26] width 11 height 11
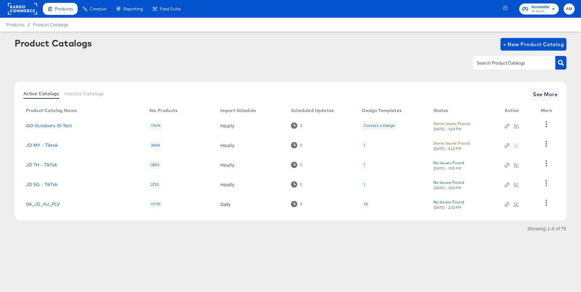
click at [508, 63] on input "text" at bounding box center [508, 63] width 67 height 7
type input "uk - sn"
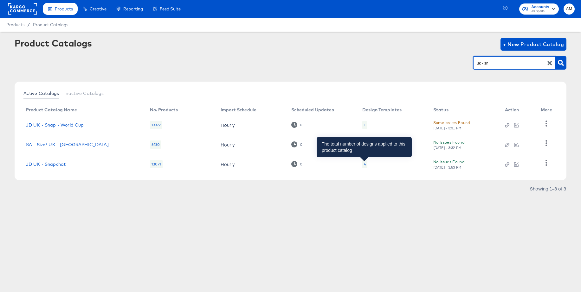
click at [365, 163] on div "4" at bounding box center [365, 164] width 2 height 5
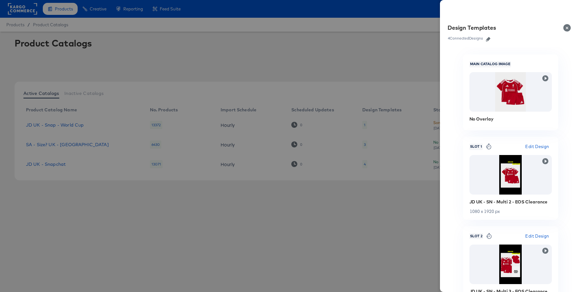
click at [488, 39] on icon "button" at bounding box center [488, 39] width 4 height 4
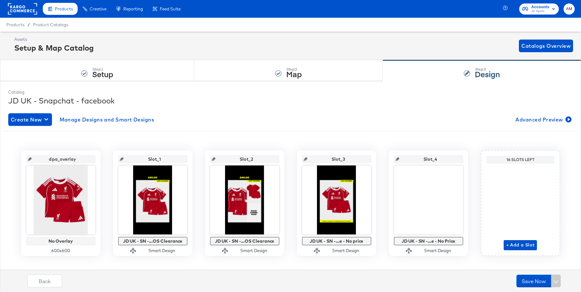
scroll to position [10, 0]
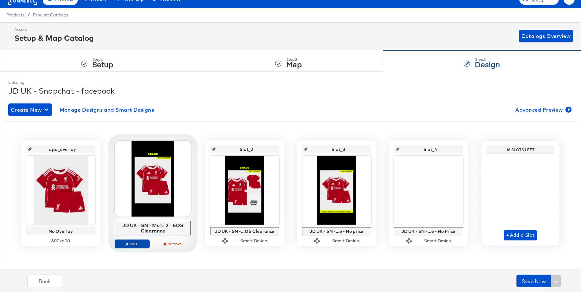
click at [132, 243] on span "Edit" at bounding box center [131, 244] width 29 height 5
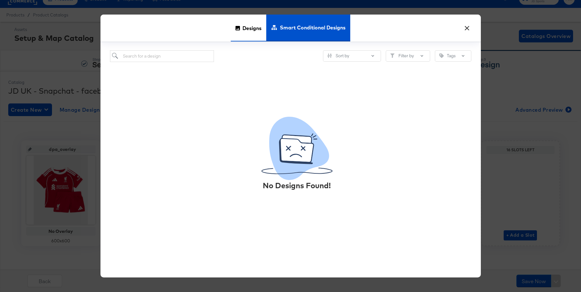
click at [249, 33] on span "Designs" at bounding box center [251, 28] width 19 height 28
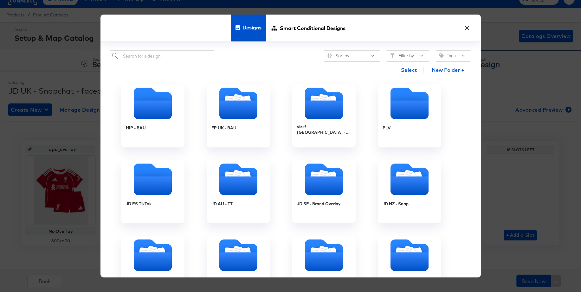
drag, startPoint x: 467, startPoint y: 27, endPoint x: 464, endPoint y: 34, distance: 8.5
click at [467, 27] on button "×" at bounding box center [466, 26] width 11 height 11
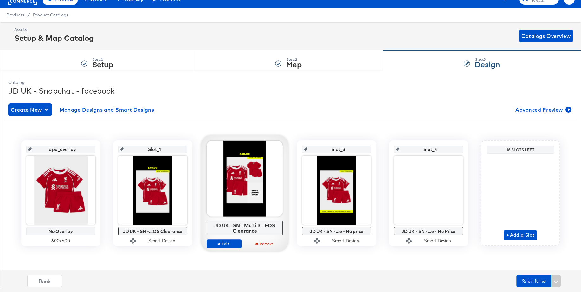
scroll to position [7, 0]
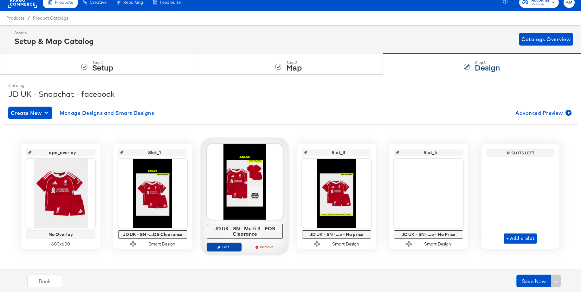
click at [214, 247] on span "Edit" at bounding box center [223, 247] width 29 height 5
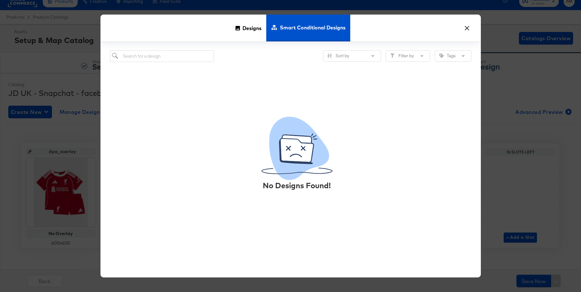
scroll to position [10, 0]
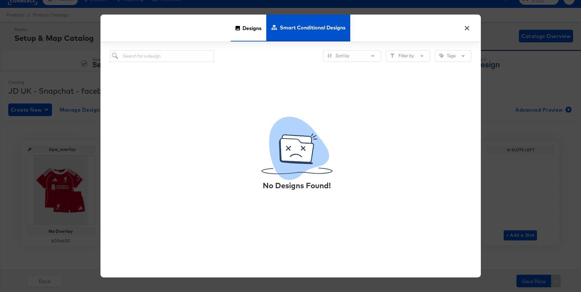
click at [240, 30] on div "Designs" at bounding box center [248, 28] width 35 height 27
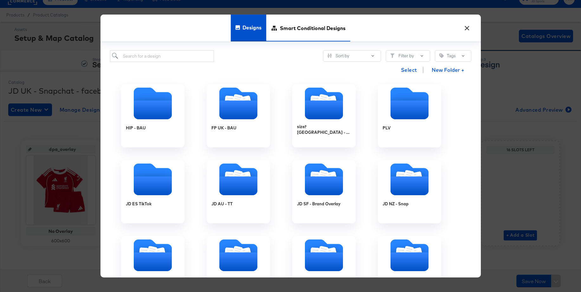
click at [295, 29] on span "Smart Conditional Designs" at bounding box center [313, 28] width 66 height 28
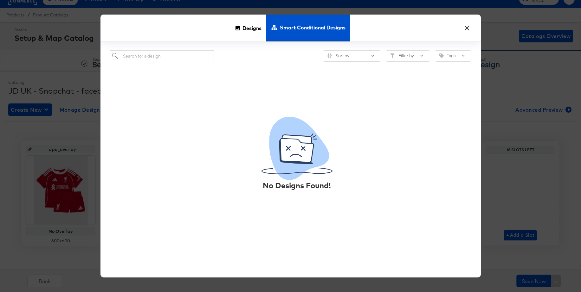
click at [468, 27] on button "×" at bounding box center [466, 26] width 11 height 11
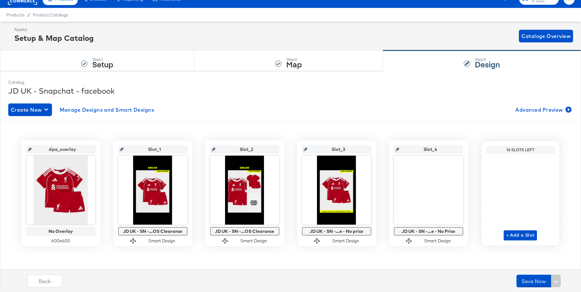
scroll to position [0, 0]
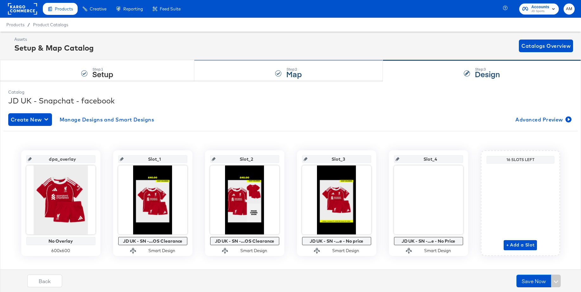
click at [252, 78] on div "Step: 2 Map" at bounding box center [288, 70] width 188 height 21
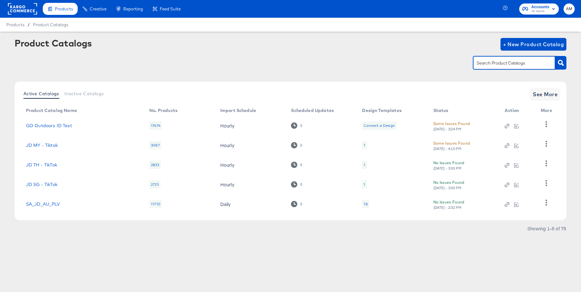
click at [512, 64] on input "text" at bounding box center [508, 63] width 67 height 7
type input "u"
type input "main"
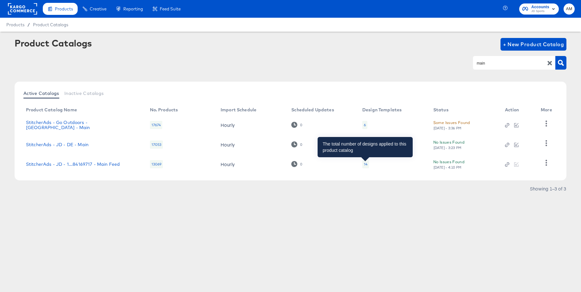
click at [365, 165] on div "14" at bounding box center [365, 164] width 3 height 5
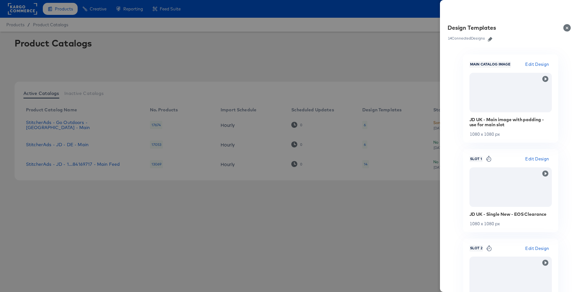
click at [490, 40] on icon "button" at bounding box center [489, 39] width 4 height 4
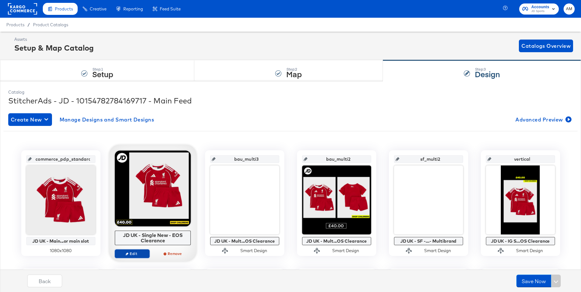
click at [127, 254] on icon "button" at bounding box center [126, 253] width 3 height 3
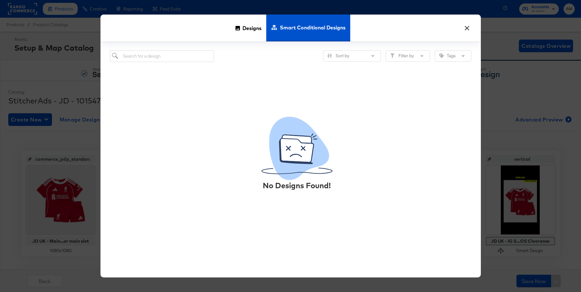
click at [466, 26] on button "×" at bounding box center [466, 26] width 11 height 11
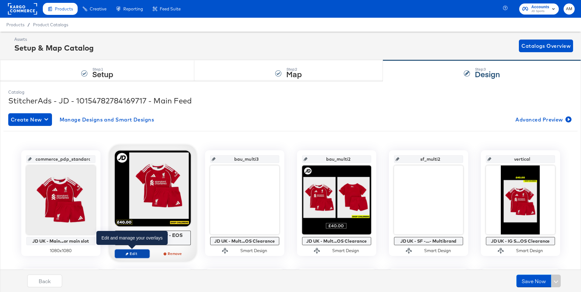
click at [126, 255] on icon "button" at bounding box center [126, 253] width 3 height 3
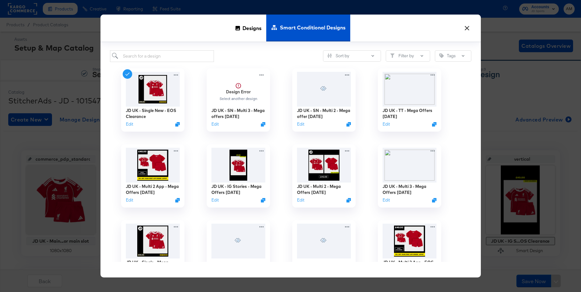
click at [466, 28] on button "×" at bounding box center [466, 26] width 11 height 11
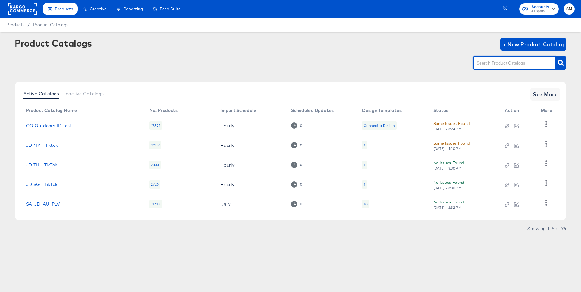
click at [498, 63] on input "text" at bounding box center [508, 63] width 67 height 7
type input "uk - snap"
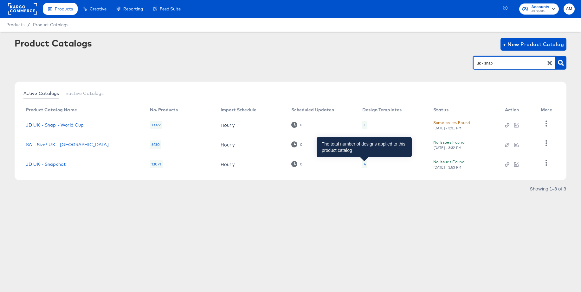
click at [365, 165] on div "4" at bounding box center [365, 164] width 2 height 5
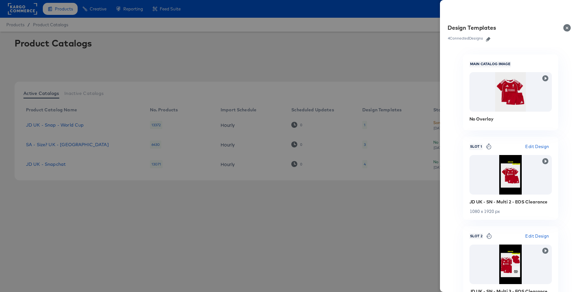
click at [488, 40] on icon "button" at bounding box center [488, 39] width 4 height 4
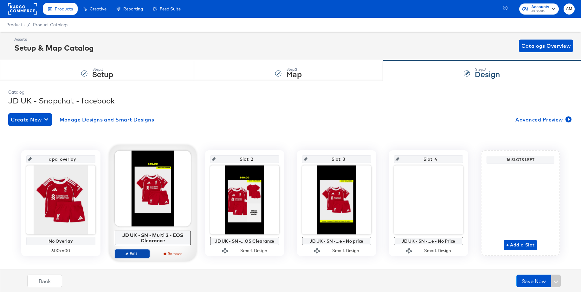
click at [131, 254] on span "Edit" at bounding box center [131, 253] width 29 height 5
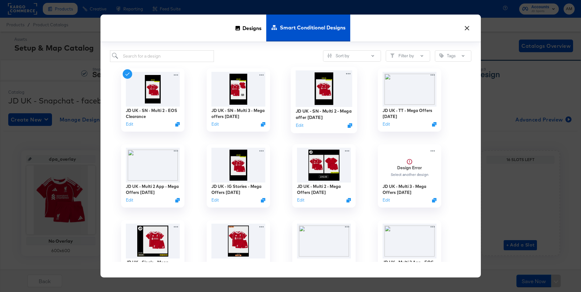
click at [326, 90] on img at bounding box center [323, 88] width 57 height 36
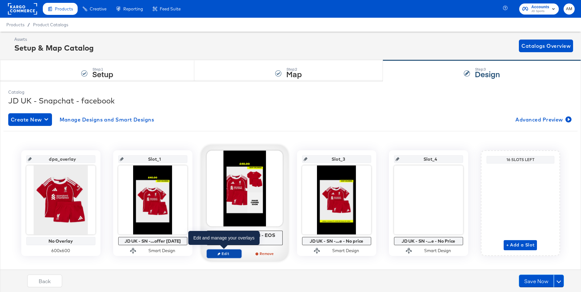
click at [223, 254] on span "Edit" at bounding box center [223, 253] width 29 height 5
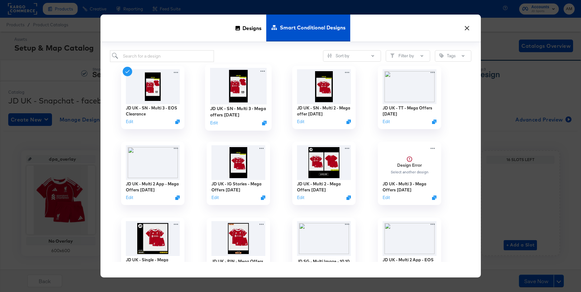
scroll to position [5, 0]
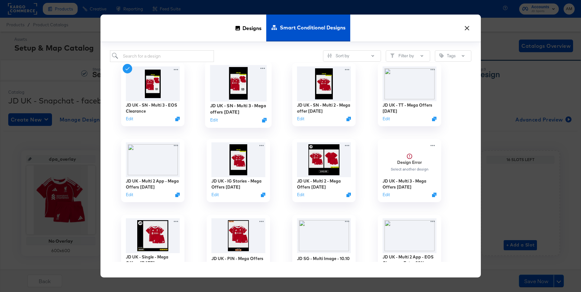
click at [240, 87] on img at bounding box center [238, 83] width 57 height 36
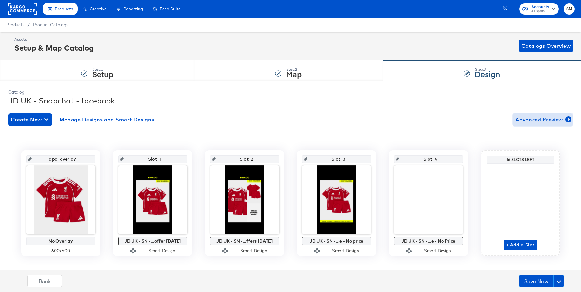
click at [530, 122] on span "Advanced Preview" at bounding box center [542, 119] width 55 height 9
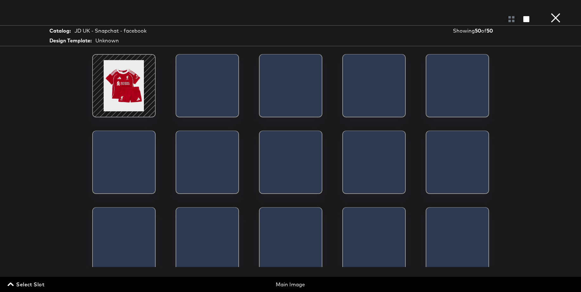
click at [30, 284] on span "Select Slot" at bounding box center [26, 284] width 35 height 9
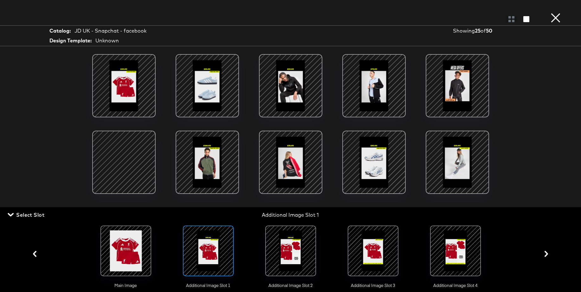
click at [461, 90] on div at bounding box center [457, 86] width 54 height 54
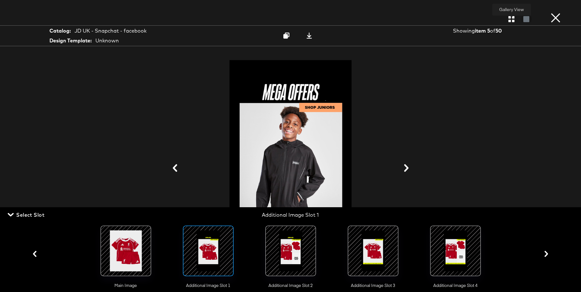
click at [510, 21] on icon "button" at bounding box center [511, 19] width 6 height 6
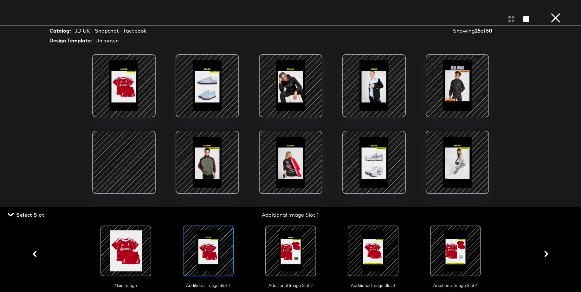
click at [132, 155] on div at bounding box center [124, 163] width 54 height 54
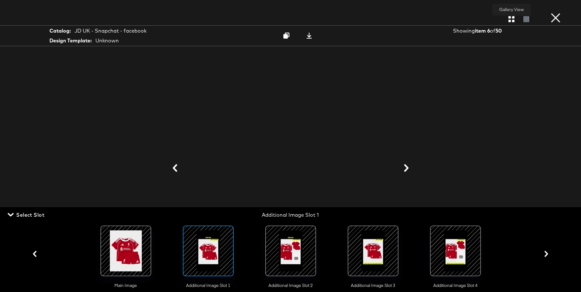
click at [509, 18] on icon "button" at bounding box center [511, 19] width 6 height 6
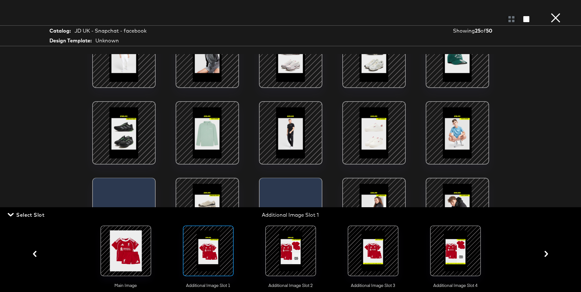
scroll to position [10, 0]
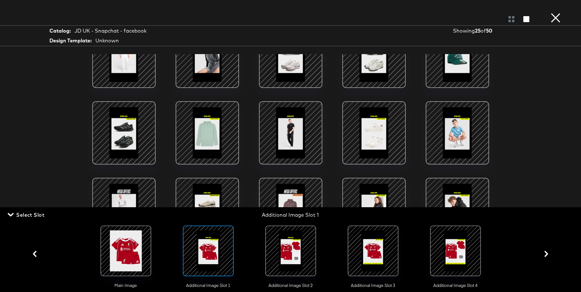
click at [28, 213] on span "Select Slot" at bounding box center [26, 215] width 35 height 9
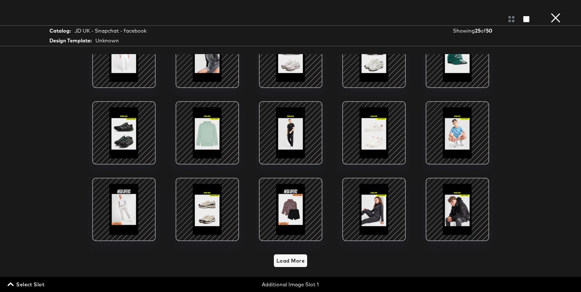
click at [292, 200] on div at bounding box center [291, 210] width 54 height 54
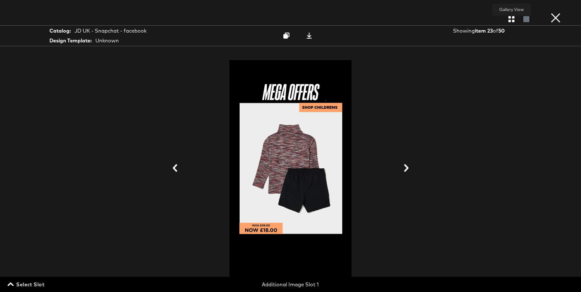
click at [510, 20] on icon "button" at bounding box center [511, 19] width 6 height 6
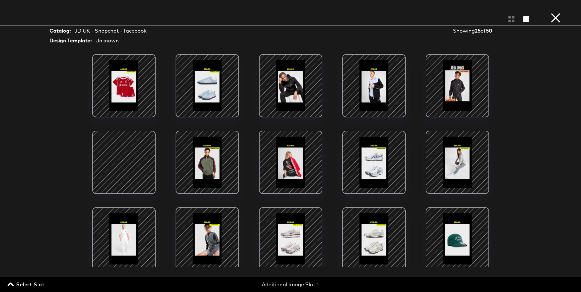
click at [31, 284] on span "Select Slot" at bounding box center [26, 284] width 35 height 9
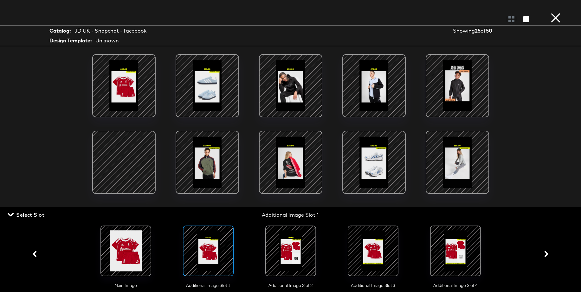
click at [293, 249] on div at bounding box center [290, 251] width 43 height 43
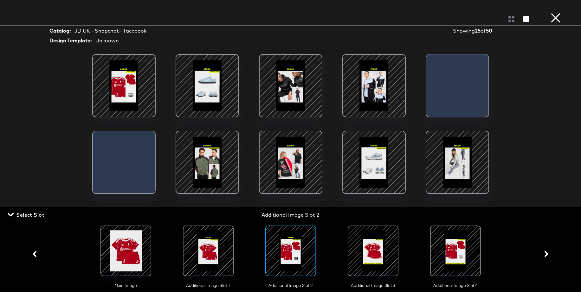
click at [38, 216] on span "Select Slot" at bounding box center [26, 215] width 35 height 9
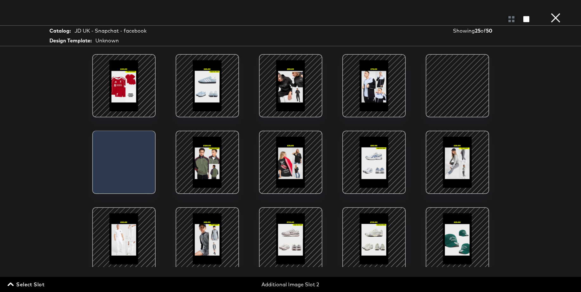
click at [452, 95] on div at bounding box center [457, 86] width 54 height 54
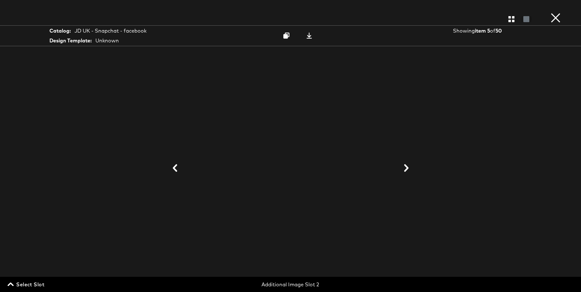
click at [405, 169] on icon at bounding box center [406, 168] width 8 height 8
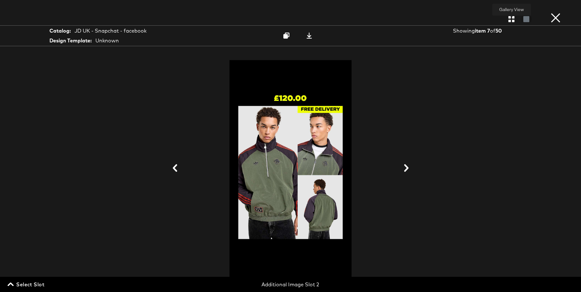
scroll to position [10, 0]
click at [510, 19] on icon "button" at bounding box center [511, 19] width 6 height 6
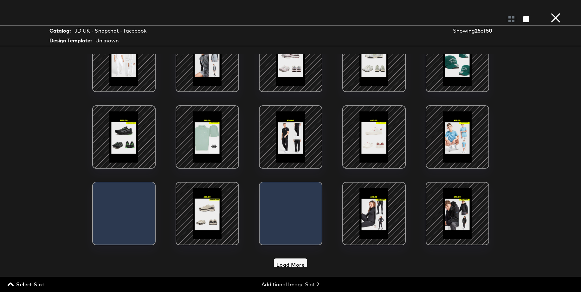
scroll to position [179, 0]
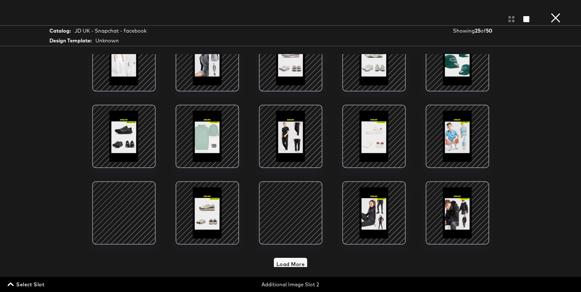
click at [285, 202] on div at bounding box center [291, 213] width 54 height 54
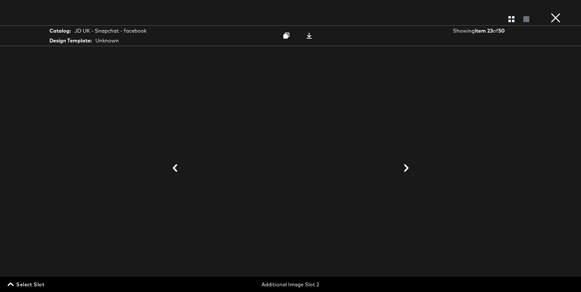
scroll to position [10, 0]
click at [556, 13] on button "×" at bounding box center [555, 6] width 13 height 13
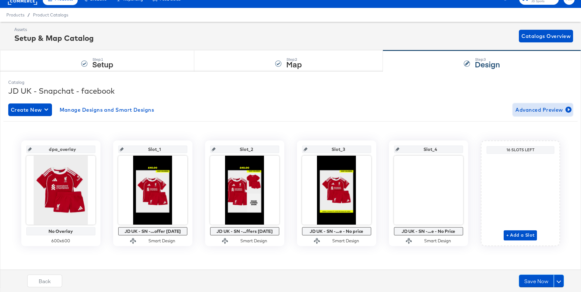
scroll to position [0, 0]
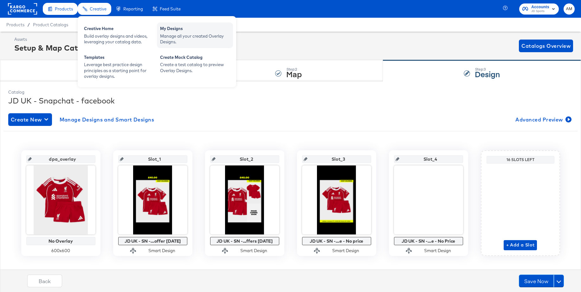
click at [172, 33] on div "Manage all your created Overlay Designs." at bounding box center [195, 39] width 70 height 12
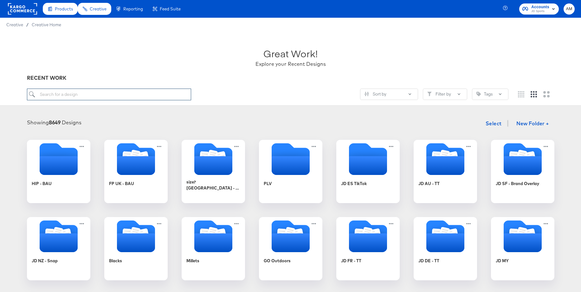
click at [64, 94] on input "search" at bounding box center [109, 95] width 164 height 12
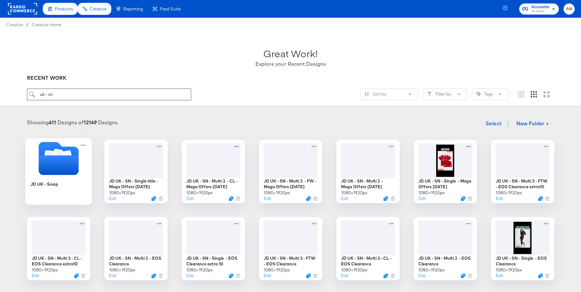
type input "uk - sn"
click at [59, 157] on icon "Folder" at bounding box center [58, 166] width 40 height 20
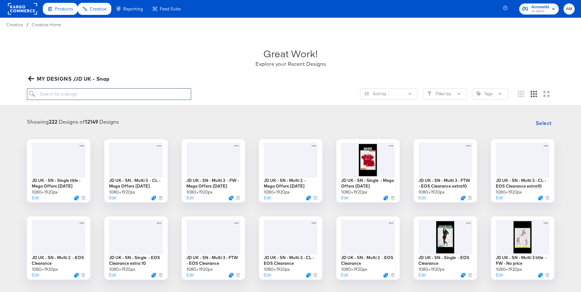
click at [87, 96] on input "search" at bounding box center [109, 94] width 164 height 12
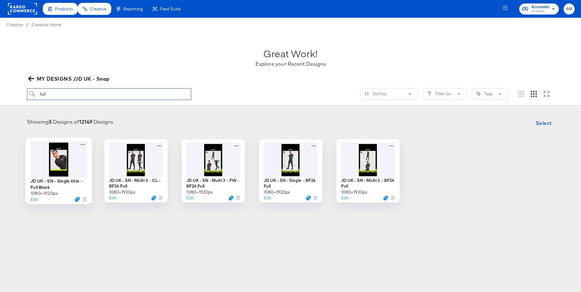
type input "full"
click at [54, 151] on div at bounding box center [58, 159] width 57 height 36
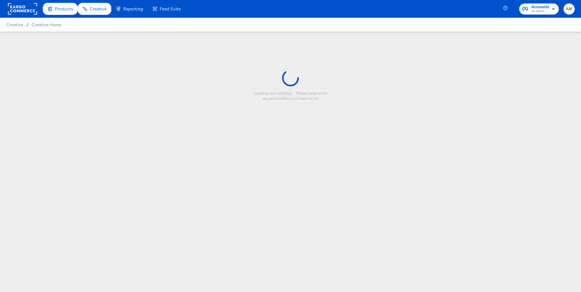
type input "JD UK - SN - Single title - Full Black"
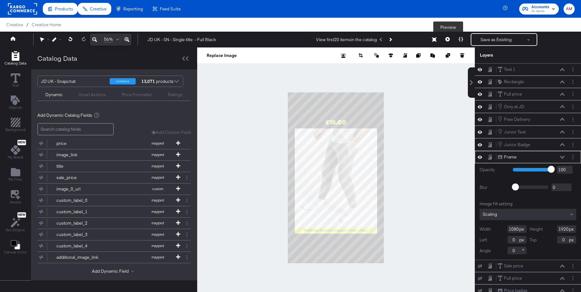
click at [448, 41] on icon at bounding box center [447, 39] width 4 height 4
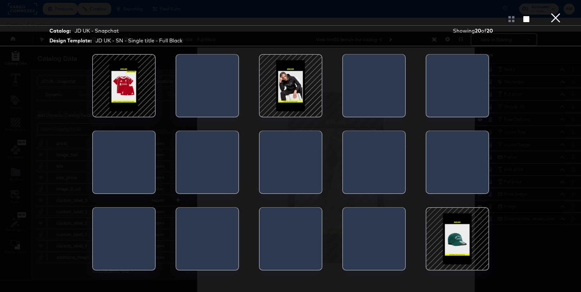
click at [131, 82] on div at bounding box center [124, 86] width 54 height 54
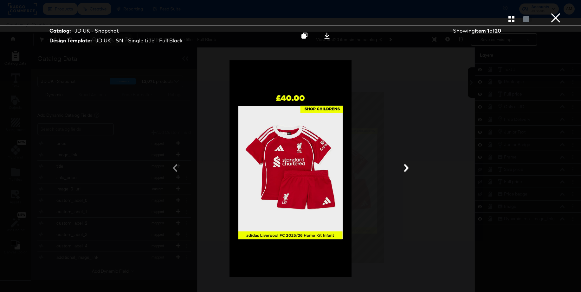
click at [556, 13] on button "×" at bounding box center [555, 6] width 13 height 13
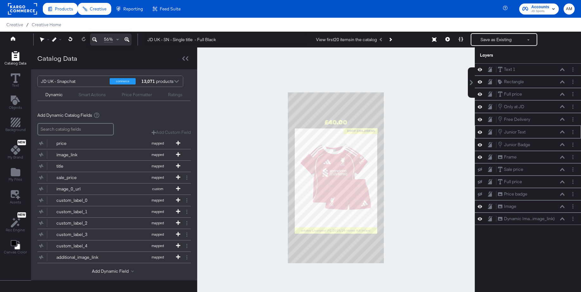
click at [562, 133] on icon at bounding box center [562, 131] width 4 height 3
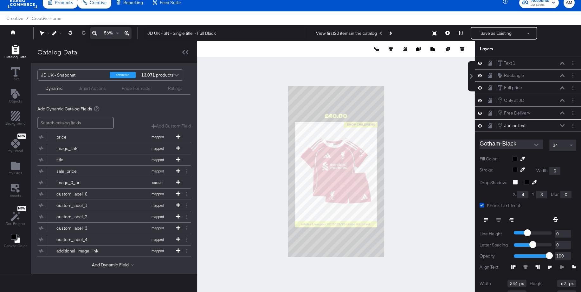
scroll to position [22, 0]
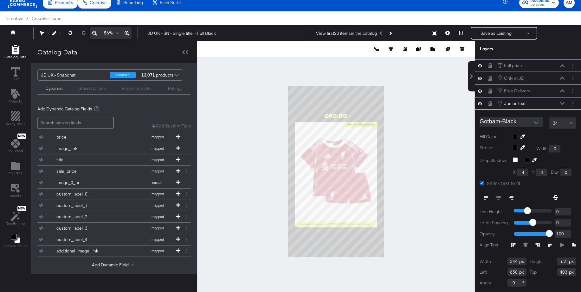
click at [562, 103] on icon at bounding box center [562, 103] width 4 height 3
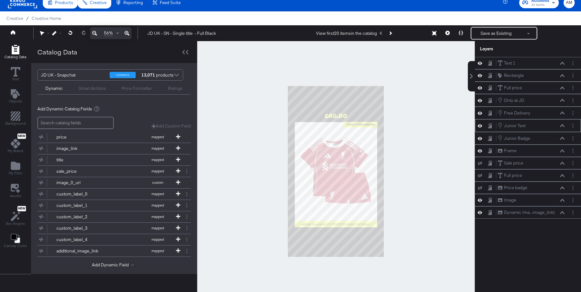
scroll to position [0, 0]
click at [563, 140] on icon at bounding box center [562, 138] width 4 height 3
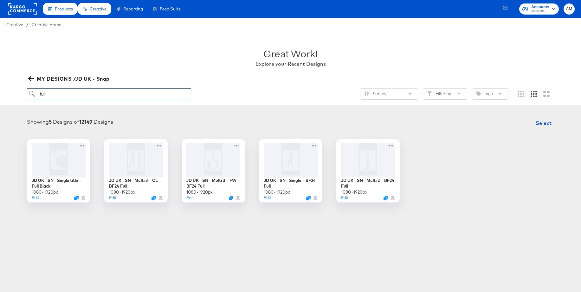
drag, startPoint x: 55, startPoint y: 94, endPoint x: 14, endPoint y: 92, distance: 40.6
click at [14, 92] on div "Great Work! Explore your Recent Designs MY DESIGNS /JD UK - Snap full Sort by F…" at bounding box center [290, 69] width 581 height 74
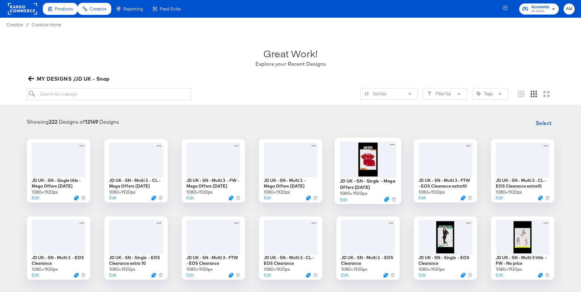
click at [364, 161] on div at bounding box center [367, 159] width 57 height 36
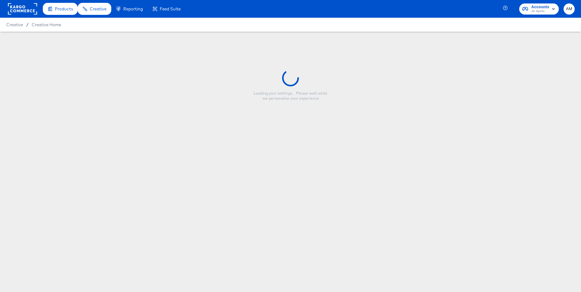
type input "JD UK - SN - Single - Mega Offers Oct 25"
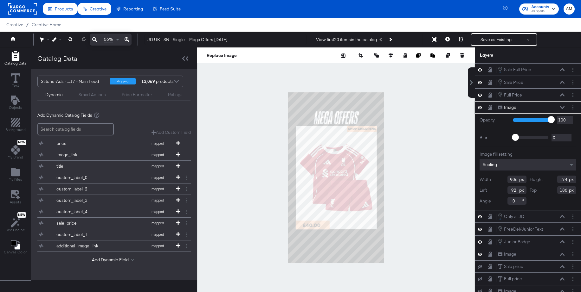
click at [561, 107] on icon at bounding box center [562, 107] width 4 height 3
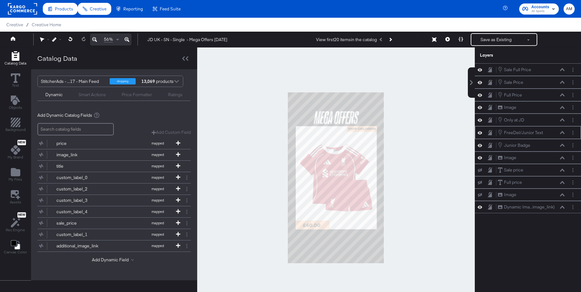
click at [562, 133] on icon at bounding box center [562, 132] width 4 height 3
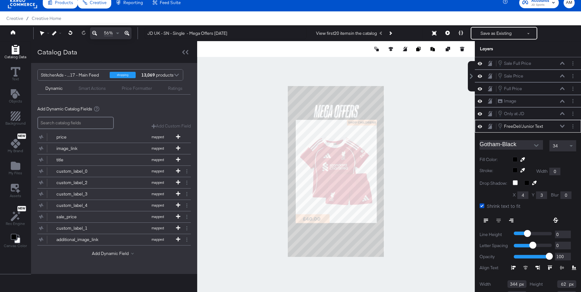
scroll to position [23, 0]
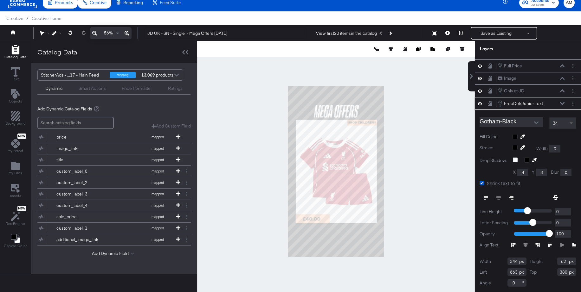
click at [572, 122] on span at bounding box center [572, 123] width 8 height 11
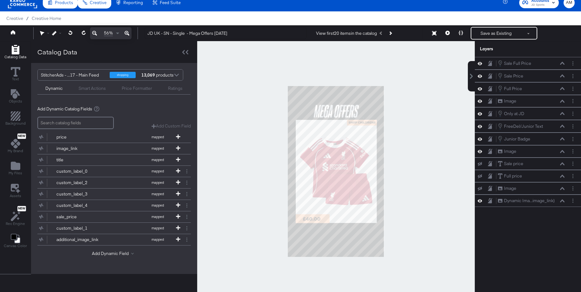
scroll to position [0, 0]
click at [446, 35] on icon at bounding box center [447, 33] width 4 height 4
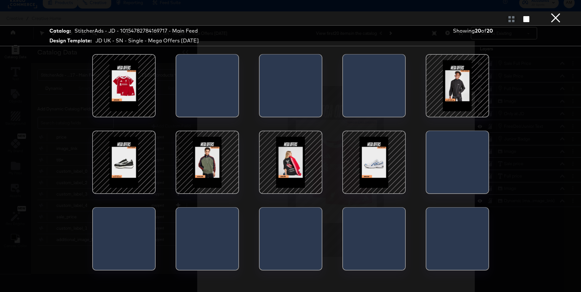
click at [127, 84] on div at bounding box center [124, 86] width 54 height 54
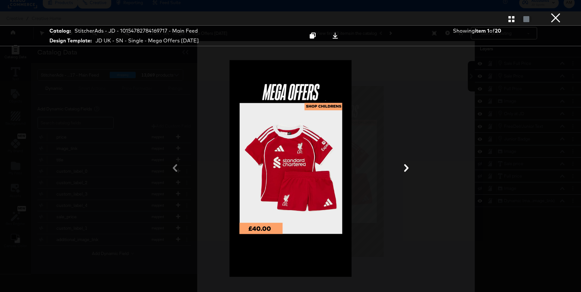
click at [555, 13] on button "×" at bounding box center [555, 6] width 13 height 13
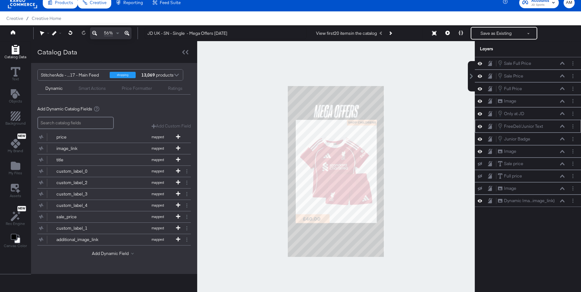
click at [563, 126] on icon at bounding box center [562, 126] width 4 height 3
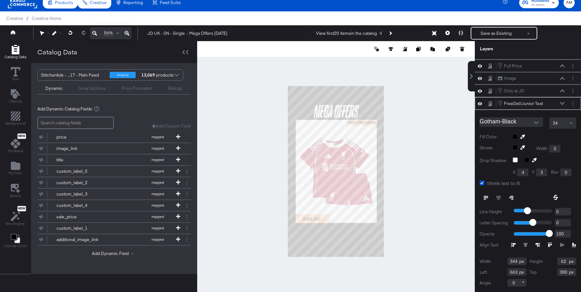
click at [562, 102] on button at bounding box center [561, 104] width 5 height 4
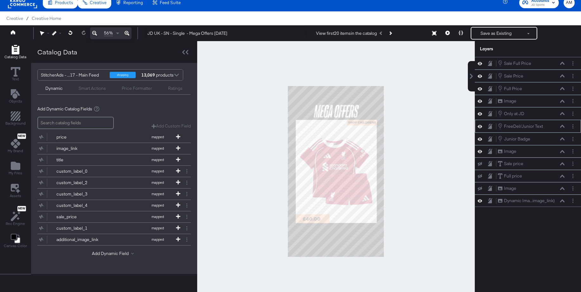
scroll to position [0, 0]
click at [562, 139] on icon at bounding box center [562, 138] width 4 height 3
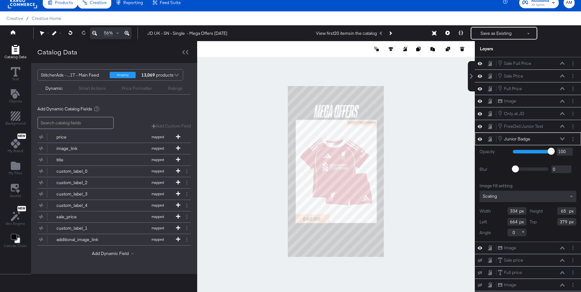
click at [563, 138] on icon at bounding box center [562, 138] width 4 height 3
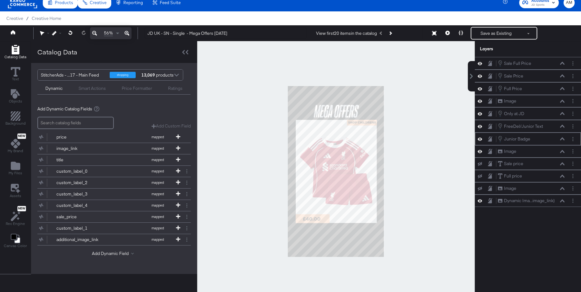
click at [562, 139] on icon at bounding box center [562, 138] width 4 height 3
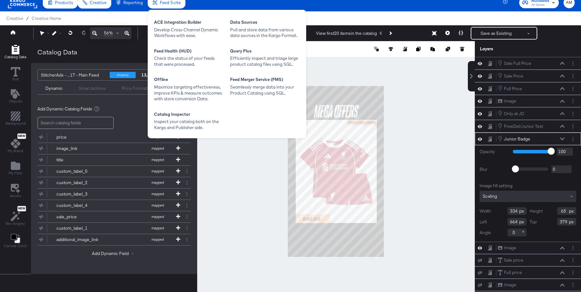
scroll to position [7, 0]
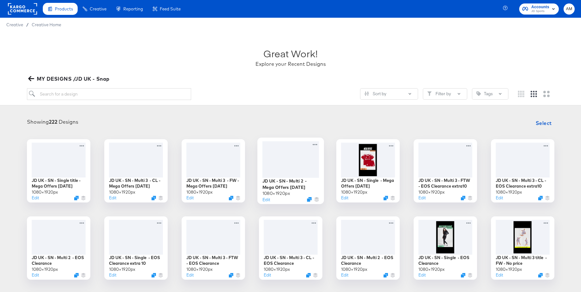
click at [295, 156] on div at bounding box center [290, 159] width 57 height 36
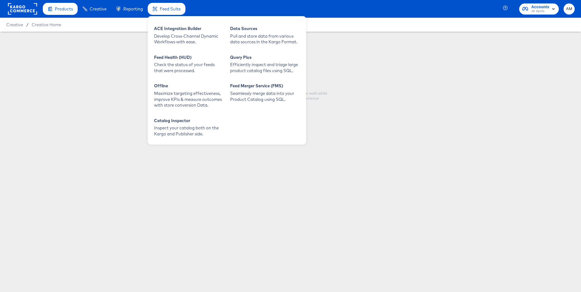
type input "JD UK - SN - Multi 2 - Mega Offers Oct 25"
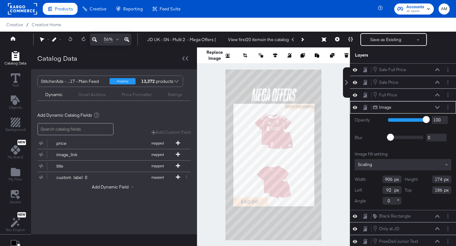
click at [439, 106] on icon at bounding box center [437, 107] width 4 height 3
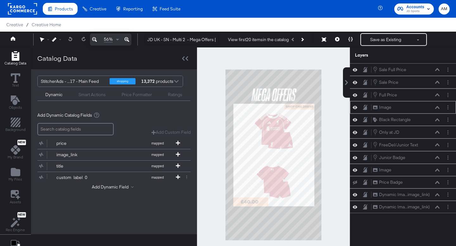
click at [438, 106] on icon at bounding box center [437, 107] width 4 height 3
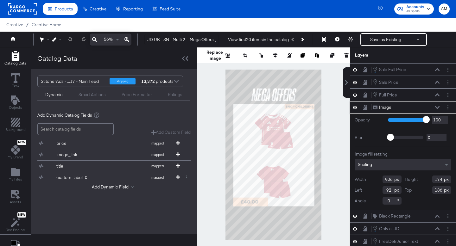
click at [438, 106] on icon at bounding box center [437, 107] width 4 height 3
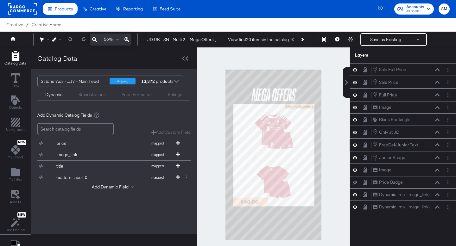
click at [437, 145] on icon at bounding box center [437, 144] width 4 height 3
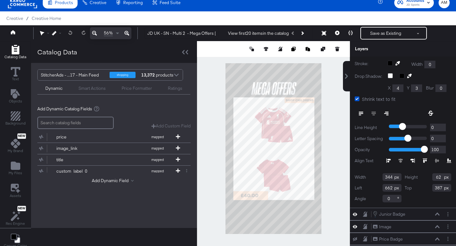
scroll to position [5, 0]
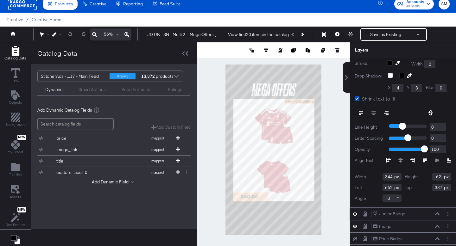
click at [437, 214] on icon at bounding box center [437, 214] width 4 height 3
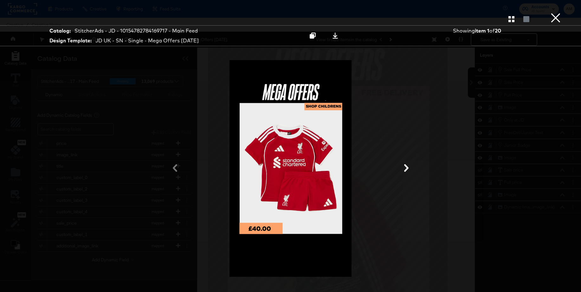
scroll to position [16, 0]
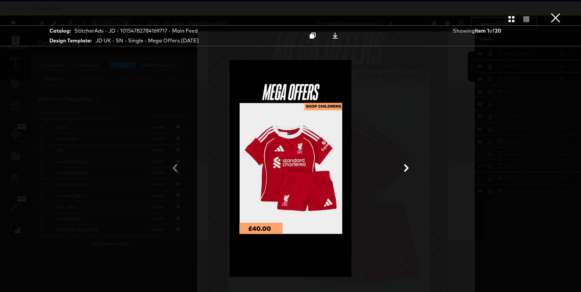
click at [555, 13] on button "×" at bounding box center [555, 6] width 13 height 13
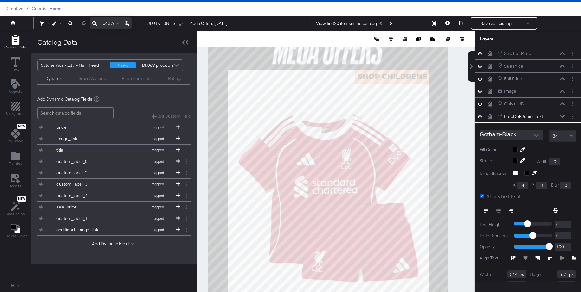
scroll to position [23, 0]
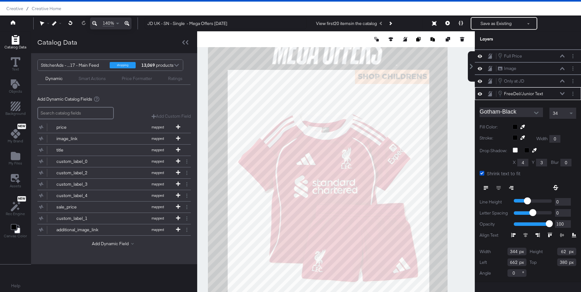
type input "663"
click at [446, 22] on icon at bounding box center [447, 23] width 4 height 4
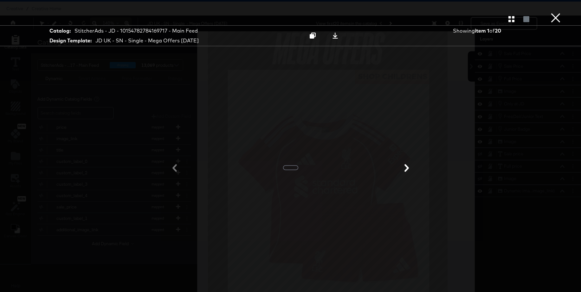
scroll to position [0, 0]
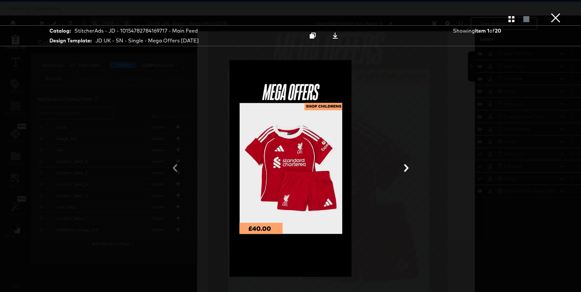
click at [406, 167] on icon at bounding box center [406, 168] width 4 height 8
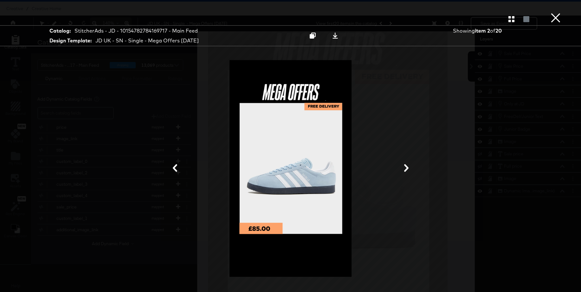
click at [406, 167] on icon at bounding box center [406, 168] width 4 height 8
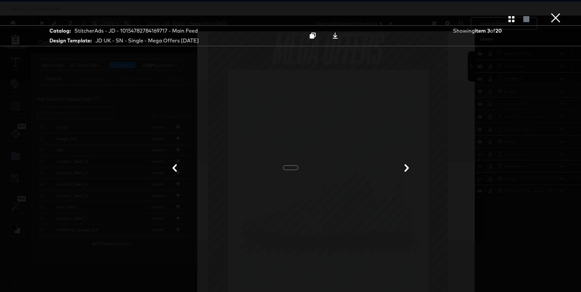
click at [173, 168] on icon at bounding box center [174, 168] width 4 height 8
click at [555, 13] on button "×" at bounding box center [555, 6] width 13 height 13
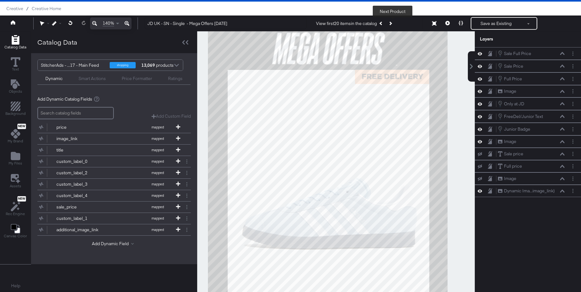
click at [391, 22] on icon "Next Product" at bounding box center [389, 23] width 3 height 3
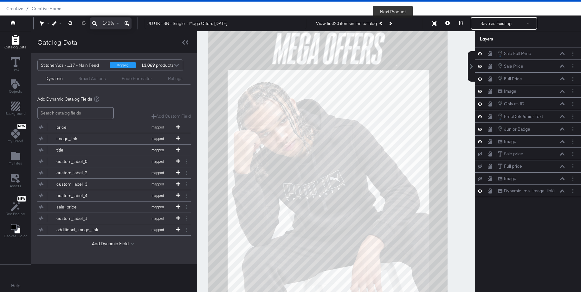
click at [391, 22] on icon "Next Product" at bounding box center [389, 23] width 3 height 3
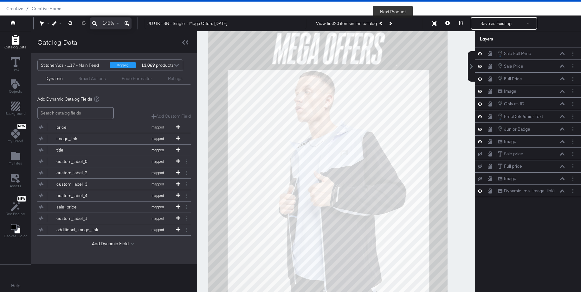
click at [391, 22] on icon "Next Product" at bounding box center [389, 23] width 3 height 3
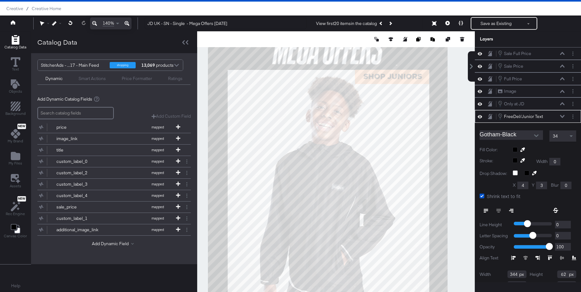
scroll to position [23, 0]
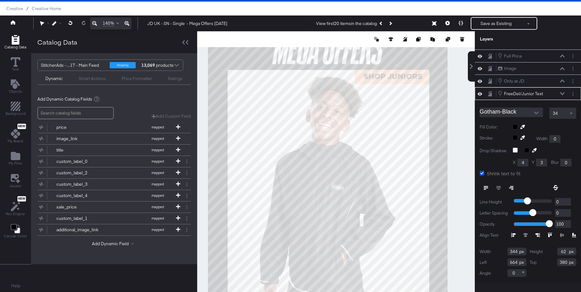
type input "663"
click at [561, 93] on icon at bounding box center [562, 93] width 4 height 3
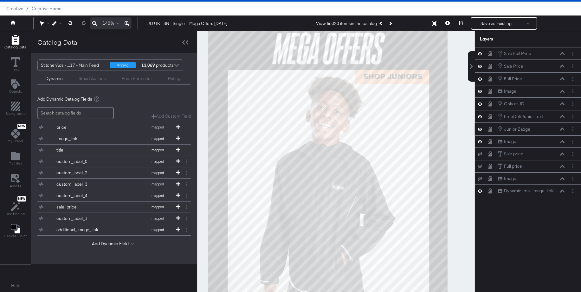
click at [562, 129] on icon at bounding box center [562, 129] width 4 height 3
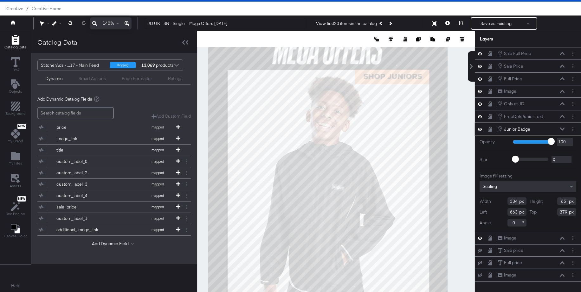
type input "664"
click at [392, 23] on icon "Next Product" at bounding box center [389, 23] width 3 height 3
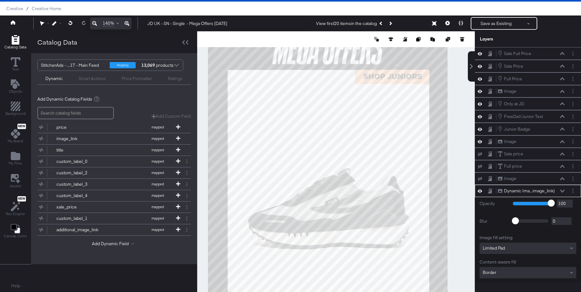
scroll to position [36, 0]
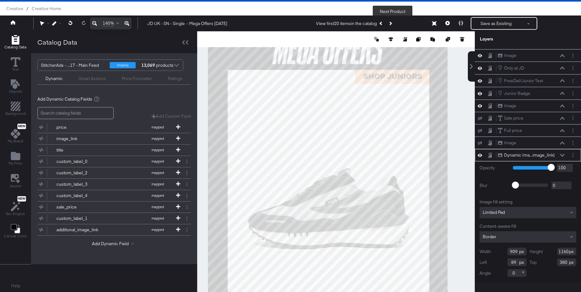
click at [394, 23] on button "Next Product" at bounding box center [389, 23] width 9 height 11
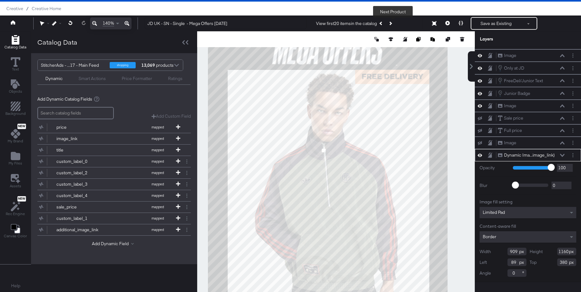
click at [394, 23] on button "Next Product" at bounding box center [389, 23] width 9 height 11
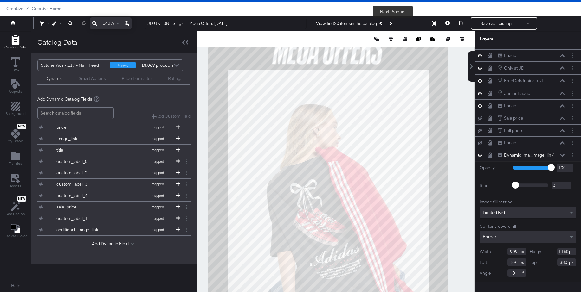
click at [394, 23] on button "Next Product" at bounding box center [389, 23] width 9 height 11
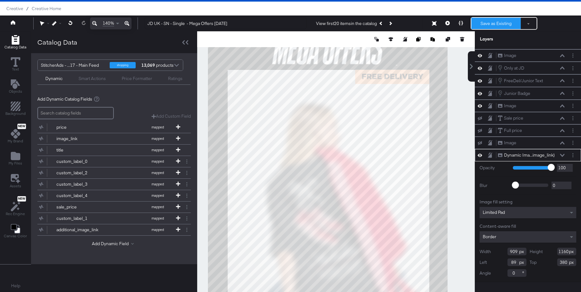
click at [506, 25] on button "Save as Existing" at bounding box center [495, 23] width 49 height 11
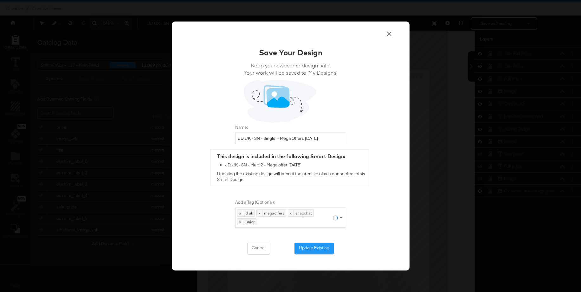
scroll to position [0, 0]
click at [310, 251] on button "Update Existing" at bounding box center [313, 248] width 39 height 11
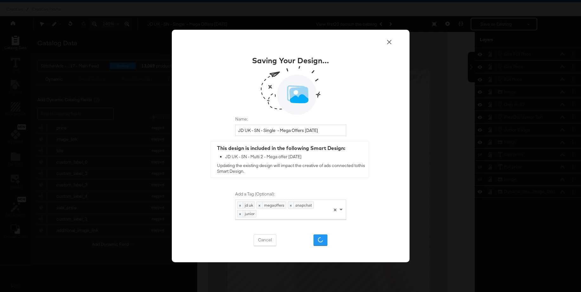
scroll to position [16, 0]
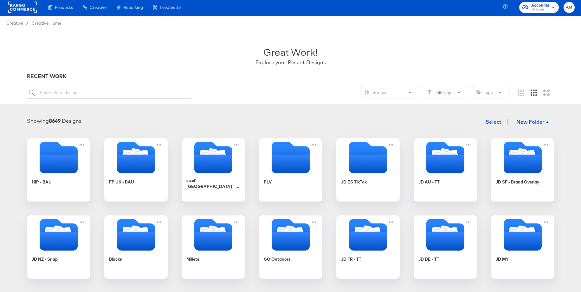
scroll to position [1, 0]
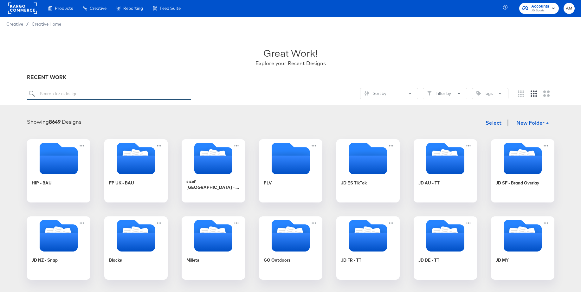
click at [57, 93] on input "search" at bounding box center [109, 94] width 164 height 12
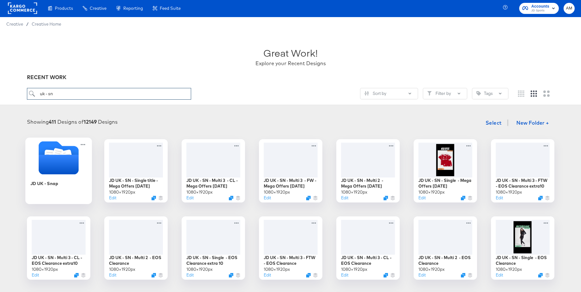
type input "uk - sn"
click at [51, 157] on icon "Folder" at bounding box center [58, 165] width 40 height 20
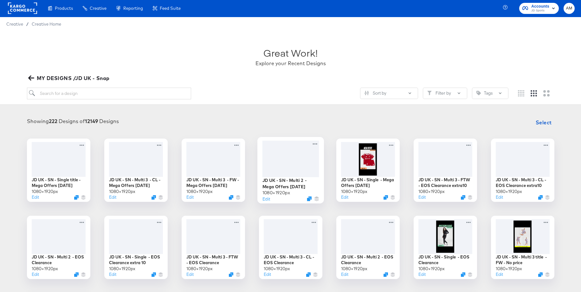
click at [283, 162] on div at bounding box center [290, 159] width 57 height 36
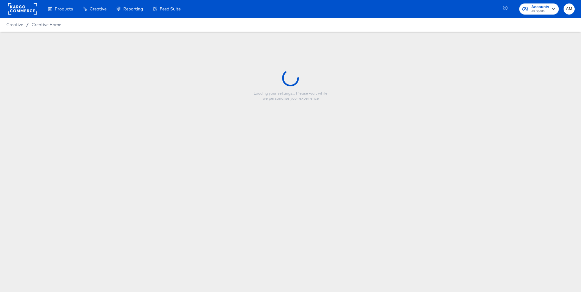
type input "JD UK - SN - Multi 2 - Mega Offers [DATE]"
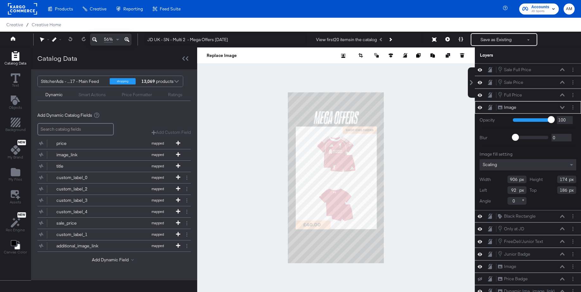
click at [561, 106] on icon at bounding box center [562, 107] width 4 height 3
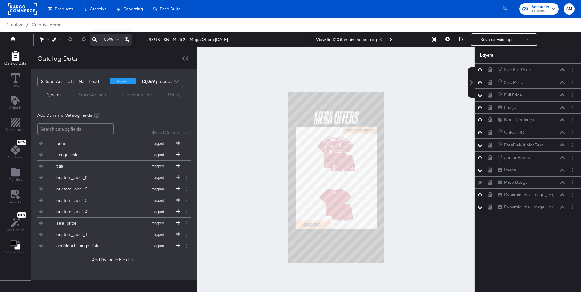
click at [563, 144] on icon at bounding box center [562, 144] width 4 height 3
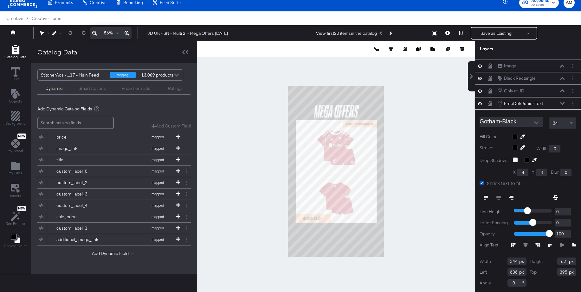
scroll to position [10, 0]
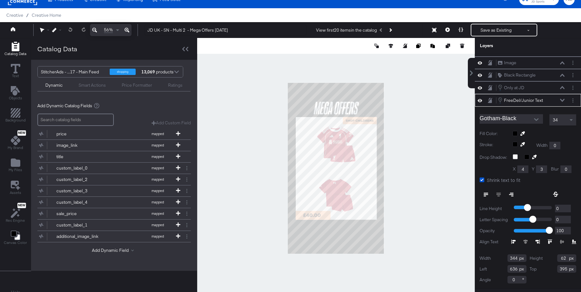
drag, startPoint x: 510, startPoint y: 270, endPoint x: 498, endPoint y: 270, distance: 11.4
click at [498, 270] on div "Left 636" at bounding box center [502, 269] width 47 height 8
type input "663"
drag, startPoint x: 567, startPoint y: 270, endPoint x: 552, endPoint y: 269, distance: 15.3
click at [552, 269] on div "Top 395" at bounding box center [552, 269] width 47 height 8
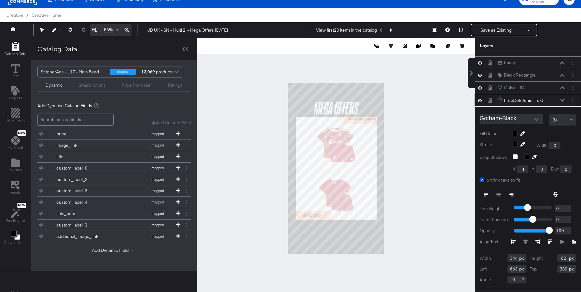
type input "380"
click at [564, 99] on button at bounding box center [561, 100] width 5 height 4
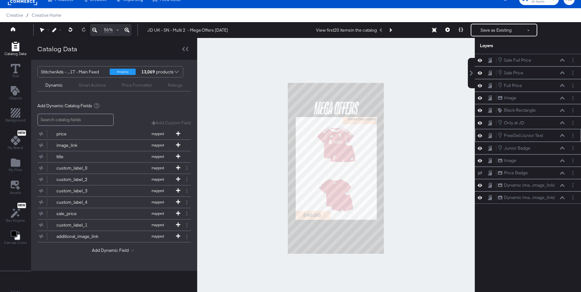
scroll to position [0, 0]
click at [562, 149] on icon at bounding box center [562, 148] width 4 height 3
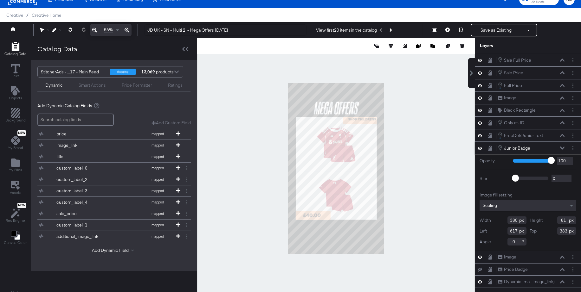
drag, startPoint x: 517, startPoint y: 220, endPoint x: 499, endPoint y: 220, distance: 17.7
click at [501, 220] on div "Width 380" at bounding box center [502, 221] width 47 height 8
type input "334"
drag, startPoint x: 565, startPoint y: 222, endPoint x: 556, endPoint y: 220, distance: 9.0
click at [557, 220] on input "81" at bounding box center [566, 221] width 19 height 8
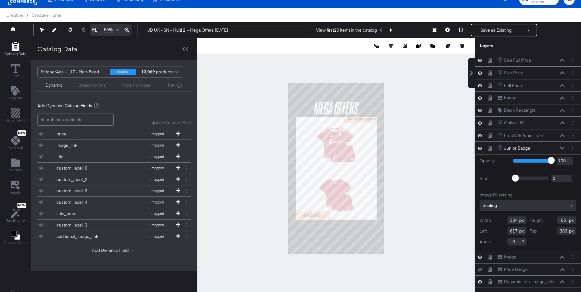
type input "65"
drag, startPoint x: 517, startPoint y: 232, endPoint x: 499, endPoint y: 232, distance: 17.4
click at [499, 232] on div "Left 617" at bounding box center [502, 231] width 47 height 8
type input "664"
drag, startPoint x: 567, startPoint y: 231, endPoint x: 542, endPoint y: 231, distance: 24.7
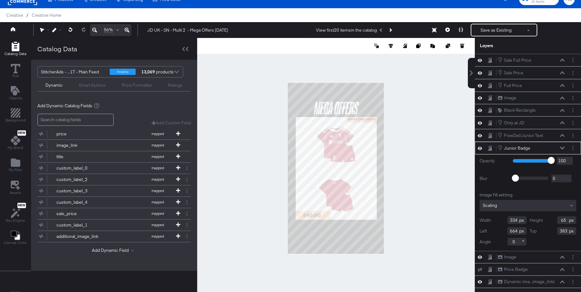
click at [542, 231] on div "Top 383" at bounding box center [552, 231] width 47 height 8
type input "379"
click at [457, 223] on div at bounding box center [335, 168] width 277 height 261
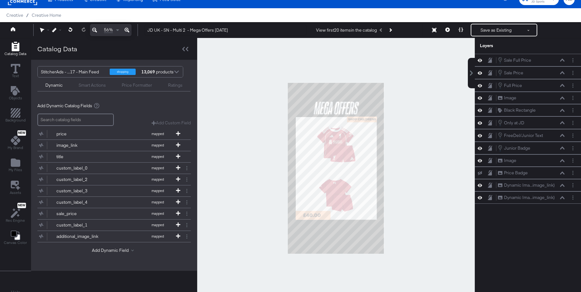
click at [128, 31] on icon at bounding box center [126, 30] width 5 height 5
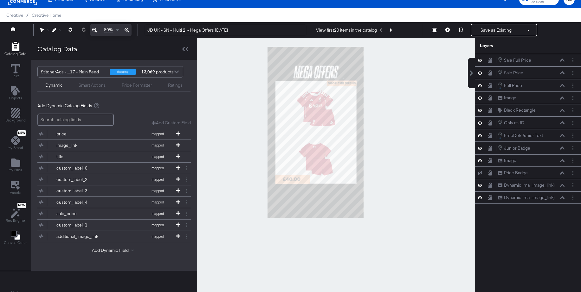
click at [128, 31] on icon at bounding box center [126, 30] width 5 height 5
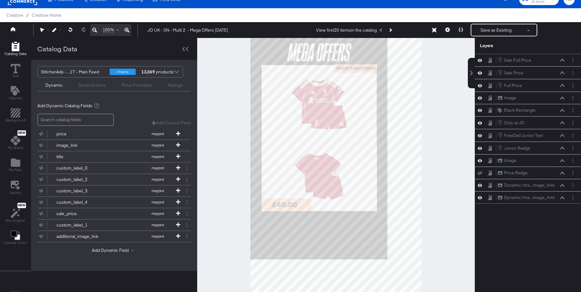
click at [128, 31] on icon at bounding box center [126, 30] width 5 height 5
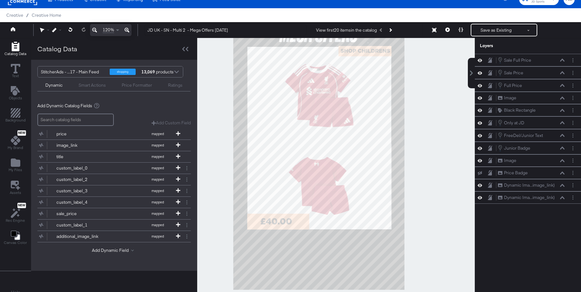
click at [128, 31] on icon at bounding box center [126, 30] width 5 height 5
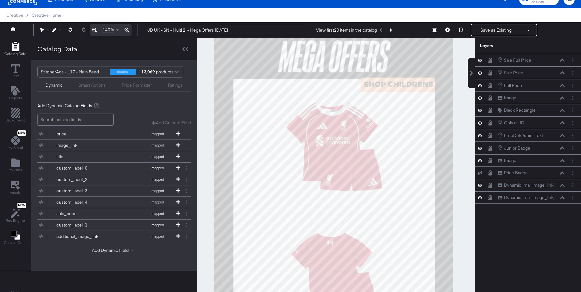
click at [122, 24] on button at bounding box center [126, 30] width 9 height 12
drag, startPoint x: 397, startPoint y: 72, endPoint x: 395, endPoint y: 110, distance: 38.1
click at [395, 110] on div at bounding box center [335, 168] width 277 height 261
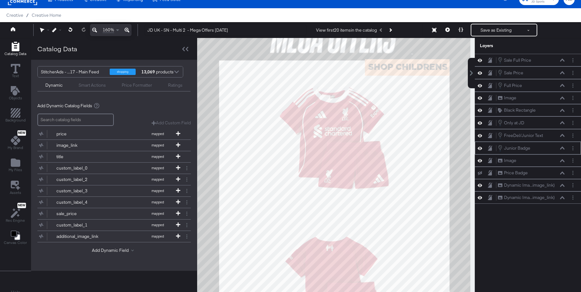
click at [562, 148] on icon at bounding box center [562, 148] width 4 height 3
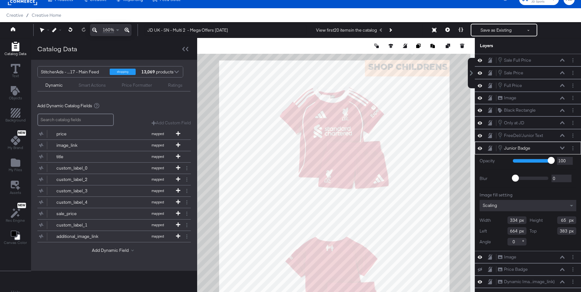
type input "384"
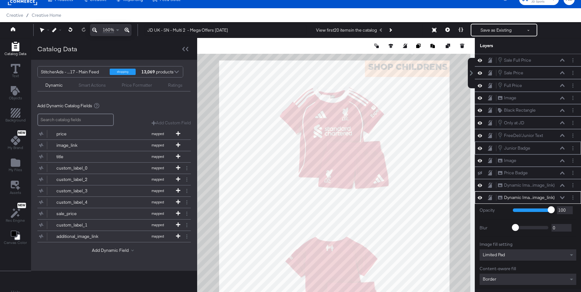
scroll to position [36, 0]
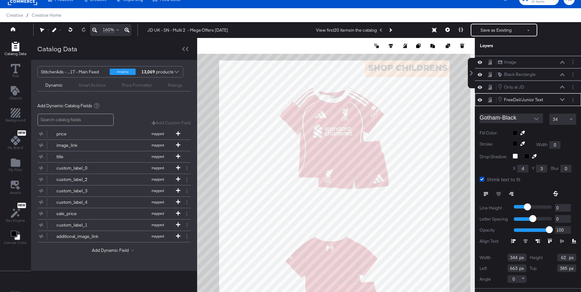
type input "386"
type input "661"
type input "387"
type input "662"
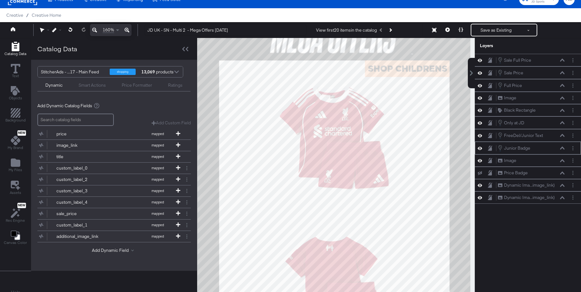
scroll to position [0, 0]
click at [494, 30] on button "Save as Existing" at bounding box center [495, 29] width 49 height 11
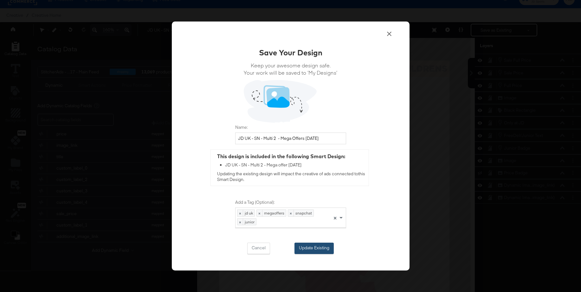
click at [304, 246] on button "Update Existing" at bounding box center [313, 248] width 39 height 11
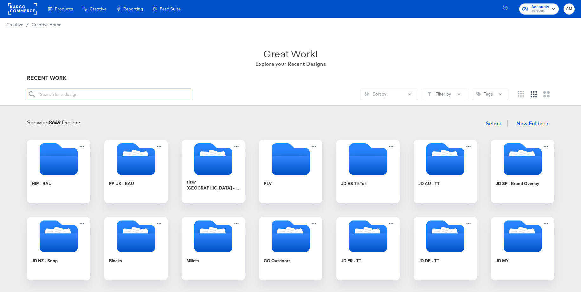
click at [100, 93] on input "search" at bounding box center [109, 95] width 164 height 12
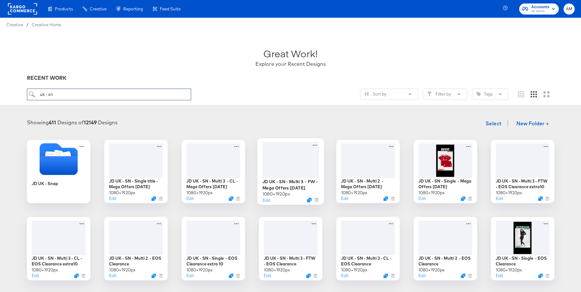
type input "uk - sn"
click at [283, 158] on div at bounding box center [290, 160] width 57 height 36
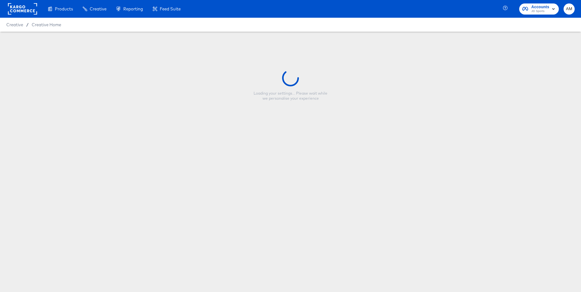
type input "JD UK - SN - Multi 3 - FW - Mega Offers Oct 25"
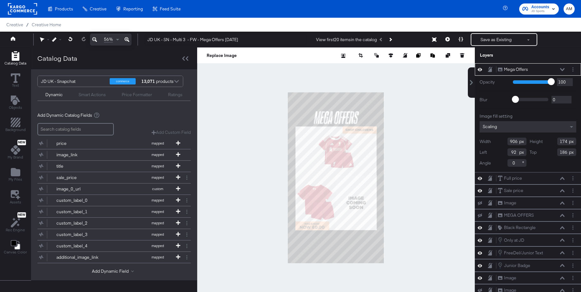
click at [561, 71] on icon at bounding box center [562, 69] width 4 height 3
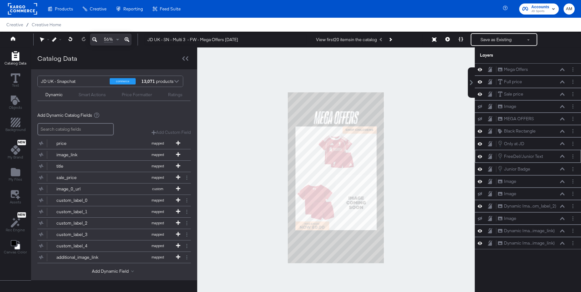
click at [562, 156] on icon at bounding box center [562, 156] width 4 height 3
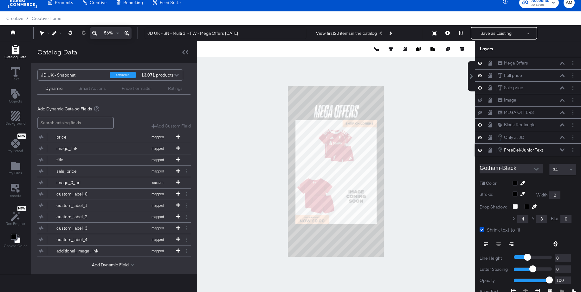
scroll to position [47, 0]
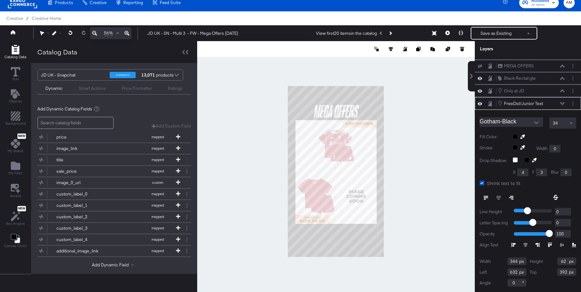
click at [566, 262] on input "62" at bounding box center [566, 262] width 19 height 8
type input "62"
drag, startPoint x: 517, startPoint y: 273, endPoint x: 500, endPoint y: 272, distance: 16.5
click at [500, 272] on div "Left 632" at bounding box center [502, 273] width 47 height 8
type input "664"
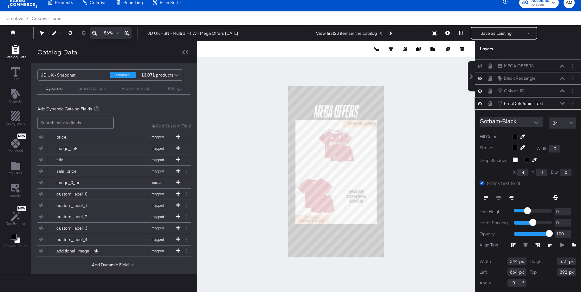
drag, startPoint x: 564, startPoint y: 273, endPoint x: 554, endPoint y: 272, distance: 9.9
click at [554, 272] on div "Top 392" at bounding box center [552, 273] width 47 height 8
type input "379"
click at [561, 101] on div "FreeDel/Junior Text FreeDel/Junior Text" at bounding box center [530, 103] width 67 height 7
click at [561, 103] on icon at bounding box center [562, 103] width 4 height 3
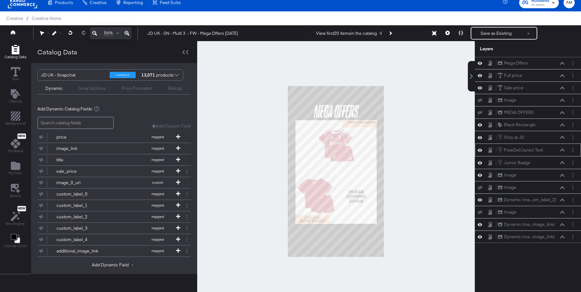
scroll to position [0, 0]
click at [562, 163] on icon at bounding box center [562, 162] width 4 height 3
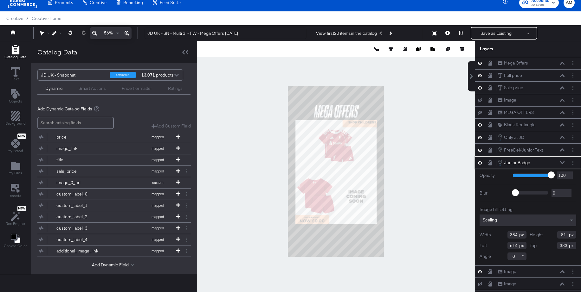
scroll to position [8, 0]
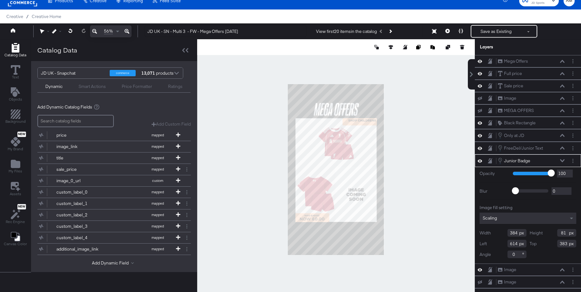
drag, startPoint x: 512, startPoint y: 232, endPoint x: 505, endPoint y: 232, distance: 7.9
click at [504, 231] on div "Width 384" at bounding box center [502, 233] width 47 height 8
type input "334"
drag, startPoint x: 566, startPoint y: 233, endPoint x: 549, endPoint y: 232, distance: 16.5
click at [549, 232] on div "Height 81" at bounding box center [552, 233] width 47 height 8
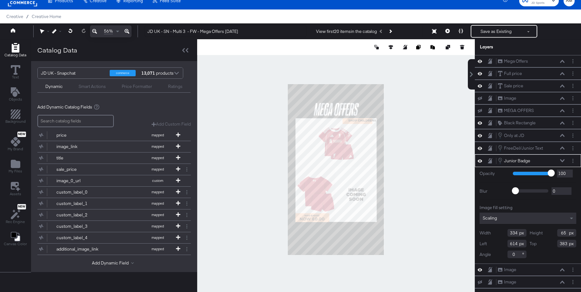
type input "65"
drag, startPoint x: 517, startPoint y: 245, endPoint x: 498, endPoint y: 244, distance: 19.7
click at [498, 244] on div "Left 614" at bounding box center [502, 244] width 47 height 8
type input "664"
drag, startPoint x: 568, startPoint y: 244, endPoint x: 545, endPoint y: 243, distance: 22.5
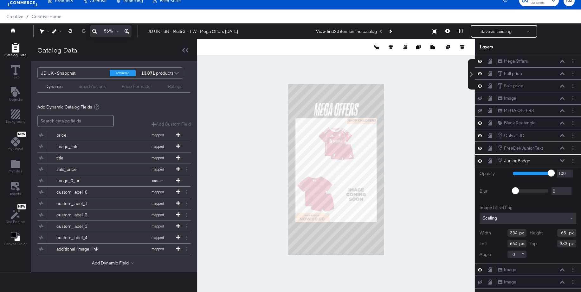
click at [545, 243] on div "Top 383" at bounding box center [552, 244] width 47 height 8
type input "379"
click at [429, 220] on div at bounding box center [335, 169] width 277 height 261
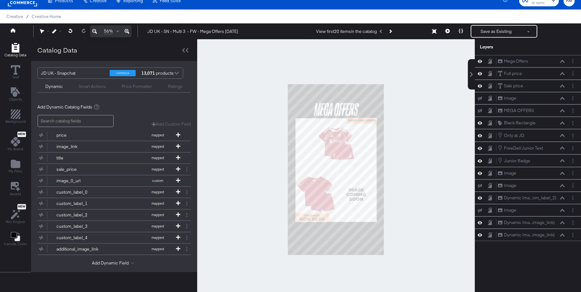
click at [128, 29] on icon at bounding box center [126, 32] width 5 height 8
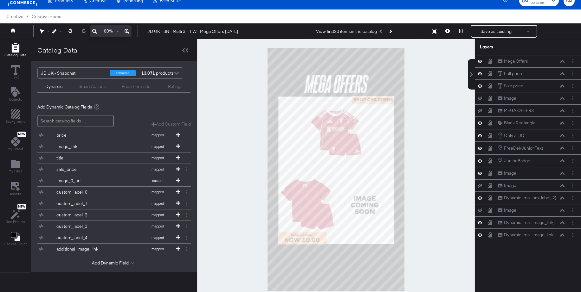
click at [127, 31] on icon at bounding box center [126, 32] width 5 height 8
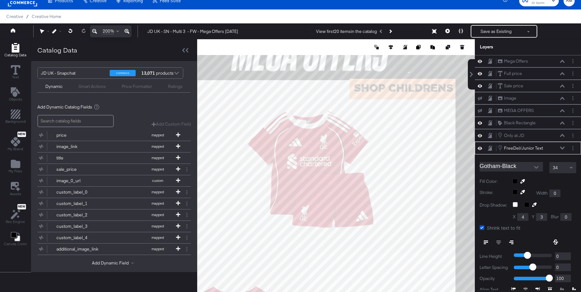
scroll to position [72, 0]
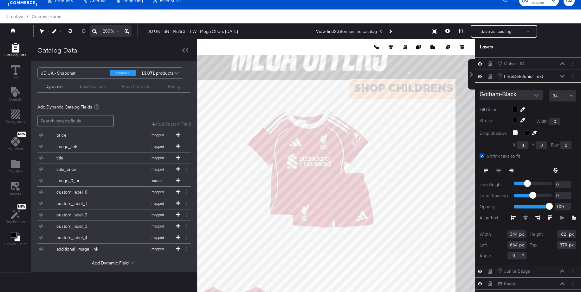
type input "380"
click at [562, 77] on icon at bounding box center [562, 76] width 4 height 3
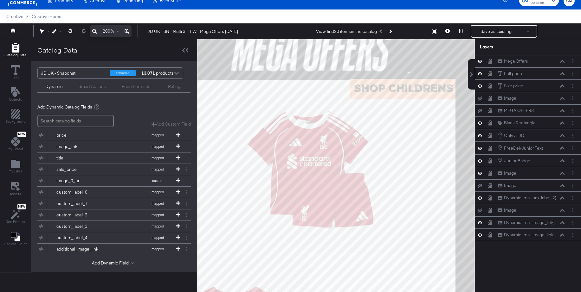
scroll to position [0, 0]
click at [562, 160] on icon at bounding box center [562, 160] width 4 height 3
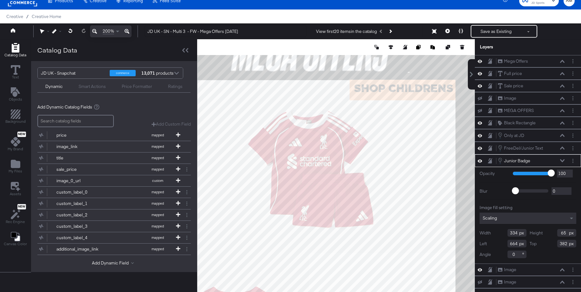
type input "383"
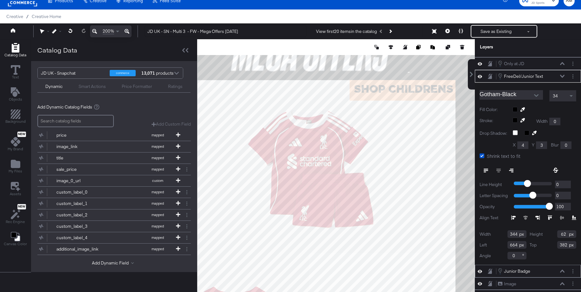
type input "383"
type input "660"
type input "384"
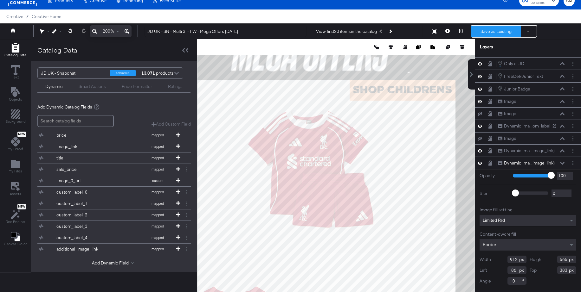
click at [491, 29] on button "Save as Existing" at bounding box center [495, 31] width 49 height 11
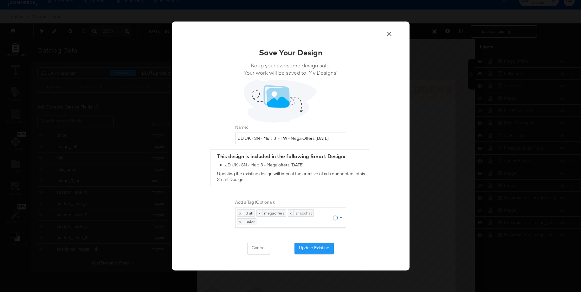
scroll to position [0, 0]
click at [320, 246] on button "Update Existing" at bounding box center [313, 248] width 39 height 11
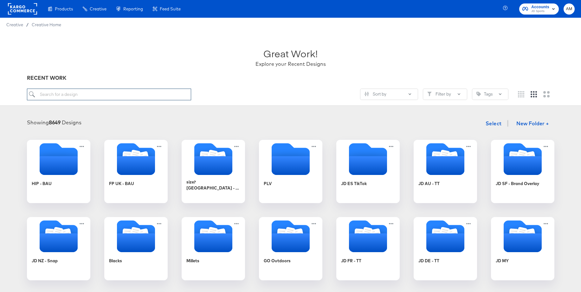
click at [101, 93] on input "search" at bounding box center [109, 95] width 164 height 12
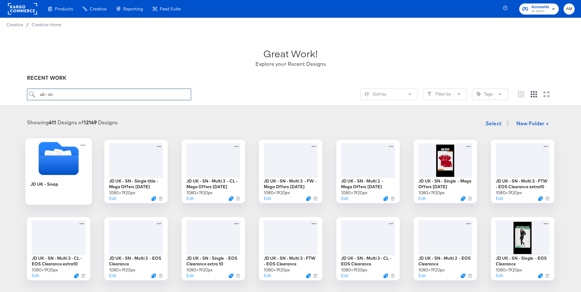
type input "uk - sn"
click at [60, 158] on icon "Folder" at bounding box center [58, 166] width 40 height 20
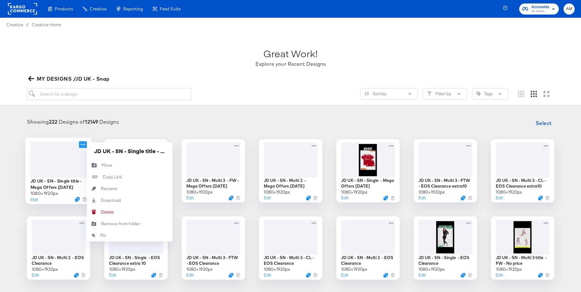
click at [81, 145] on icon at bounding box center [82, 144] width 4 height 1
click at [100, 212] on icon "Delete" at bounding box center [94, 212] width 14 height 4
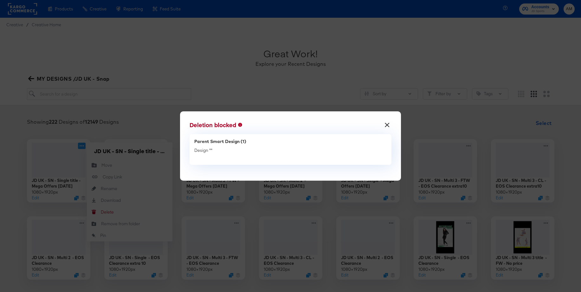
click at [385, 125] on button "×" at bounding box center [386, 123] width 11 height 11
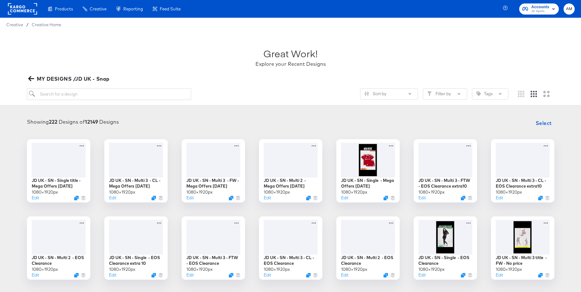
click at [213, 71] on div "Great Work! Explore your Recent Designs" at bounding box center [290, 55] width 527 height 40
click at [132, 156] on div at bounding box center [135, 159] width 57 height 36
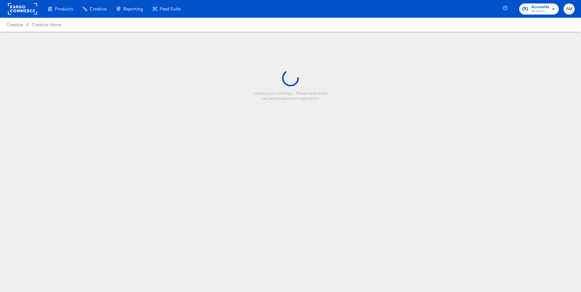
type input "JD UK - SN - Multi 3 - CL - Mega Offers [DATE]"
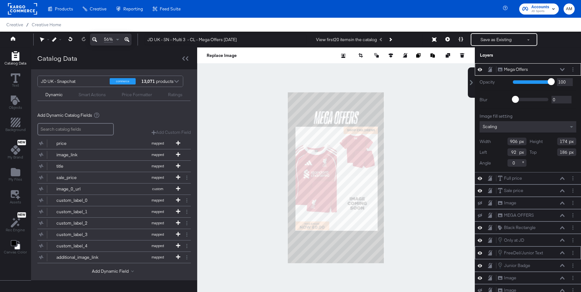
click at [562, 253] on icon at bounding box center [562, 253] width 4 height 3
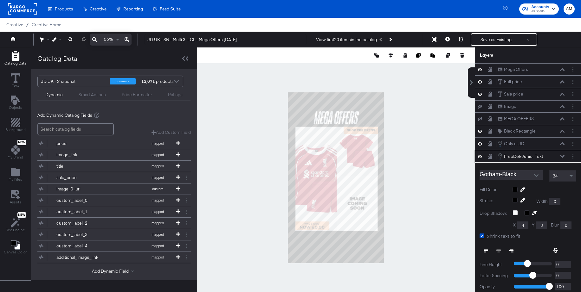
scroll to position [6, 0]
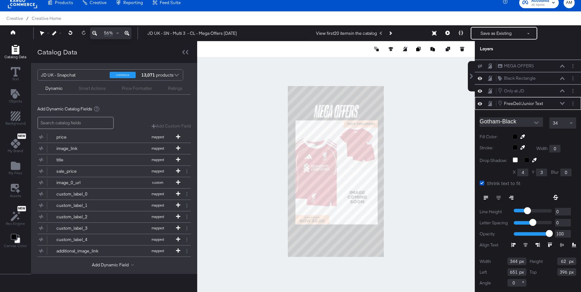
drag, startPoint x: 518, startPoint y: 273, endPoint x: 493, endPoint y: 272, distance: 24.4
click at [495, 272] on div "Left 651" at bounding box center [502, 273] width 47 height 8
type input "662"
drag, startPoint x: 567, startPoint y: 273, endPoint x: 546, endPoint y: 271, distance: 21.7
click at [546, 271] on div "Top 396" at bounding box center [552, 273] width 47 height 8
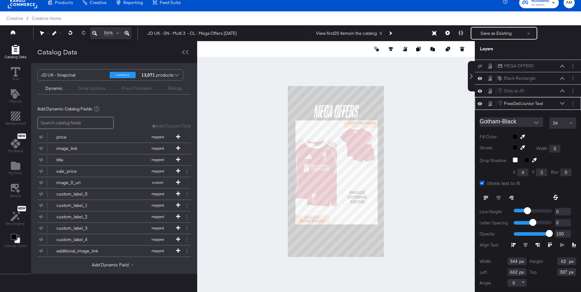
type input "387"
click at [565, 103] on div "FreeDel/Junior Text FreeDel/Junior Text" at bounding box center [532, 103] width 71 height 7
click at [562, 103] on icon at bounding box center [562, 103] width 4 height 3
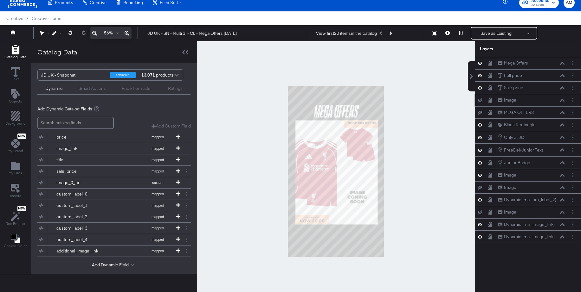
scroll to position [0, 0]
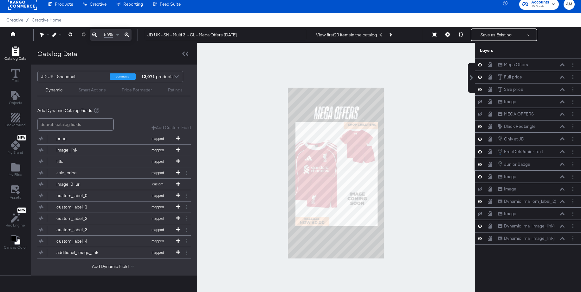
click at [562, 165] on icon at bounding box center [562, 164] width 4 height 3
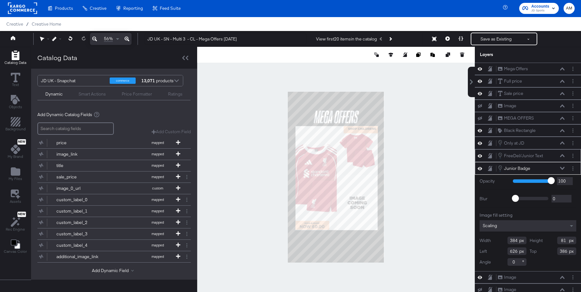
scroll to position [1, 0]
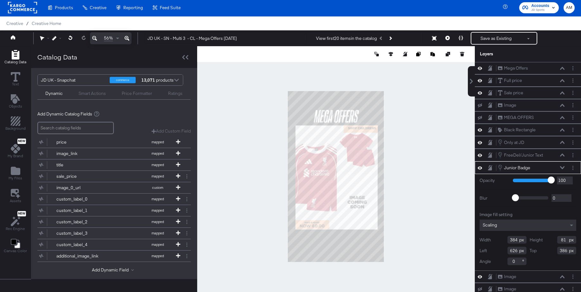
drag, startPoint x: 565, startPoint y: 240, endPoint x: 545, endPoint y: 239, distance: 20.3
click at [549, 239] on div "Height 81" at bounding box center [552, 240] width 47 height 8
type input "65"
drag, startPoint x: 517, startPoint y: 252, endPoint x: 499, endPoint y: 252, distance: 18.1
click at [499, 252] on div "Left 626" at bounding box center [502, 251] width 47 height 8
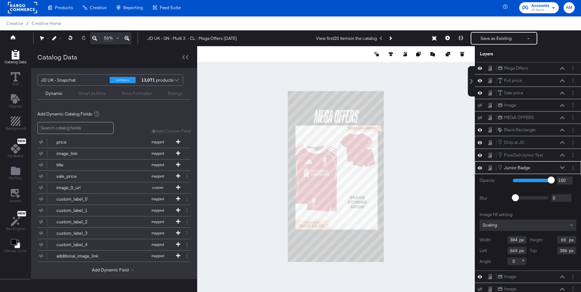
type input "664"
drag, startPoint x: 567, startPoint y: 252, endPoint x: 544, endPoint y: 251, distance: 22.8
click at [544, 251] on div "Top 386" at bounding box center [552, 251] width 47 height 8
type input "384"
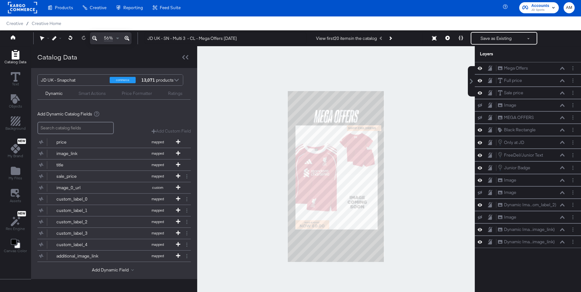
click at [422, 162] on div at bounding box center [335, 176] width 277 height 261
click at [562, 168] on icon at bounding box center [562, 167] width 4 height 3
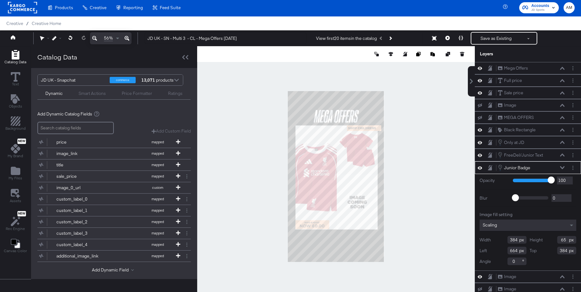
drag, startPoint x: 517, startPoint y: 242, endPoint x: 500, endPoint y: 240, distance: 16.2
click at [500, 240] on div "Width 384" at bounding box center [502, 240] width 47 height 8
type input "334"
click at [458, 194] on div at bounding box center [335, 176] width 277 height 261
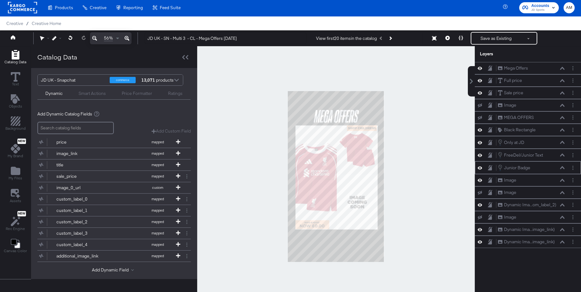
click at [564, 168] on icon at bounding box center [562, 167] width 4 height 3
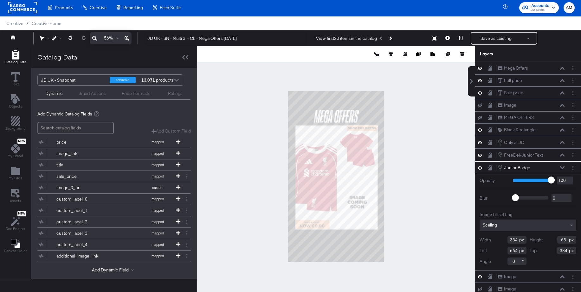
click at [125, 37] on icon at bounding box center [126, 39] width 5 height 8
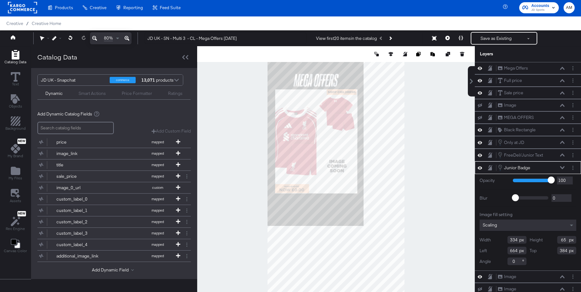
click at [125, 37] on icon at bounding box center [126, 39] width 5 height 8
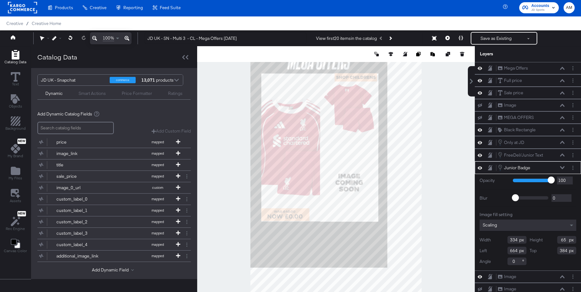
click at [125, 37] on icon at bounding box center [126, 39] width 5 height 8
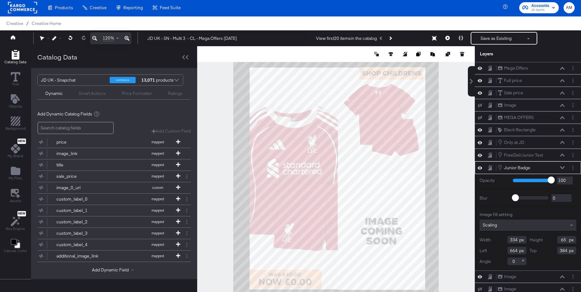
scroll to position [6, 0]
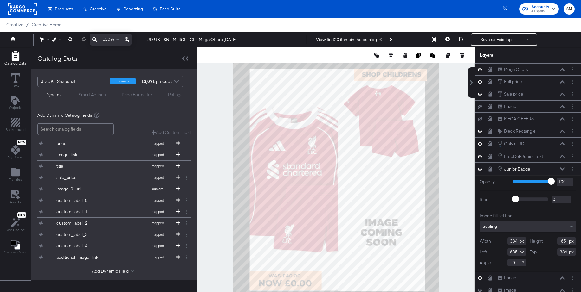
scroll to position [6, 0]
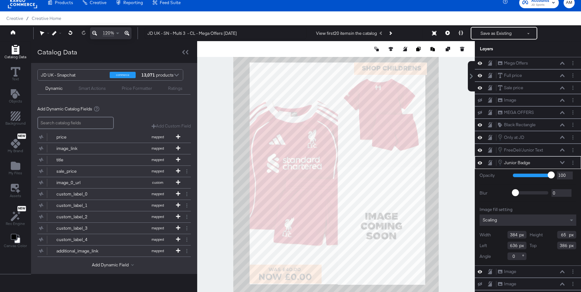
type input "637"
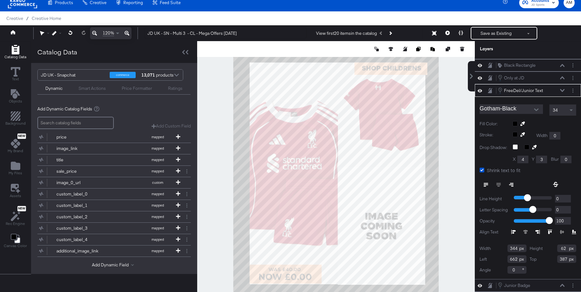
scroll to position [48, 0]
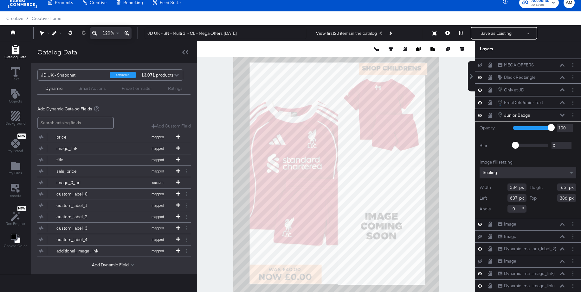
type input "359"
type input "64"
type input "662"
type input "387"
type input "652"
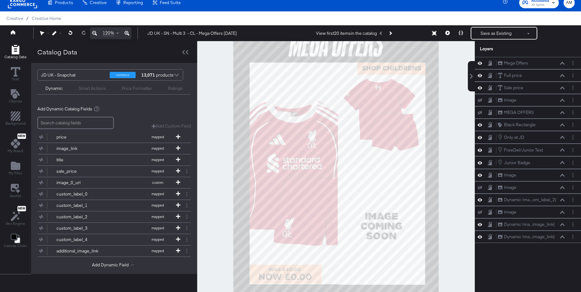
scroll to position [0, 0]
click at [450, 34] on button at bounding box center [447, 33] width 13 height 13
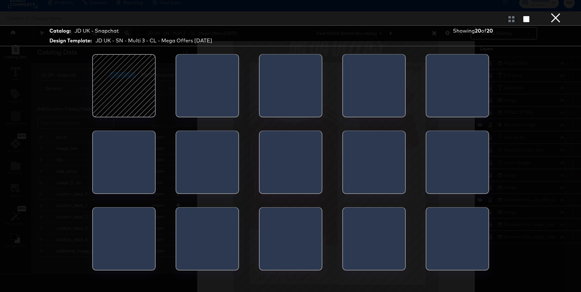
click at [126, 85] on div at bounding box center [124, 86] width 54 height 54
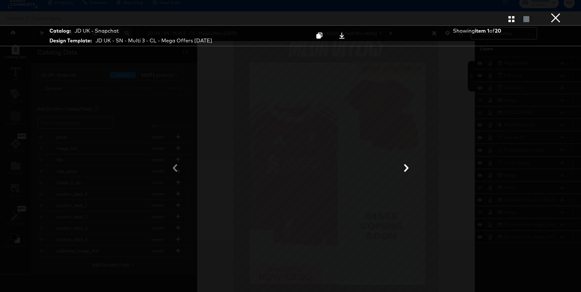
click at [408, 168] on icon at bounding box center [406, 168] width 4 height 8
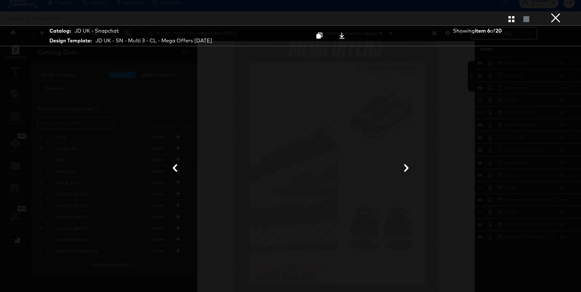
click at [173, 168] on icon at bounding box center [175, 168] width 8 height 8
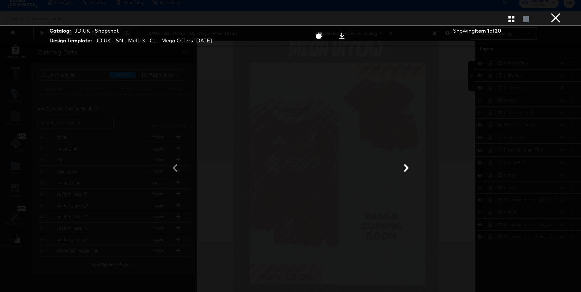
click at [173, 168] on div at bounding box center [290, 168] width 475 height 229
click at [554, 13] on button "×" at bounding box center [555, 6] width 13 height 13
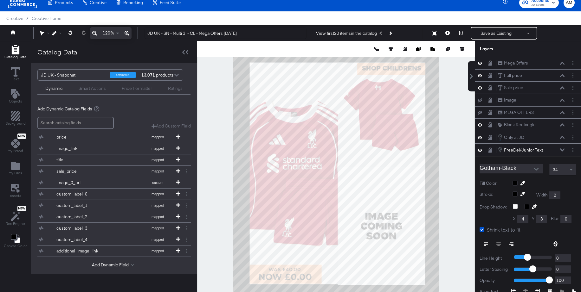
scroll to position [47, 0]
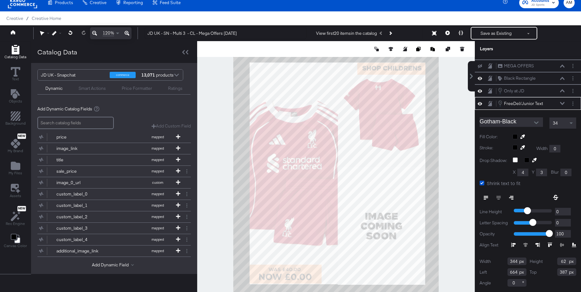
type input "665"
click at [483, 34] on button "Save as Existing" at bounding box center [495, 33] width 49 height 11
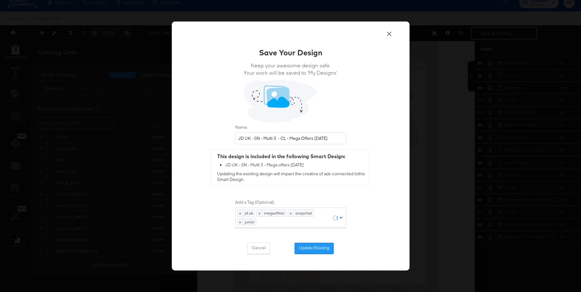
scroll to position [0, 0]
click at [306, 244] on button "Update Existing" at bounding box center [313, 248] width 39 height 11
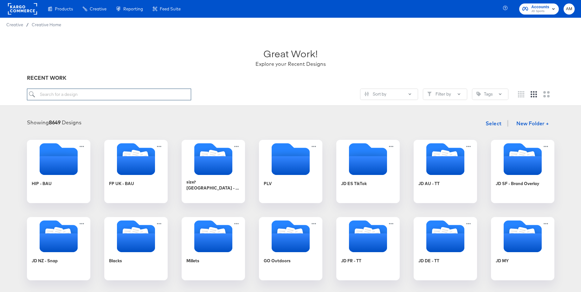
click at [100, 92] on input "search" at bounding box center [109, 95] width 164 height 12
type input "t"
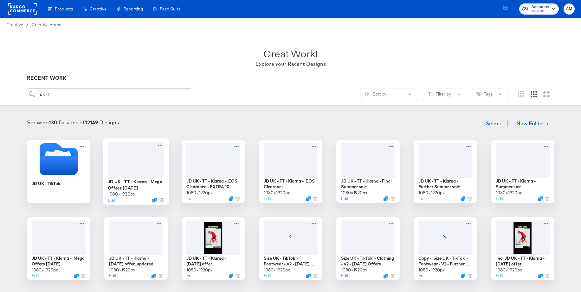
type input "uk - t"
click at [133, 153] on div at bounding box center [135, 160] width 57 height 36
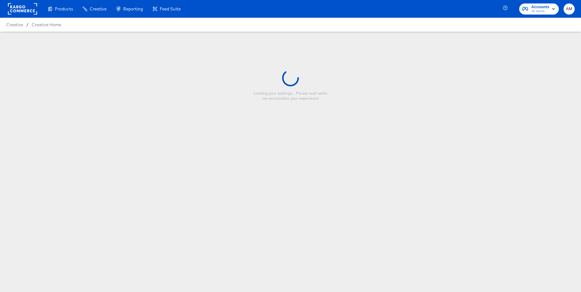
type input "JD UK - TT - Klarna - Mega Offers [DATE]"
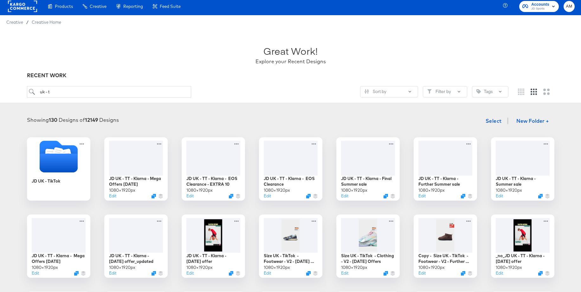
scroll to position [1, 0]
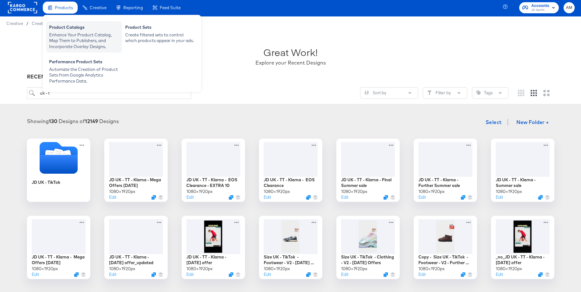
click at [67, 35] on div "Enhance Your Product Catalog, Map Them to Publishers, and Incorporate Overlay D…" at bounding box center [84, 41] width 70 height 18
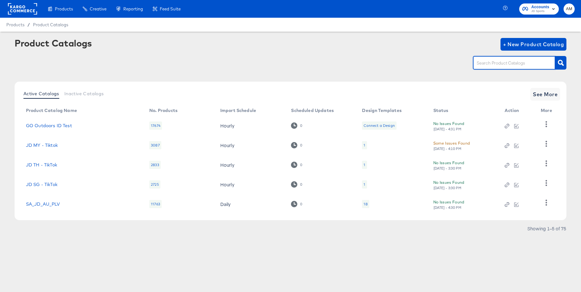
click at [492, 64] on input "text" at bounding box center [508, 63] width 67 height 7
type input "uk - sn"
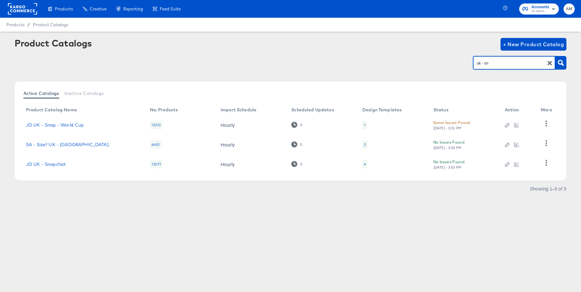
click at [363, 164] on div "4" at bounding box center [364, 164] width 5 height 8
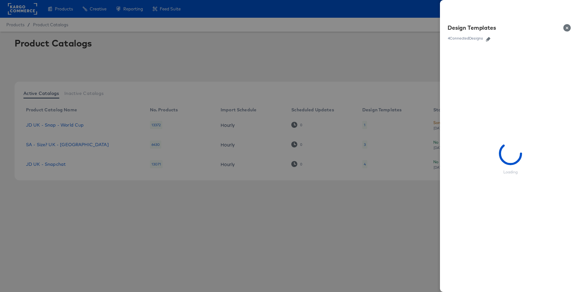
click at [488, 40] on icon "button" at bounding box center [488, 39] width 4 height 4
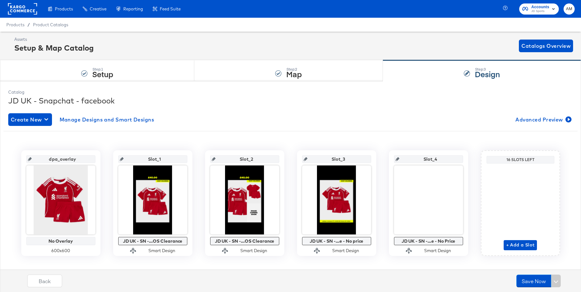
scroll to position [10, 0]
